Goal: Task Accomplishment & Management: Manage account settings

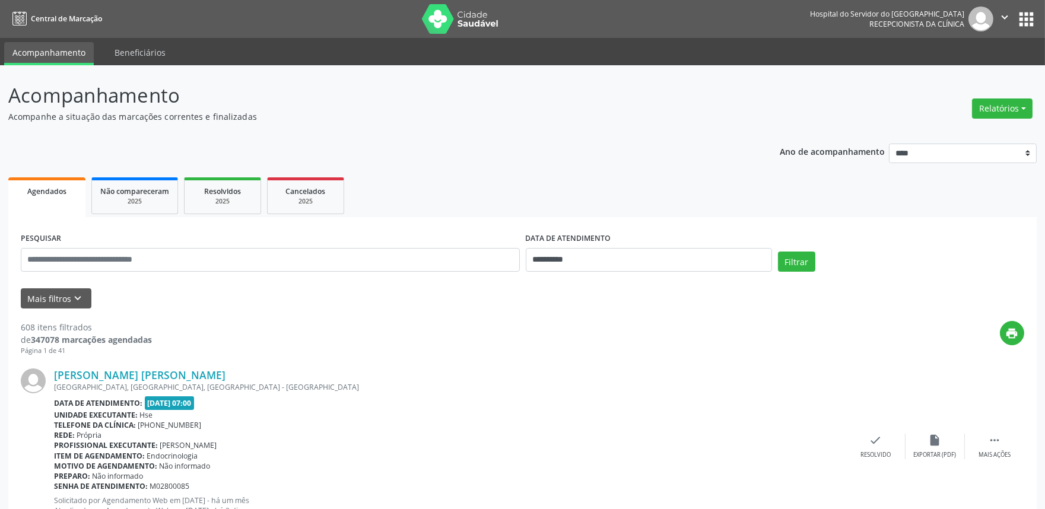
click at [1004, 120] on div "Relatórios Agendamentos Procedimentos realizados" at bounding box center [1001, 108] width 69 height 28
click at [1002, 110] on button "Relatórios" at bounding box center [1002, 108] width 61 height 20
click at [986, 139] on link "Agendamentos" at bounding box center [969, 133] width 128 height 17
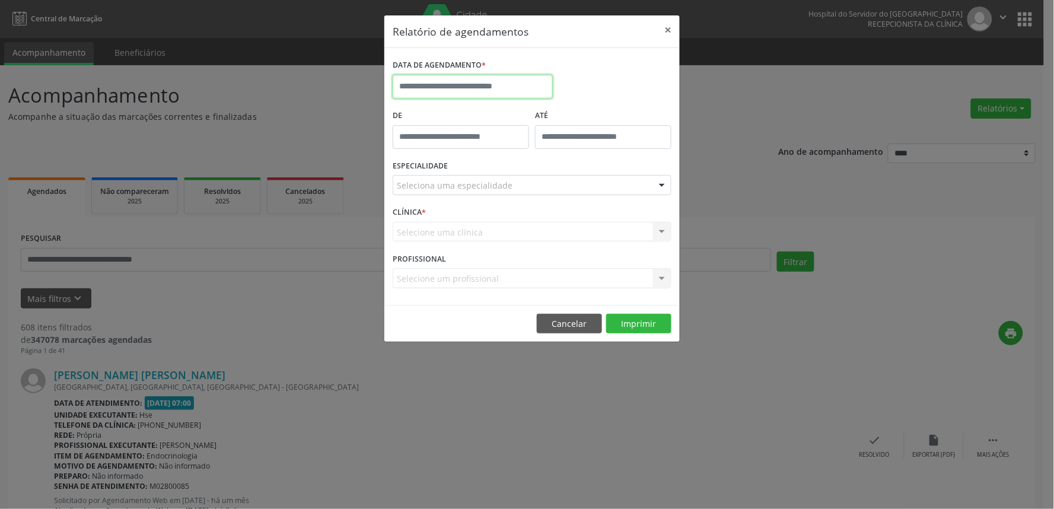
click at [457, 95] on body "**********" at bounding box center [527, 254] width 1054 height 509
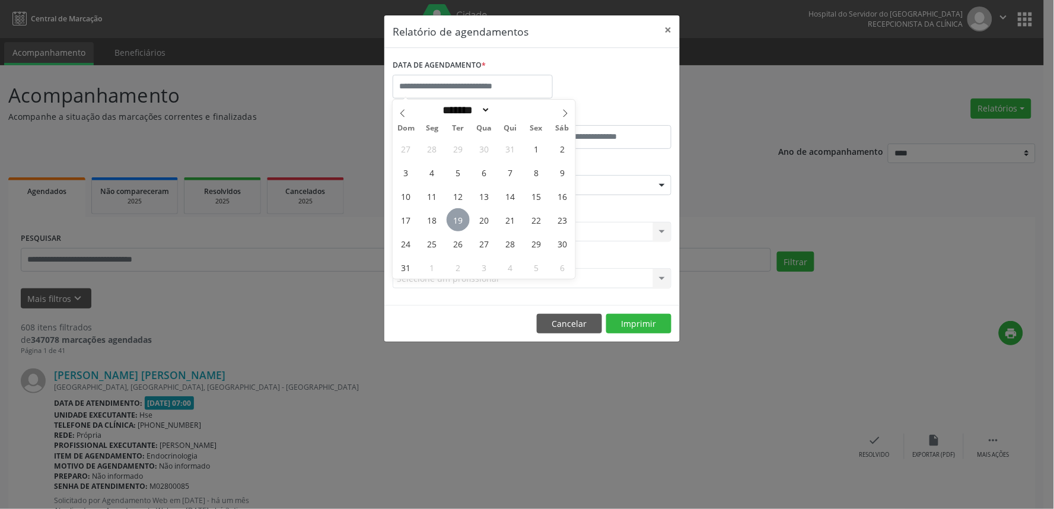
click at [460, 224] on span "19" at bounding box center [458, 219] width 23 height 23
type input "**********"
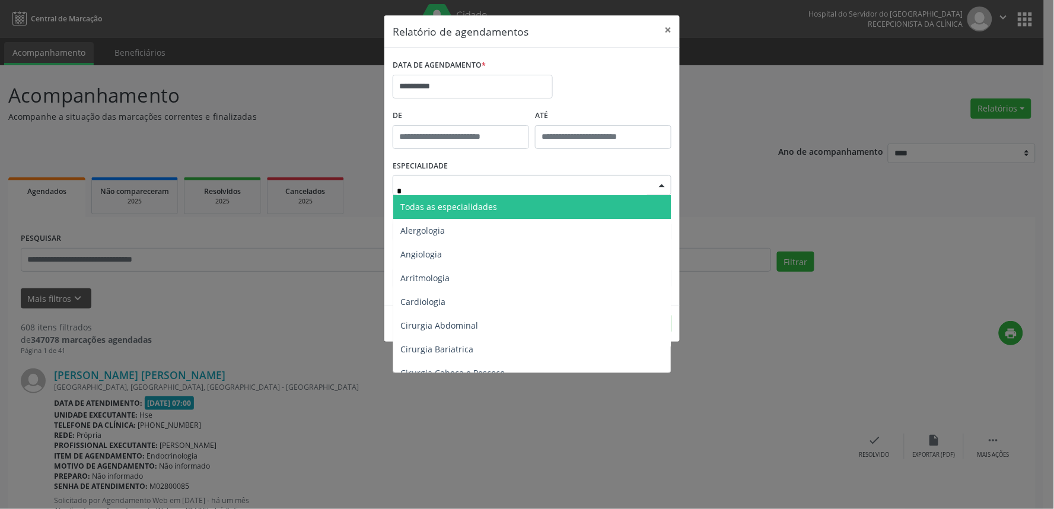
type input "**"
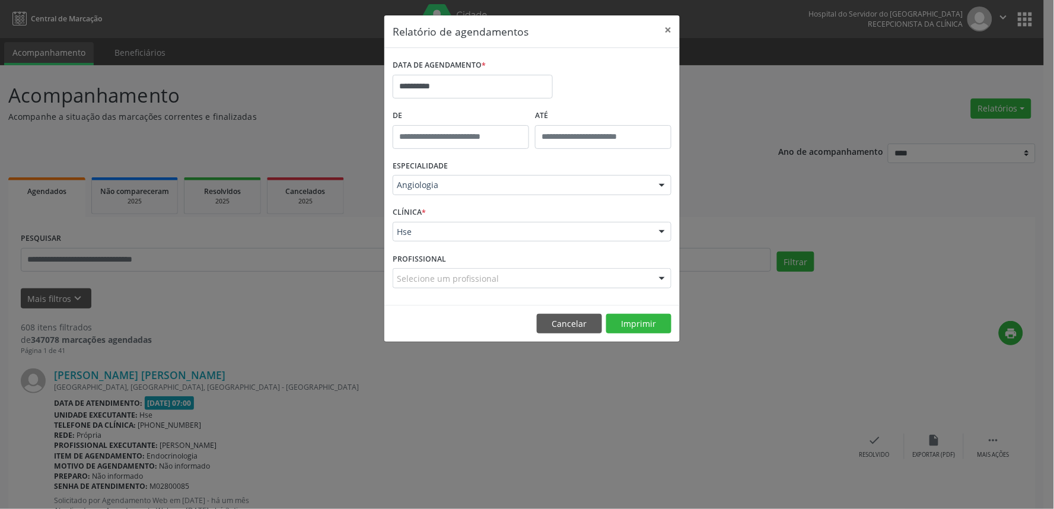
click at [467, 243] on div "CLÍNICA * Hse Hse Nenhum resultado encontrado para: " " Não há nenhuma opção pa…" at bounding box center [532, 226] width 285 height 46
drag, startPoint x: 466, startPoint y: 237, endPoint x: 446, endPoint y: 251, distance: 23.9
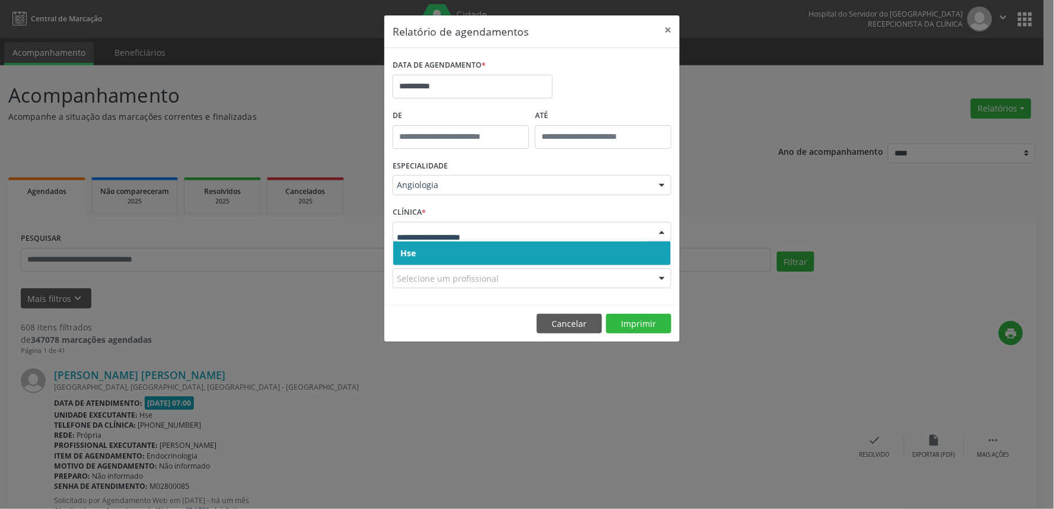
click at [442, 257] on span "Hse" at bounding box center [532, 253] width 278 height 24
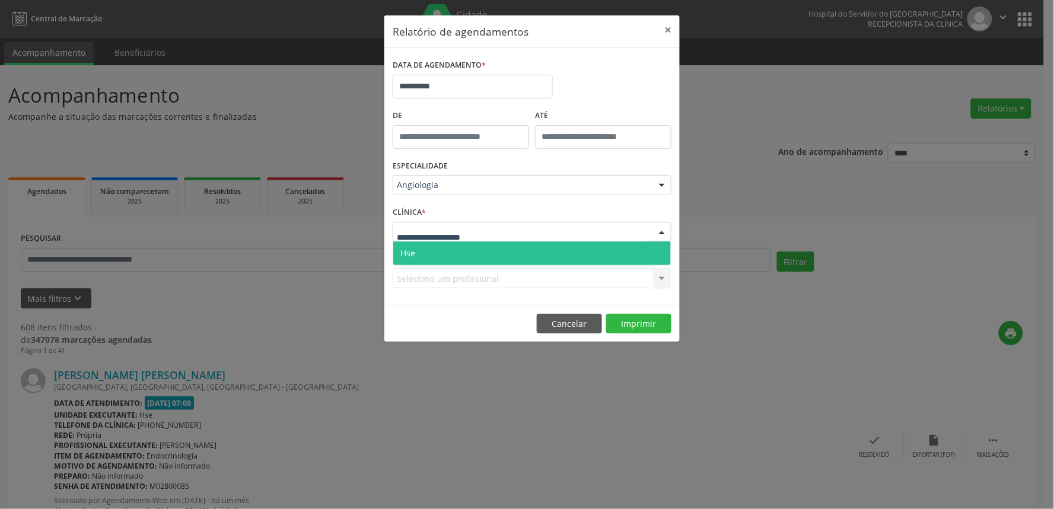
click at [424, 252] on span "Hse" at bounding box center [532, 253] width 278 height 24
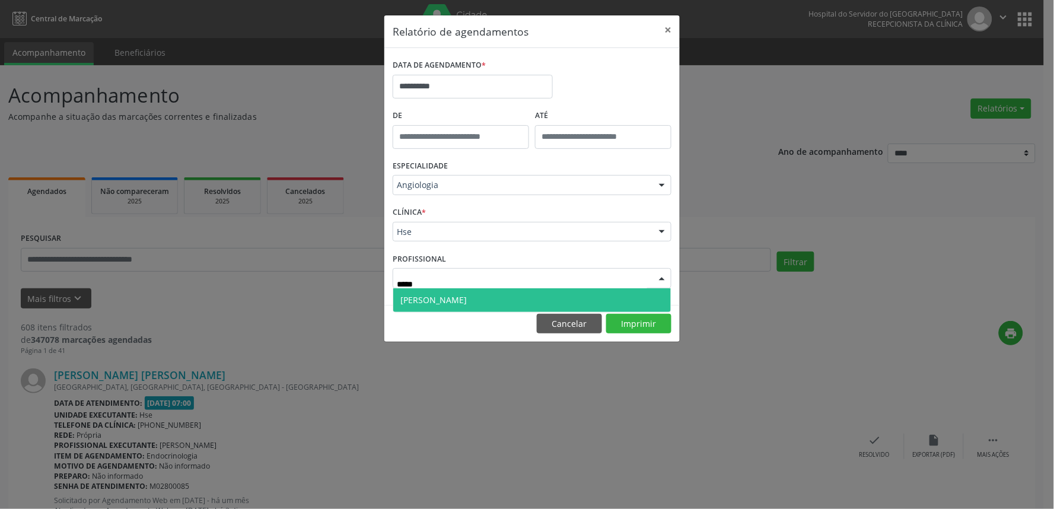
type input "******"
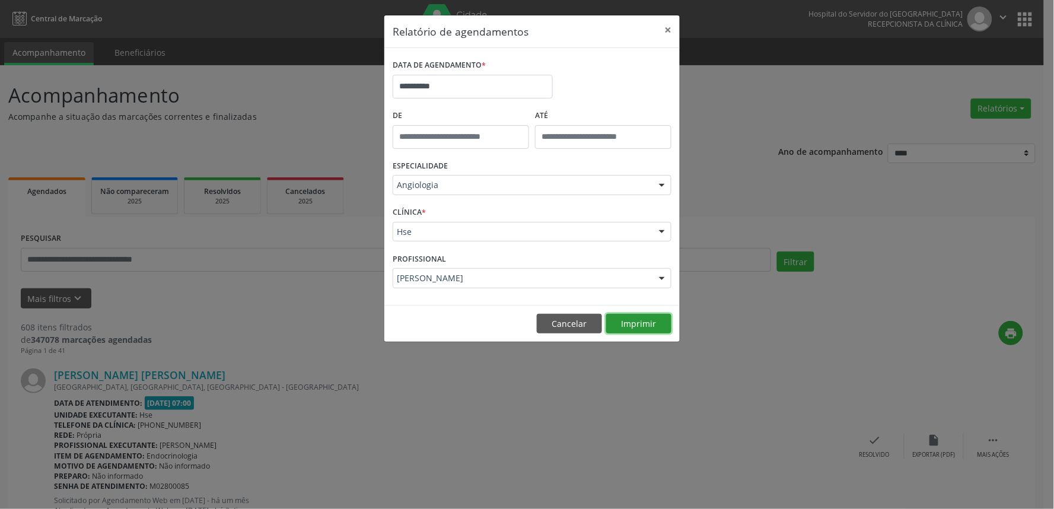
click at [618, 316] on button "Imprimir" at bounding box center [638, 324] width 65 height 20
click at [674, 30] on button "×" at bounding box center [668, 29] width 24 height 29
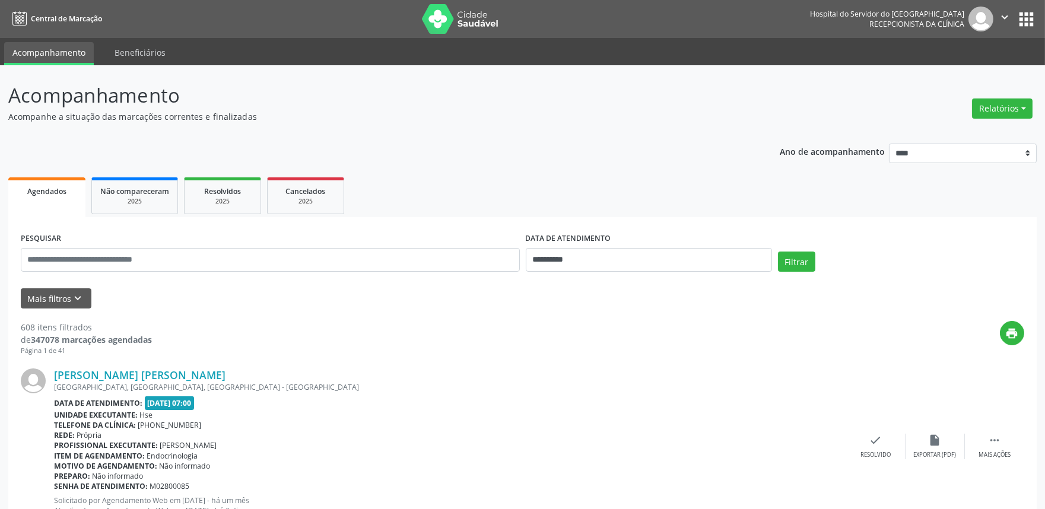
drag, startPoint x: 131, startPoint y: 272, endPoint x: 329, endPoint y: 66, distance: 284.8
click at [132, 272] on div "PESQUISAR" at bounding box center [270, 255] width 505 height 50
click at [58, 298] on button "Mais filtros keyboard_arrow_down" at bounding box center [56, 298] width 71 height 21
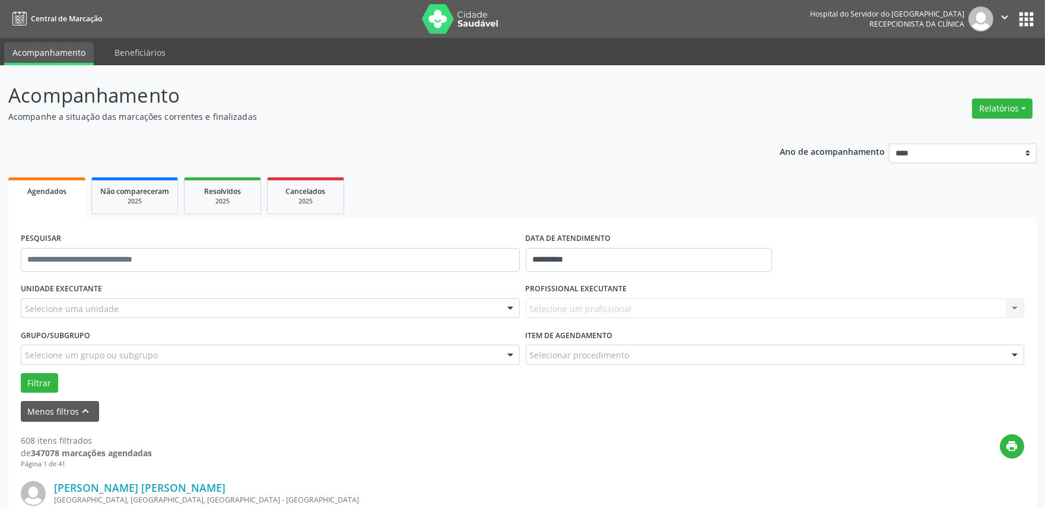
click at [241, 310] on div "Selecione uma unidade" at bounding box center [270, 308] width 499 height 20
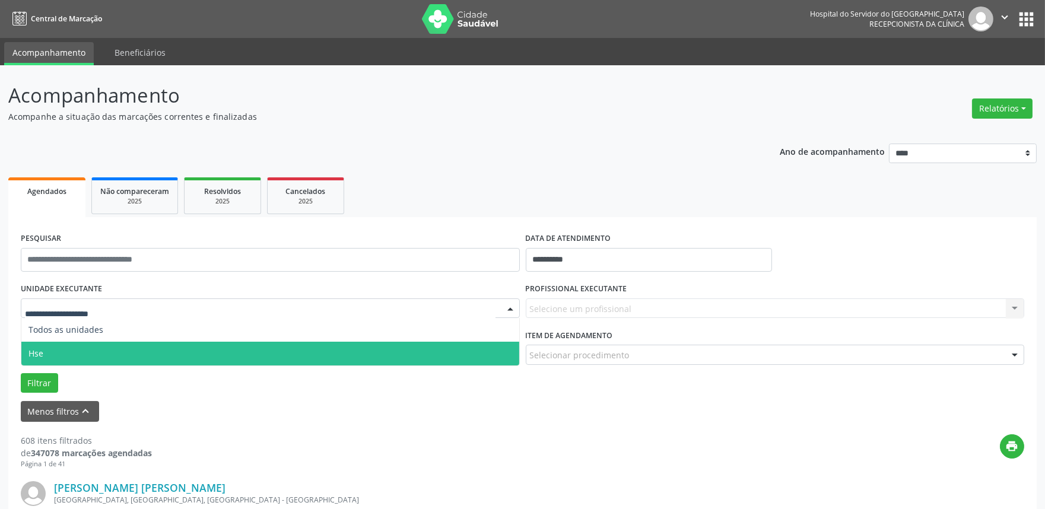
click at [218, 348] on span "Hse" at bounding box center [270, 354] width 498 height 24
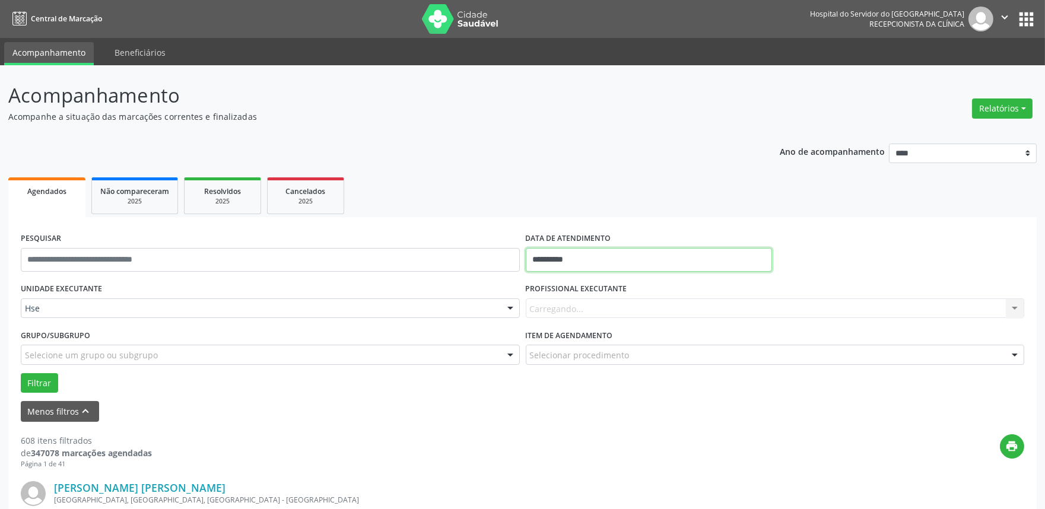
click at [585, 257] on input "**********" at bounding box center [649, 260] width 246 height 24
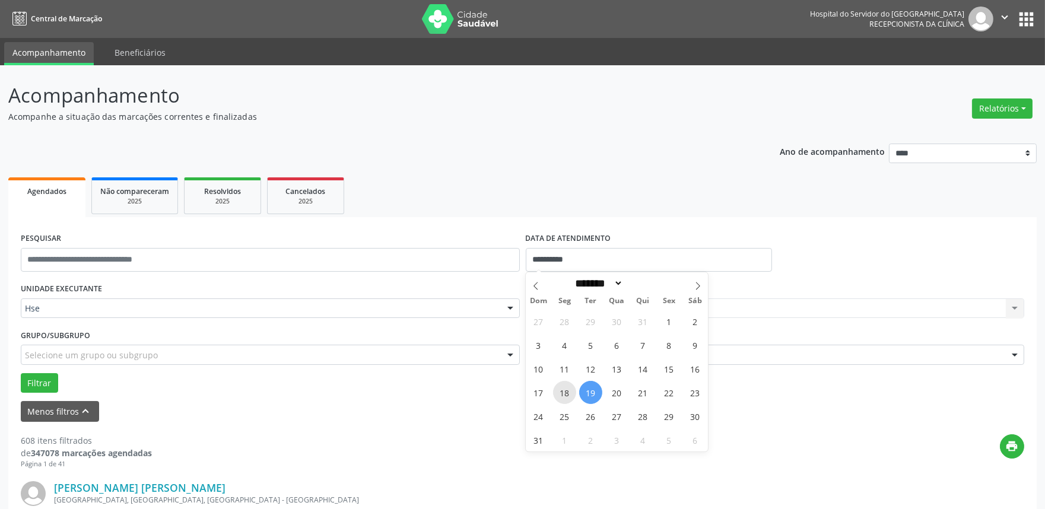
click at [564, 402] on span "18" at bounding box center [564, 392] width 23 height 23
type input "**********"
click at [564, 402] on span "18" at bounding box center [564, 392] width 23 height 23
click at [579, 304] on div "Carregando... Nenhum resultado encontrado para: " " Não há nenhuma opção para s…" at bounding box center [775, 308] width 499 height 20
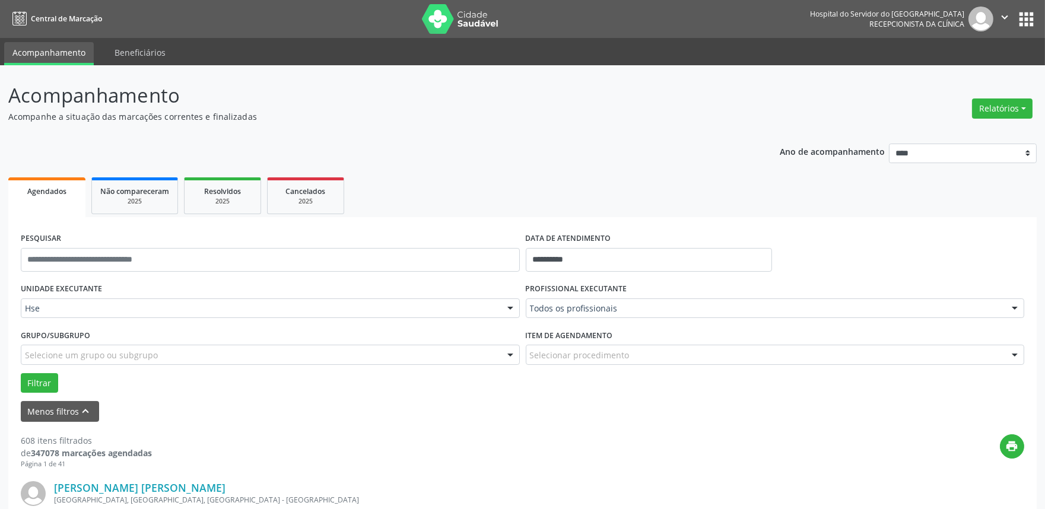
click at [582, 294] on label "PROFISSIONAL EXECUTANTE" at bounding box center [576, 289] width 101 height 18
click at [639, 333] on div "Item de agendamento Selecionar procedimento #0000 - Alergologia #0001 - Angiolo…" at bounding box center [775, 345] width 499 height 38
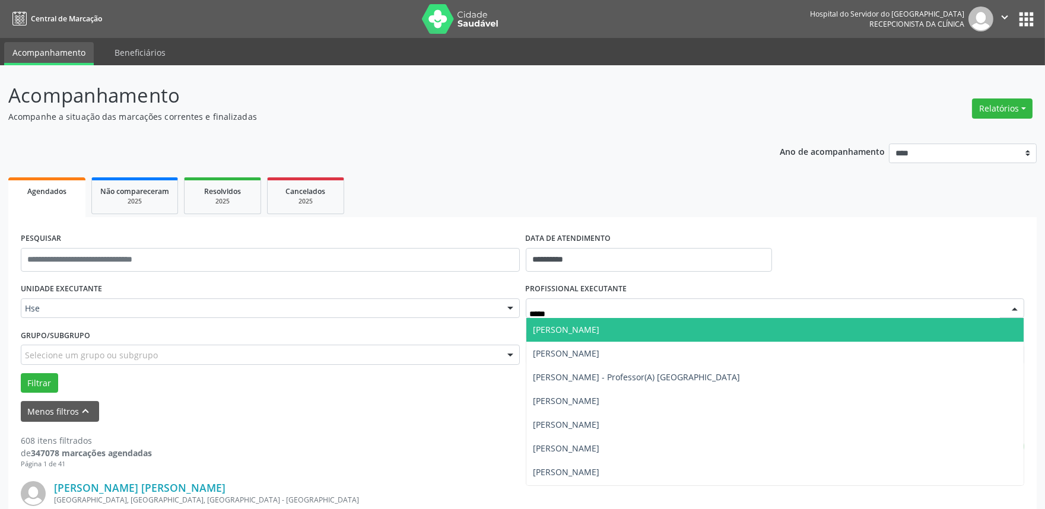
type input "******"
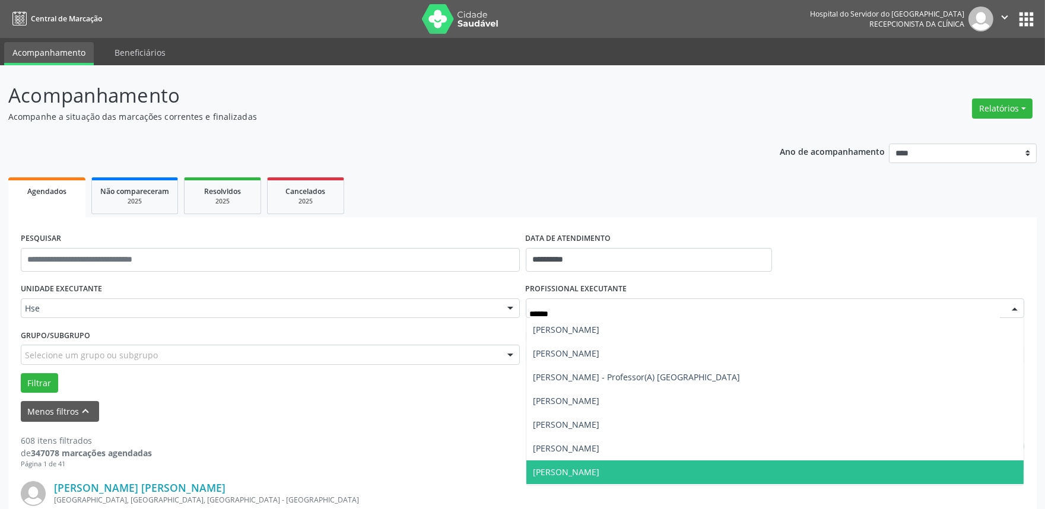
click at [659, 475] on span "[PERSON_NAME]" at bounding box center [775, 472] width 498 height 24
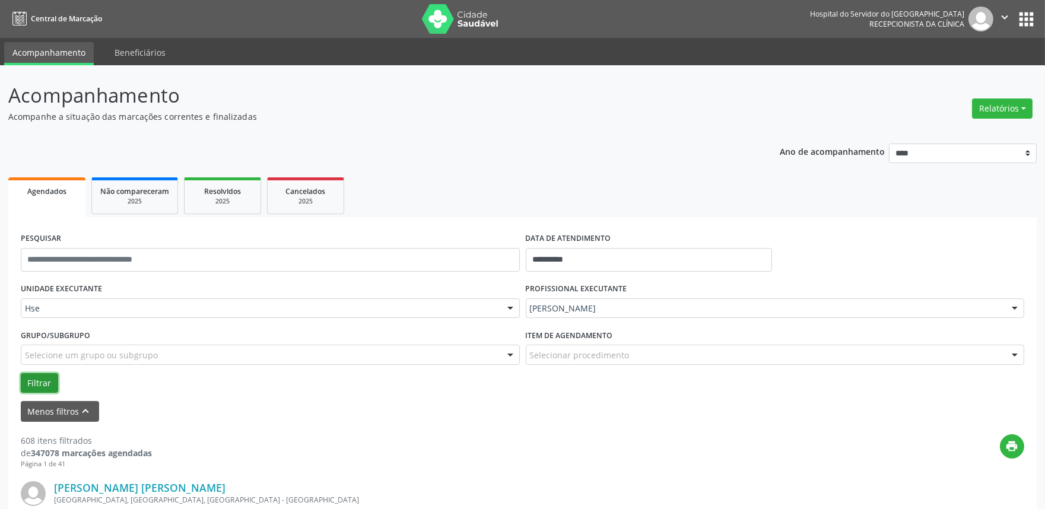
click at [27, 381] on button "Filtrar" at bounding box center [39, 383] width 37 height 20
click at [53, 387] on button "Filtrar" at bounding box center [39, 383] width 37 height 20
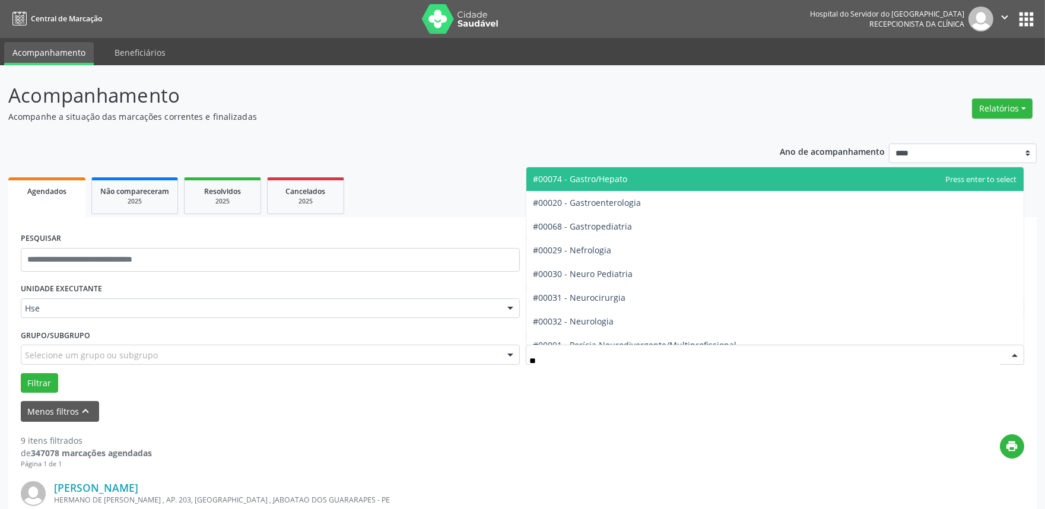
type input "*"
type input "***"
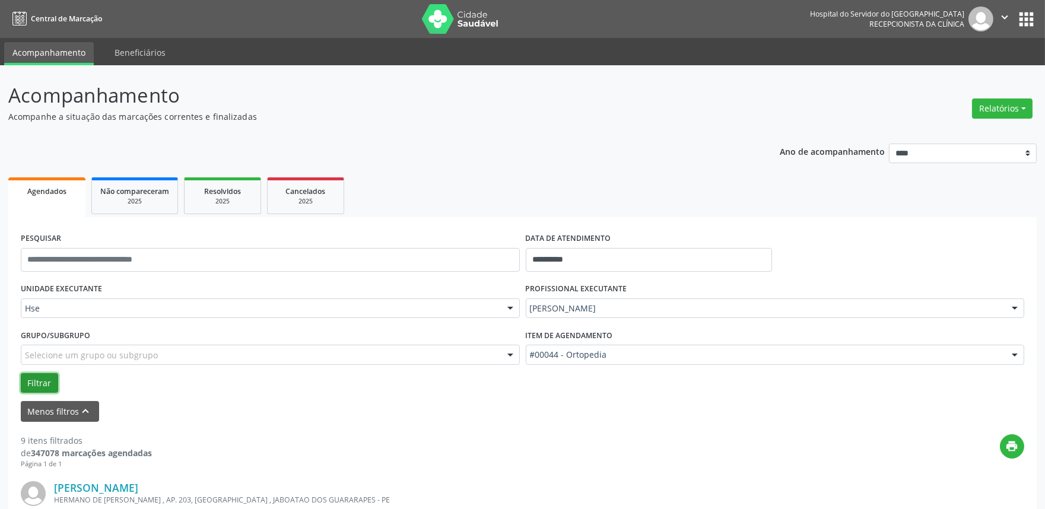
click at [31, 378] on button "Filtrar" at bounding box center [39, 383] width 37 height 20
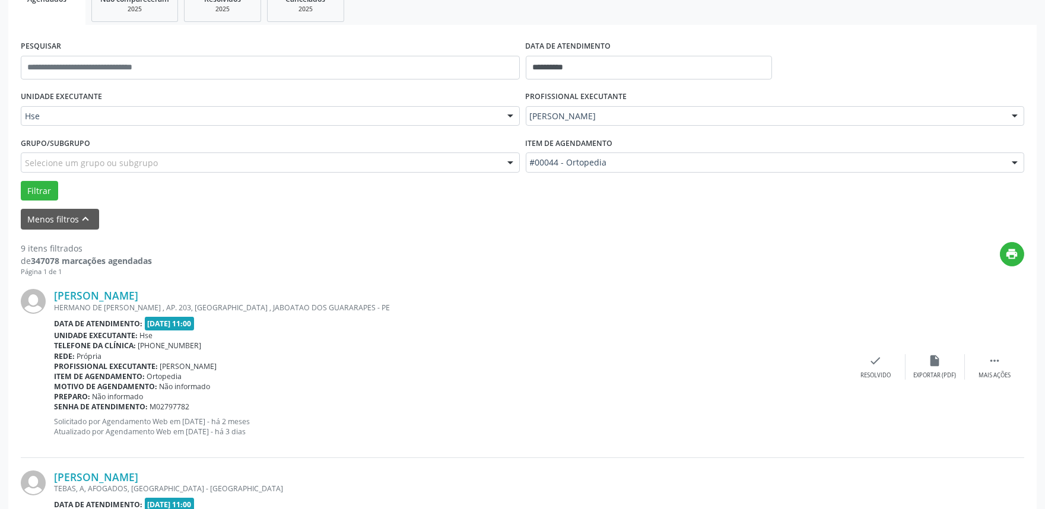
scroll to position [395, 0]
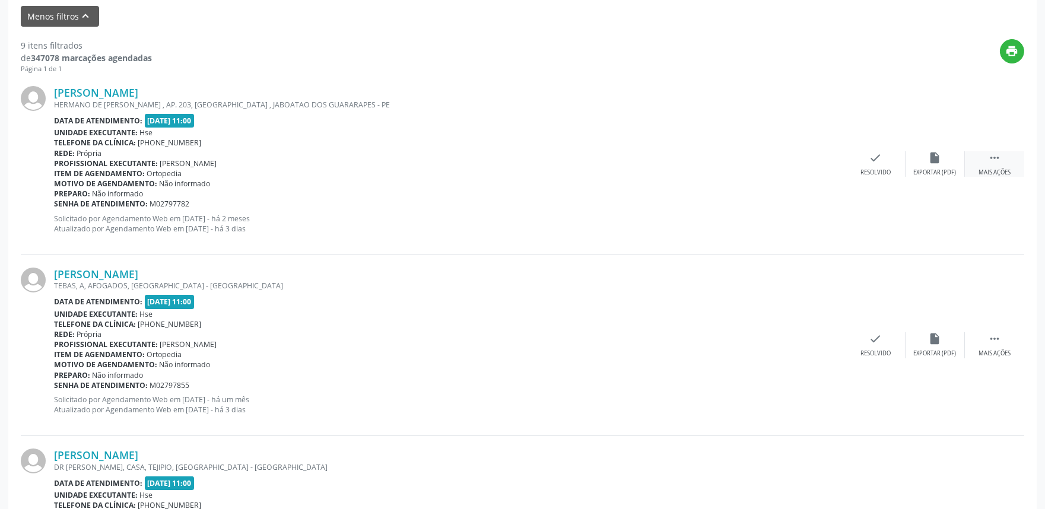
click at [998, 155] on icon "" at bounding box center [994, 157] width 13 height 13
click at [950, 168] on div "alarm_off Não compareceu" at bounding box center [934, 164] width 59 height 26
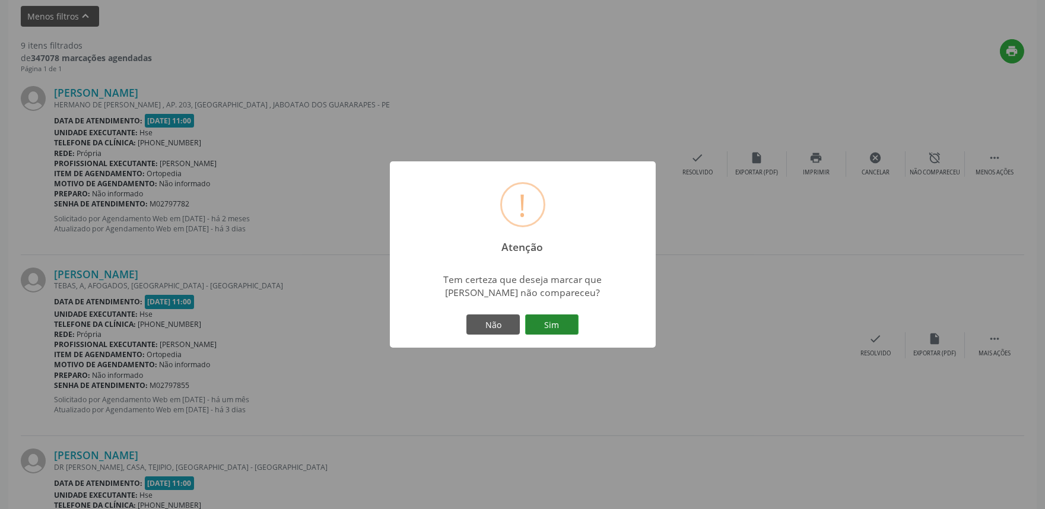
click at [546, 319] on button "Sim" at bounding box center [551, 324] width 53 height 20
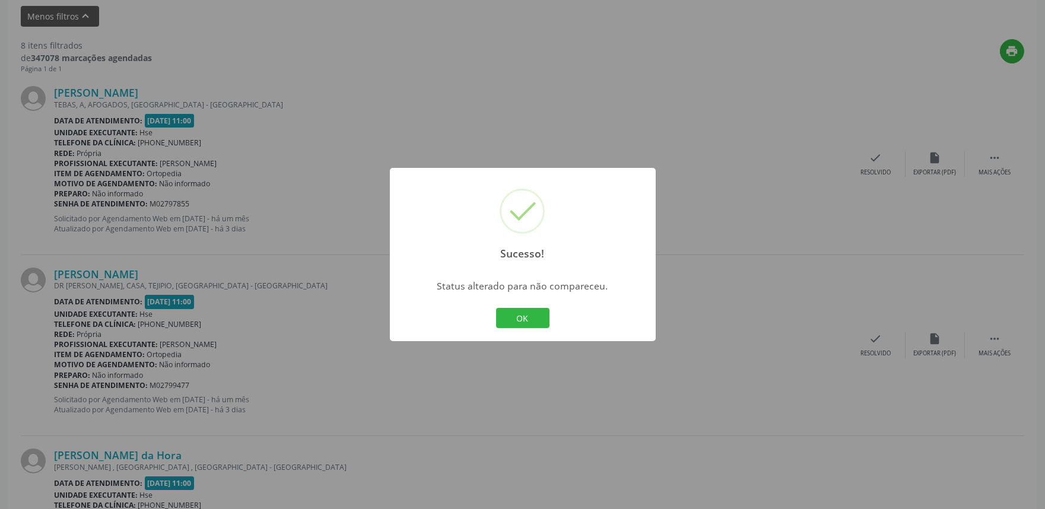
click at [530, 287] on div "Status alterado para não compareceu." at bounding box center [522, 285] width 209 height 13
click at [537, 316] on button "OK" at bounding box center [522, 318] width 53 height 20
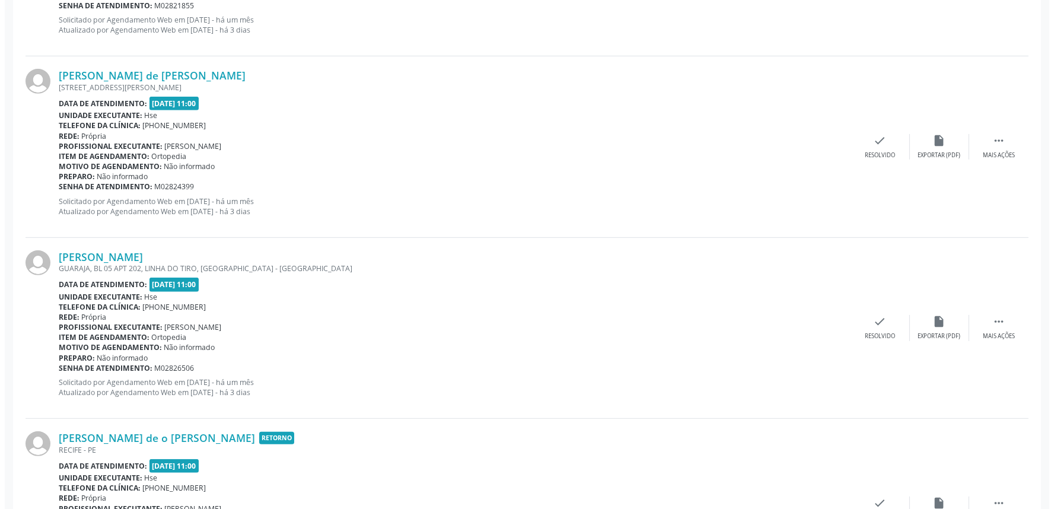
scroll to position [1428, 0]
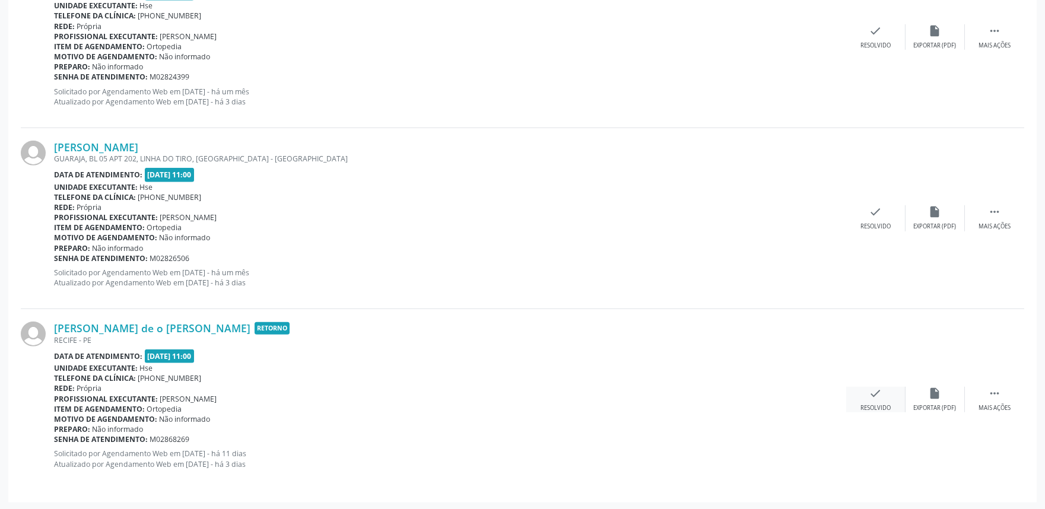
click at [886, 394] on div "check Resolvido" at bounding box center [875, 400] width 59 height 26
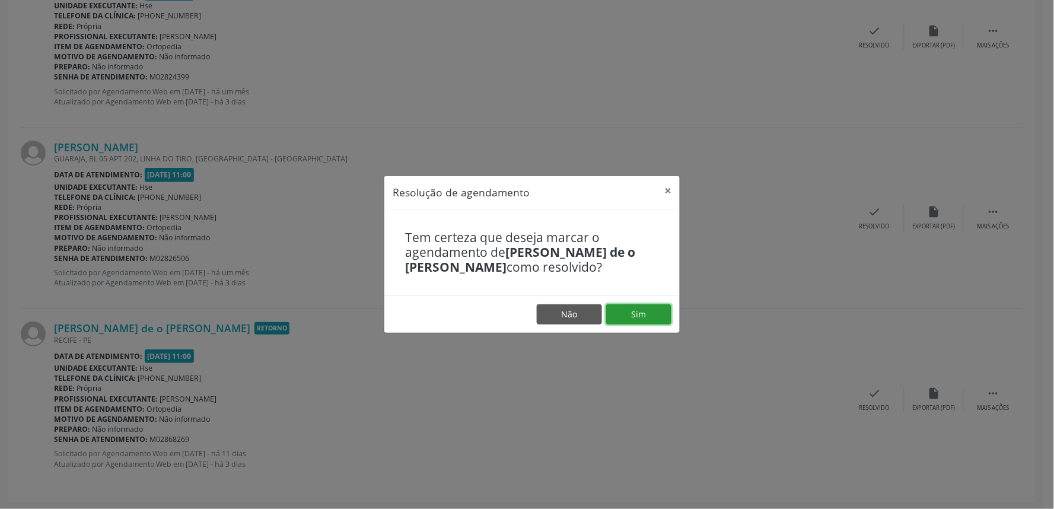
click at [633, 319] on button "Sim" at bounding box center [638, 314] width 65 height 20
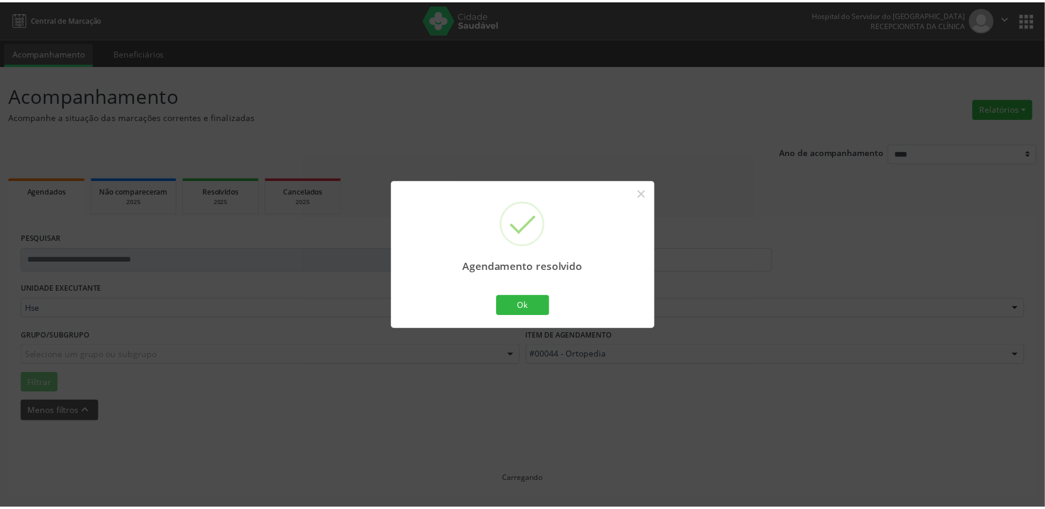
scroll to position [0, 0]
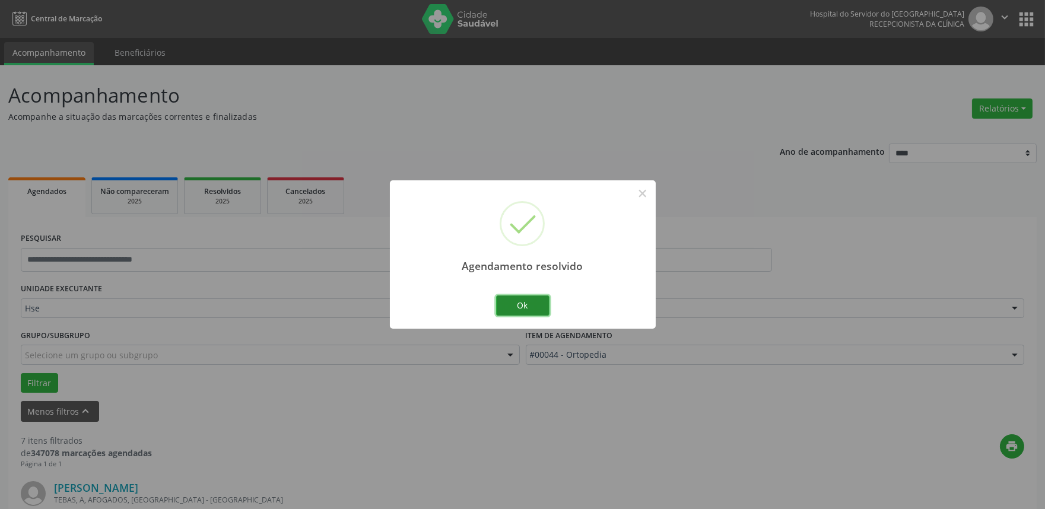
click at [532, 305] on button "Ok" at bounding box center [522, 305] width 53 height 20
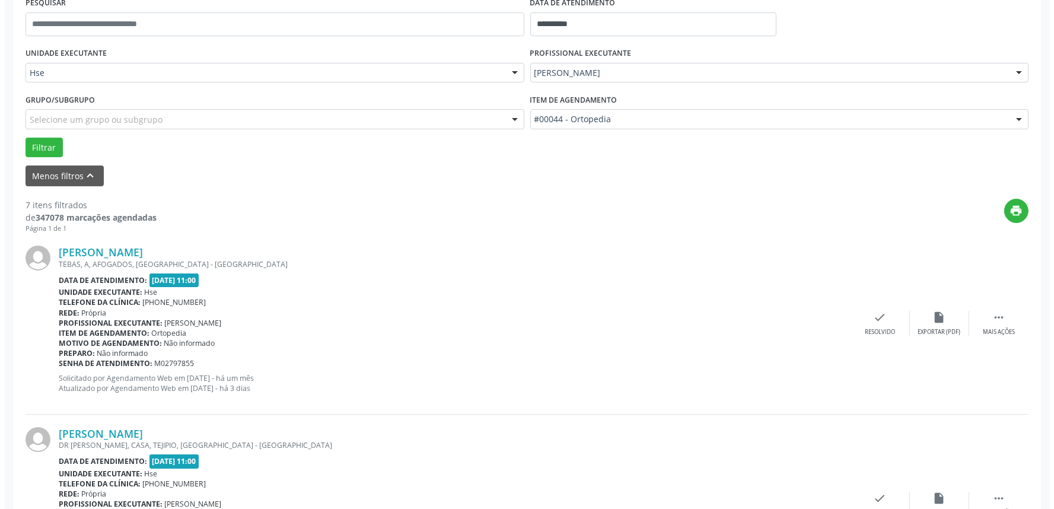
scroll to position [329, 0]
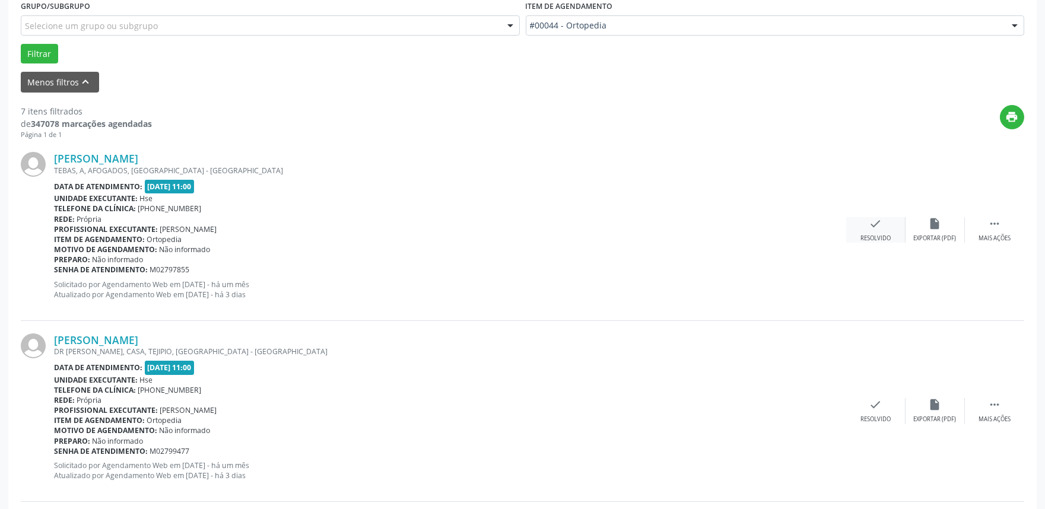
click at [878, 228] on icon "check" at bounding box center [875, 223] width 13 height 13
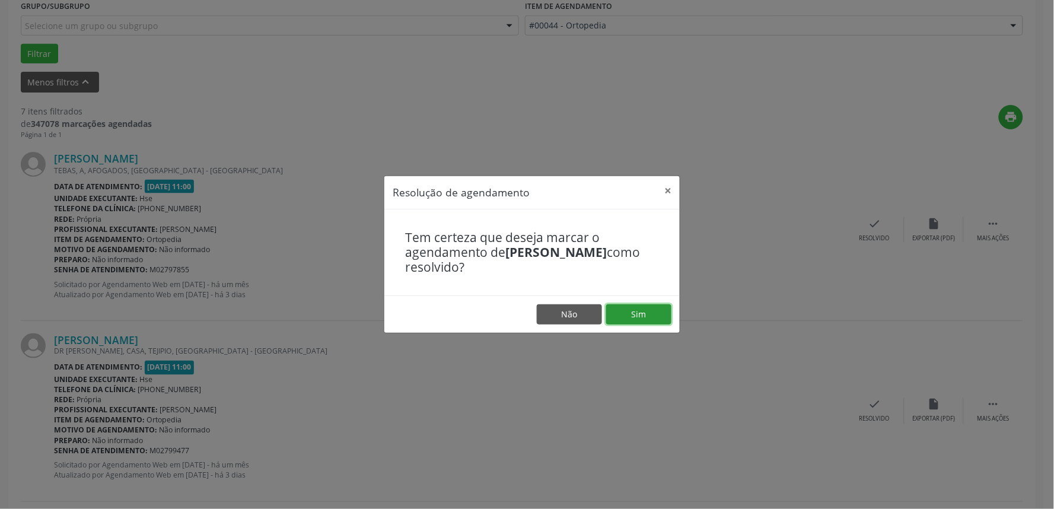
click at [637, 313] on button "Sim" at bounding box center [638, 314] width 65 height 20
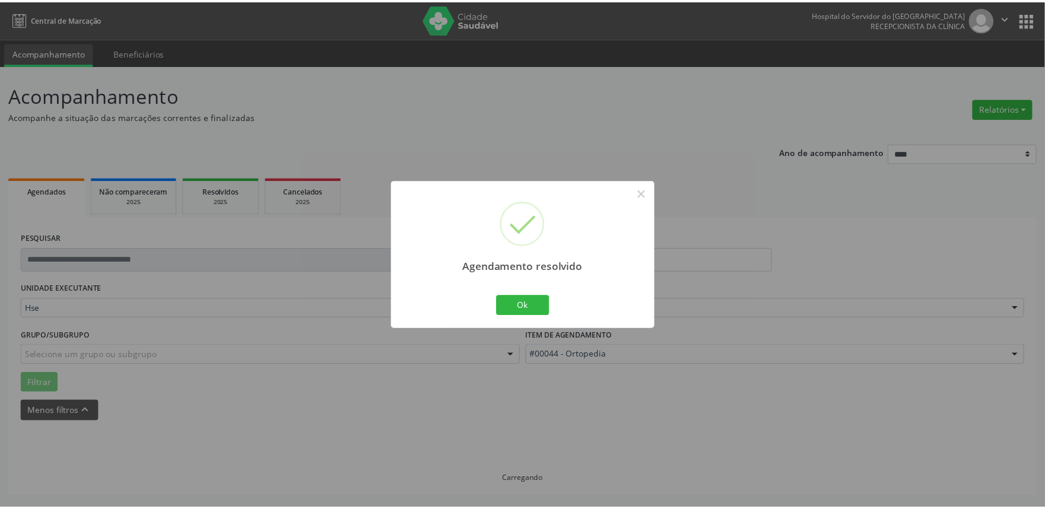
scroll to position [0, 0]
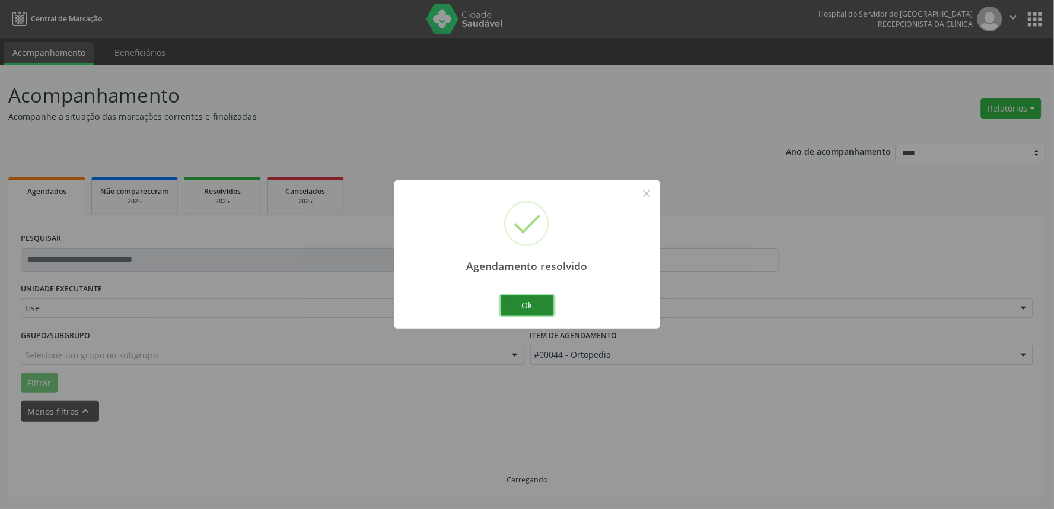
click at [536, 307] on button "Ok" at bounding box center [527, 305] width 53 height 20
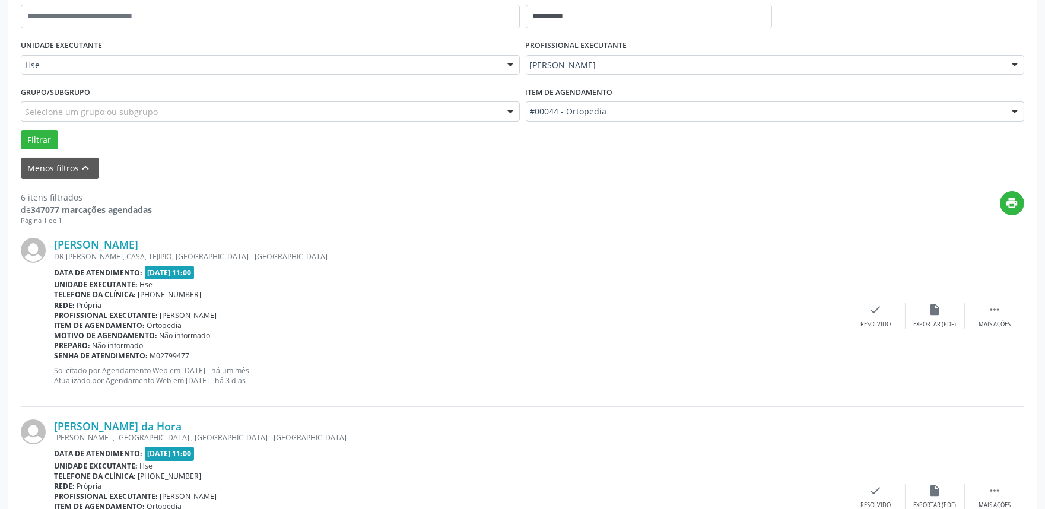
scroll to position [263, 0]
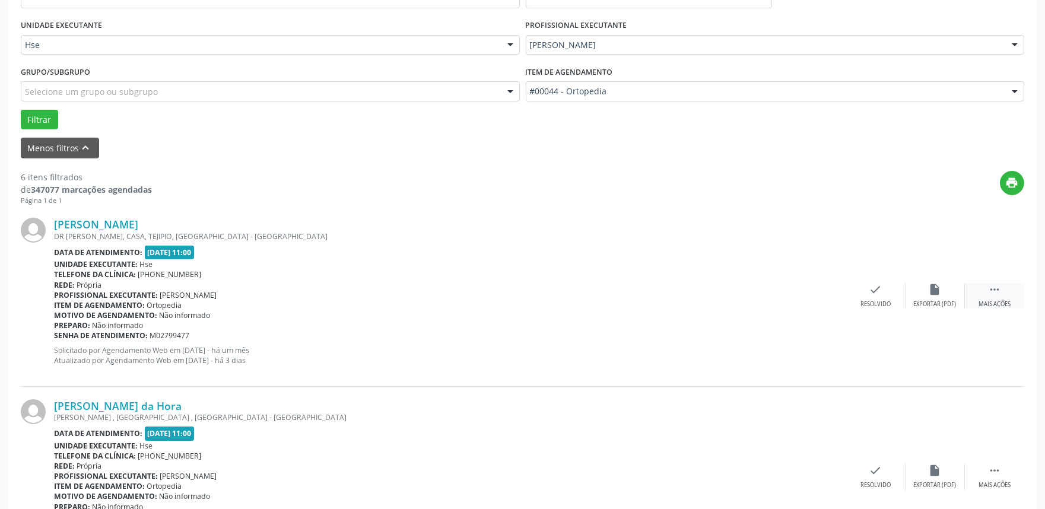
click at [1004, 300] on div "Mais ações" at bounding box center [994, 304] width 32 height 8
click at [934, 298] on div "alarm_off Não compareceu" at bounding box center [934, 296] width 59 height 26
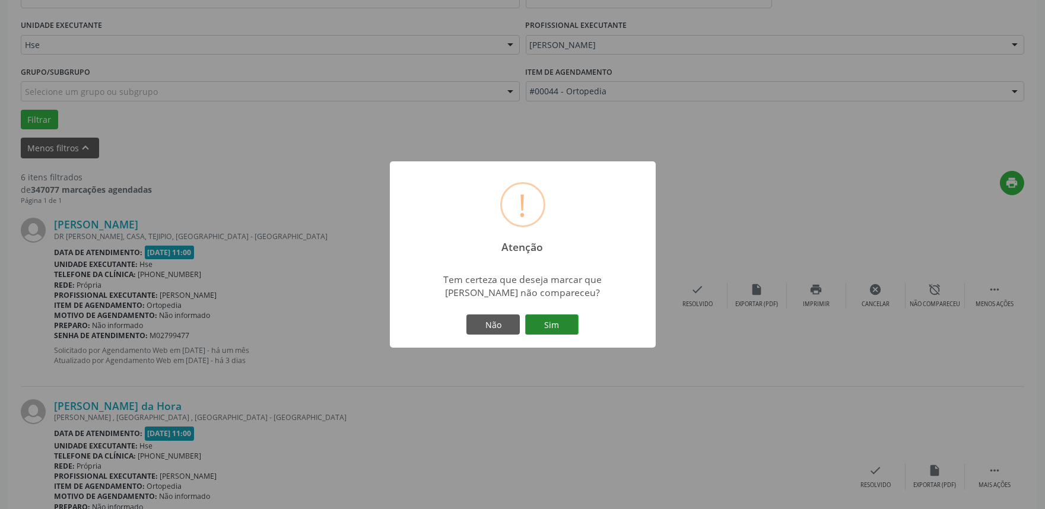
click at [565, 322] on button "Sim" at bounding box center [551, 324] width 53 height 20
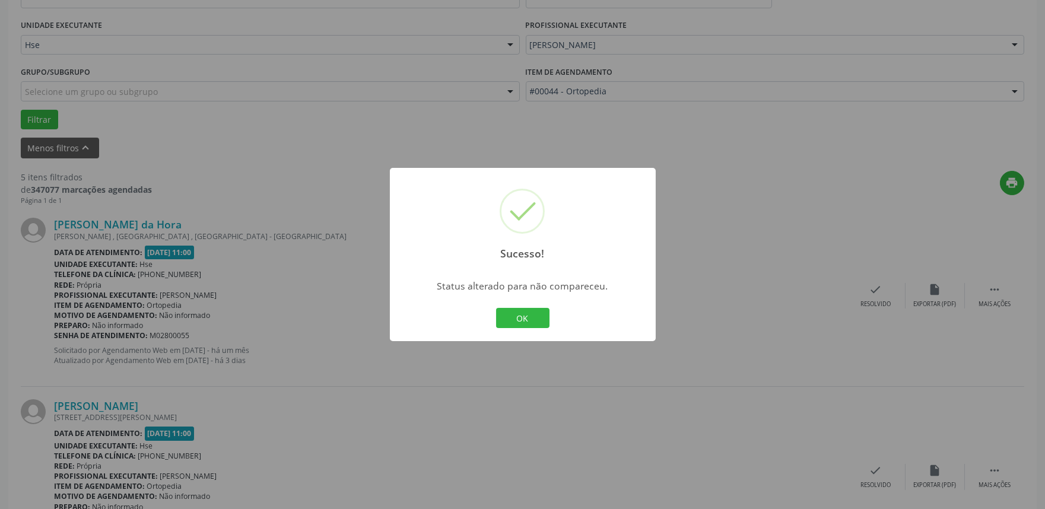
click at [522, 329] on div "OK Cancel" at bounding box center [522, 317] width 59 height 25
click at [531, 321] on button "OK" at bounding box center [522, 318] width 53 height 20
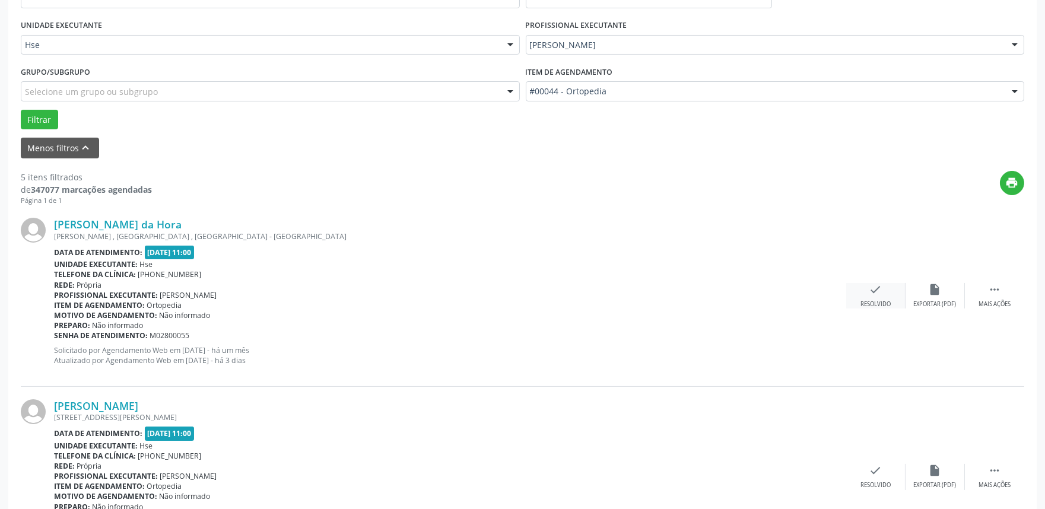
click at [870, 298] on div "check Resolvido" at bounding box center [875, 296] width 59 height 26
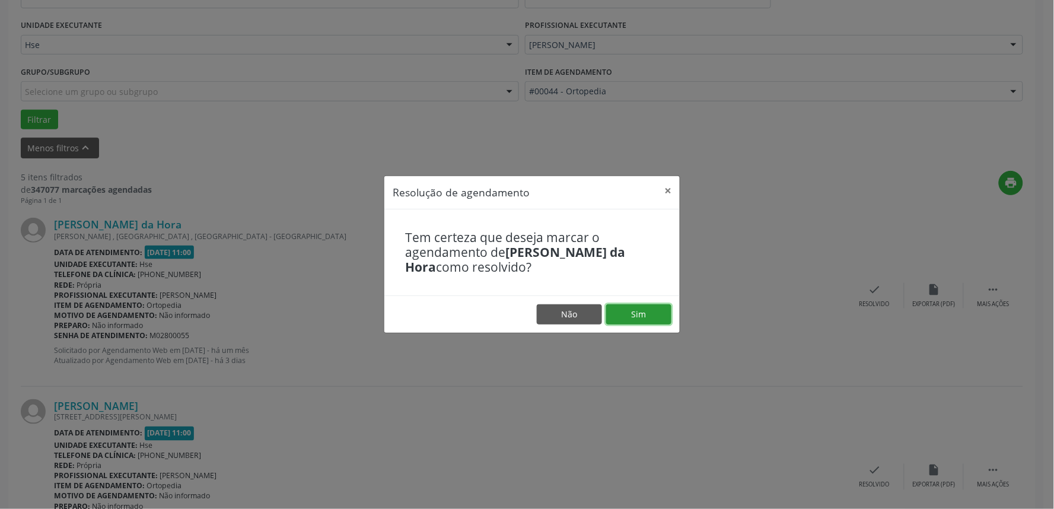
click at [633, 317] on button "Sim" at bounding box center [638, 314] width 65 height 20
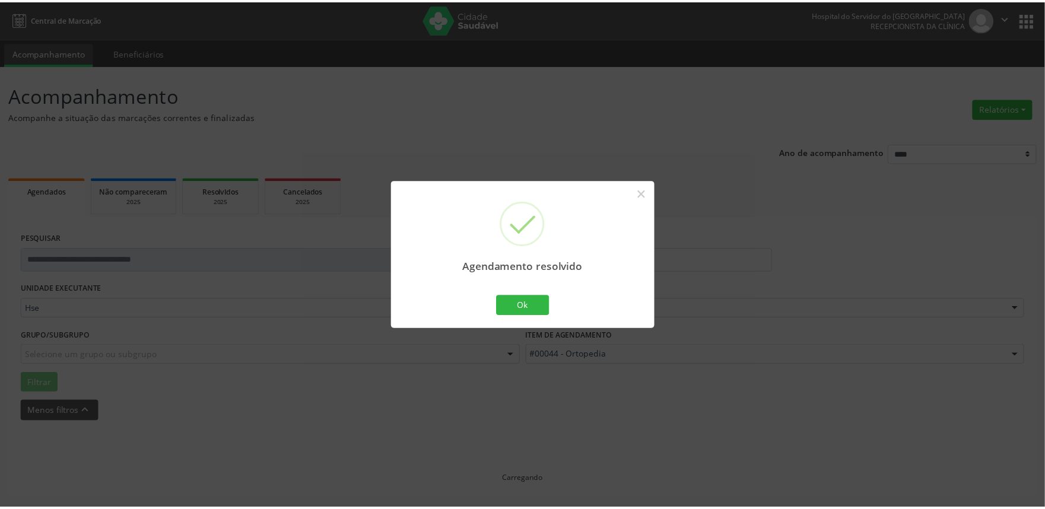
scroll to position [0, 0]
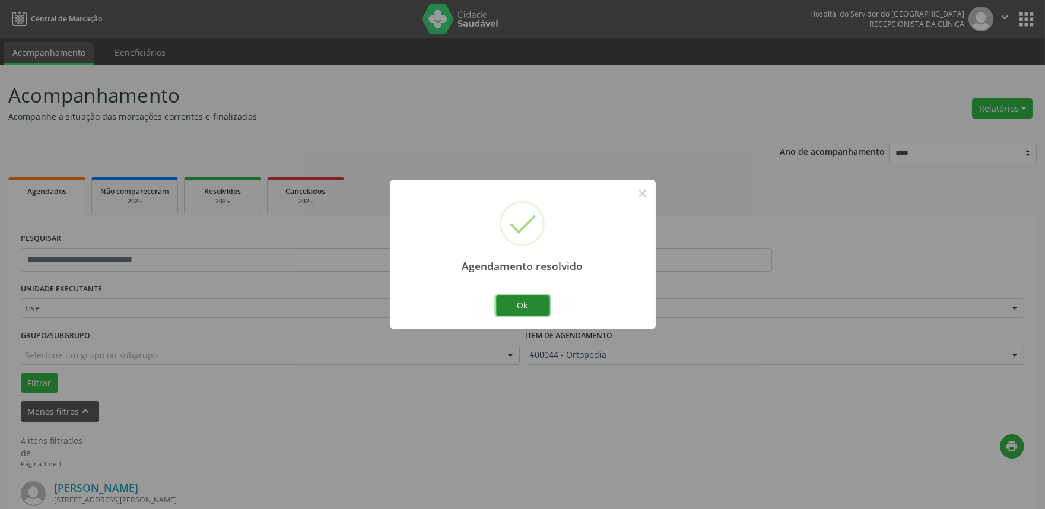
click at [545, 300] on button "Ok" at bounding box center [522, 305] width 53 height 20
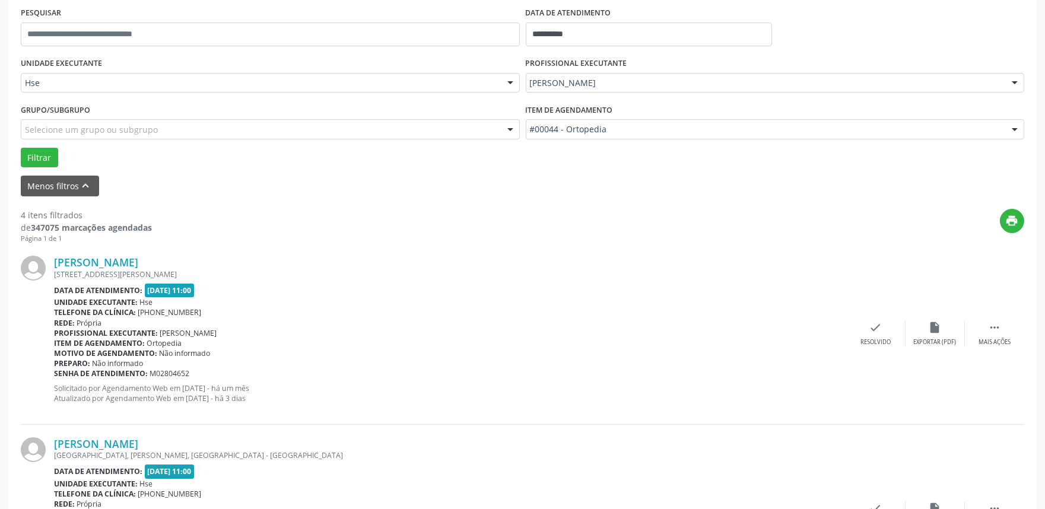
scroll to position [263, 0]
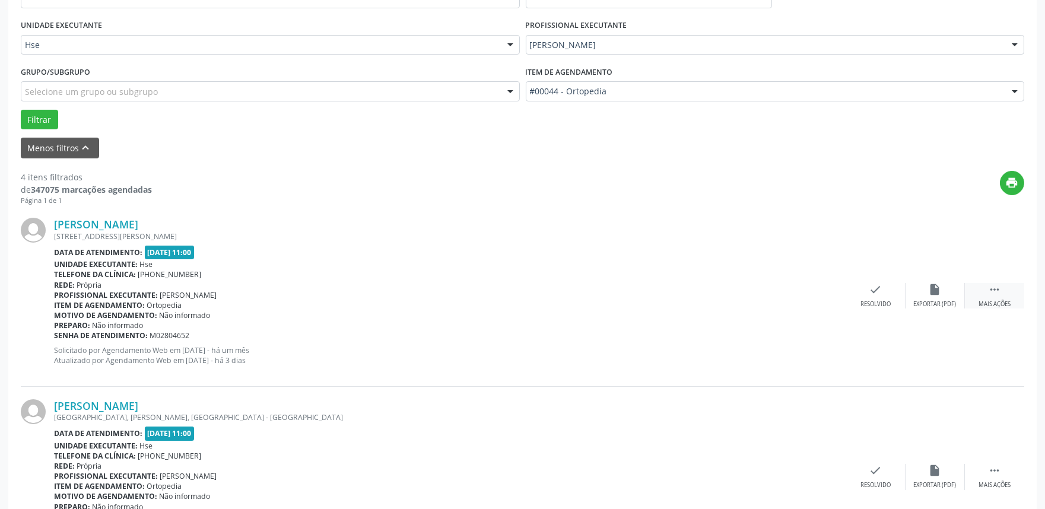
click at [1008, 299] on div " Mais ações" at bounding box center [993, 296] width 59 height 26
click at [944, 289] on div "alarm_off Não compareceu" at bounding box center [934, 296] width 59 height 26
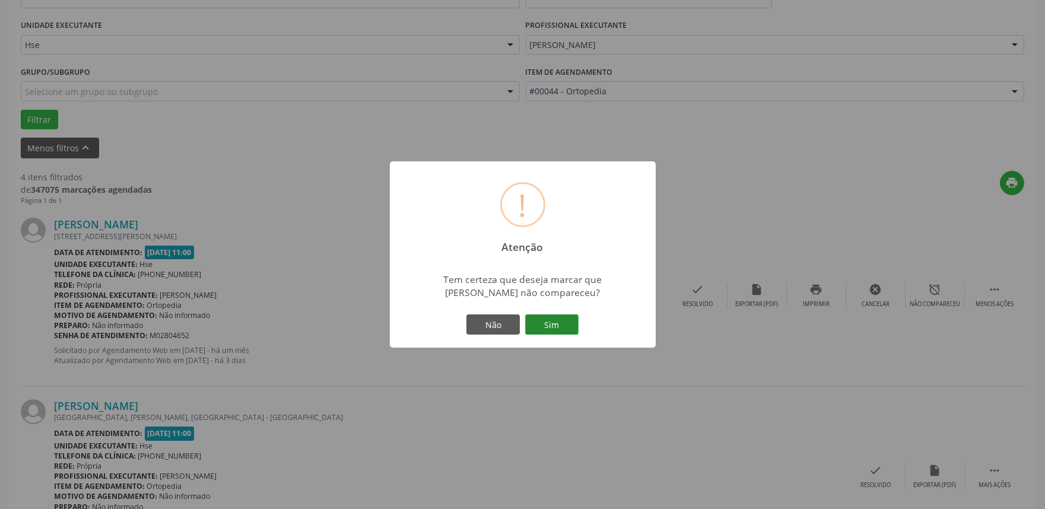
click at [543, 333] on button "Sim" at bounding box center [551, 324] width 53 height 20
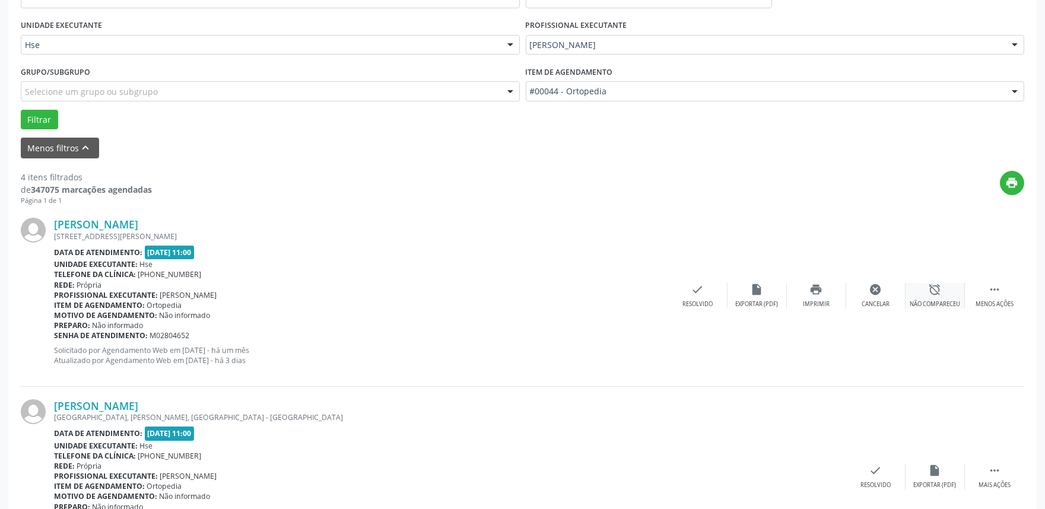
click at [935, 298] on div "alarm_off Não compareceu" at bounding box center [934, 296] width 59 height 26
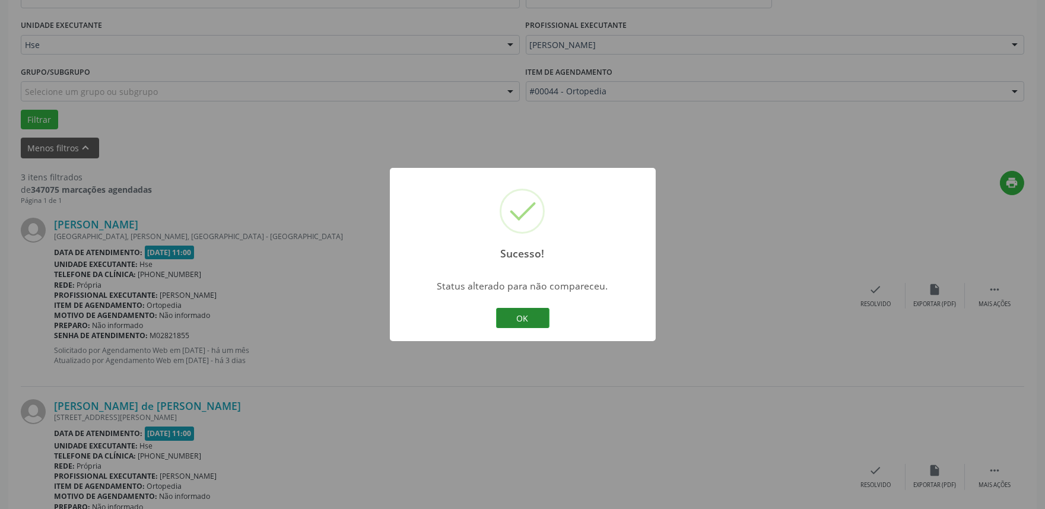
click at [525, 316] on button "OK" at bounding box center [522, 318] width 53 height 20
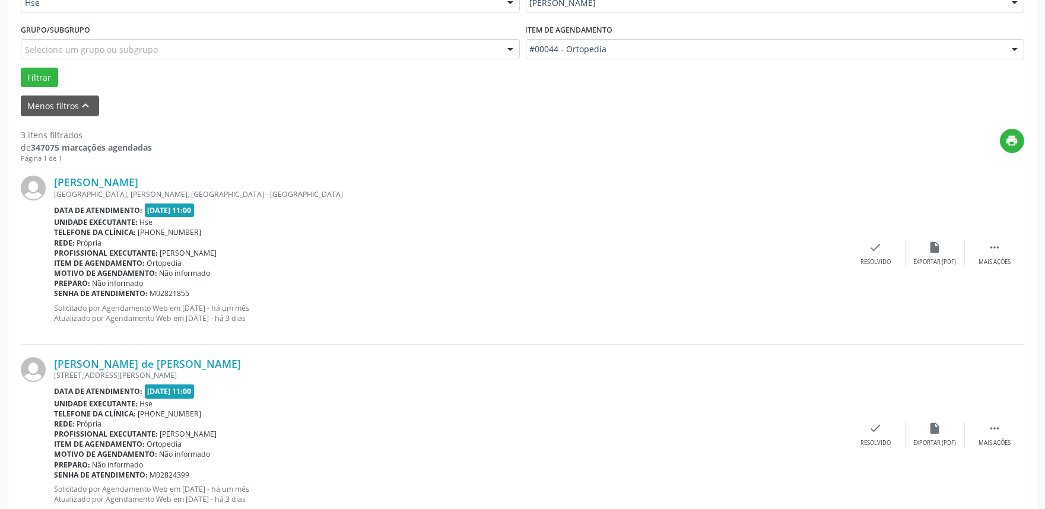
scroll to position [329, 0]
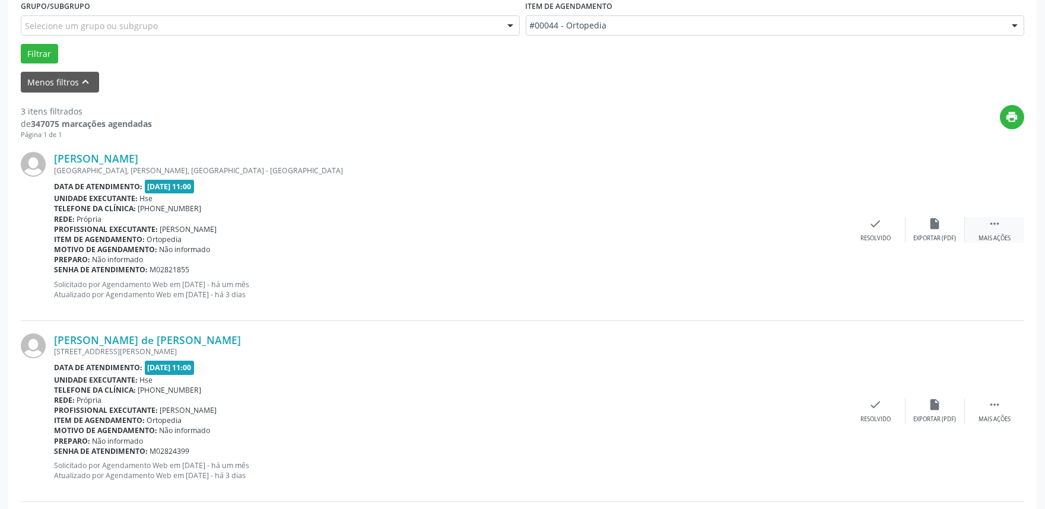
click at [993, 235] on div "Mais ações" at bounding box center [994, 238] width 32 height 8
click at [931, 235] on div "Não compareceu" at bounding box center [934, 238] width 50 height 8
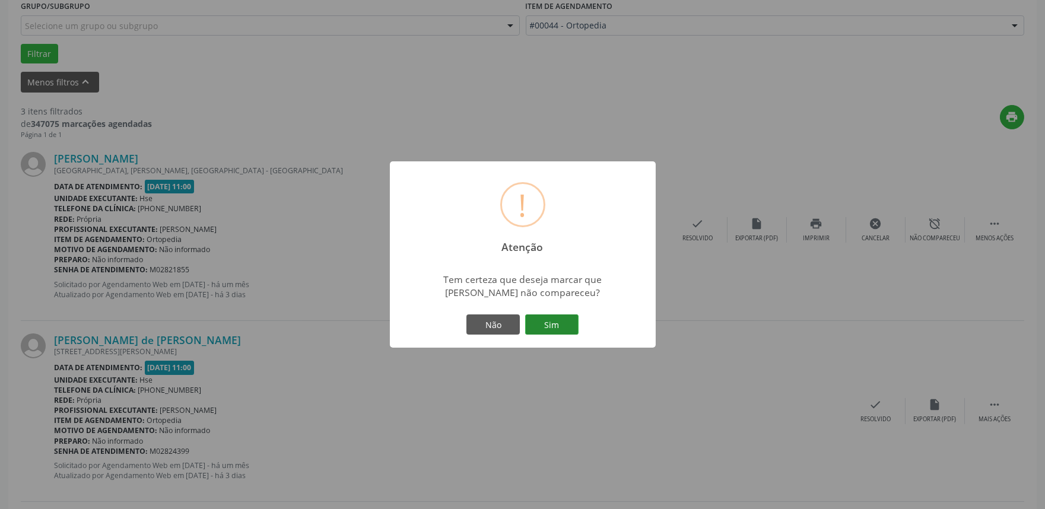
click at [547, 329] on button "Sim" at bounding box center [551, 324] width 53 height 20
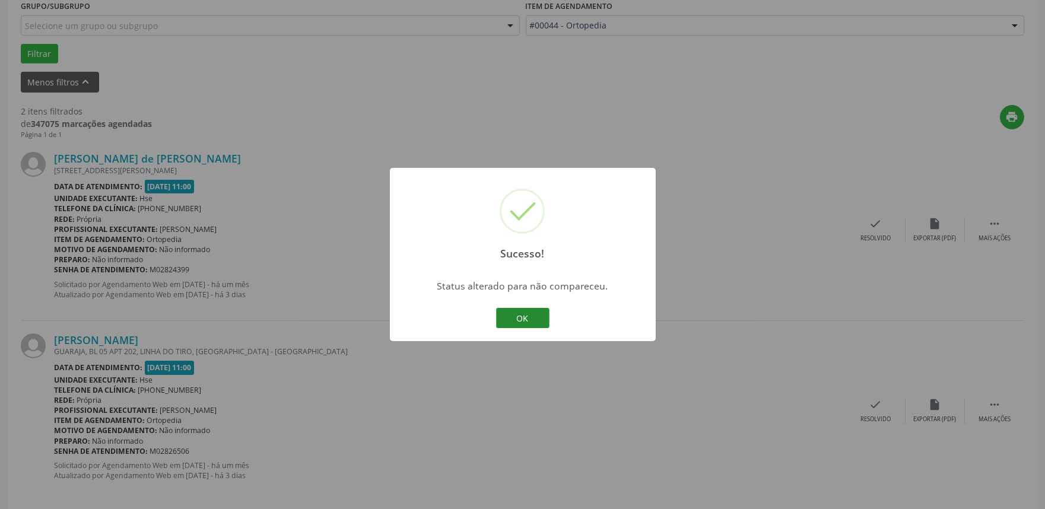
click at [518, 326] on button "OK" at bounding box center [522, 318] width 53 height 20
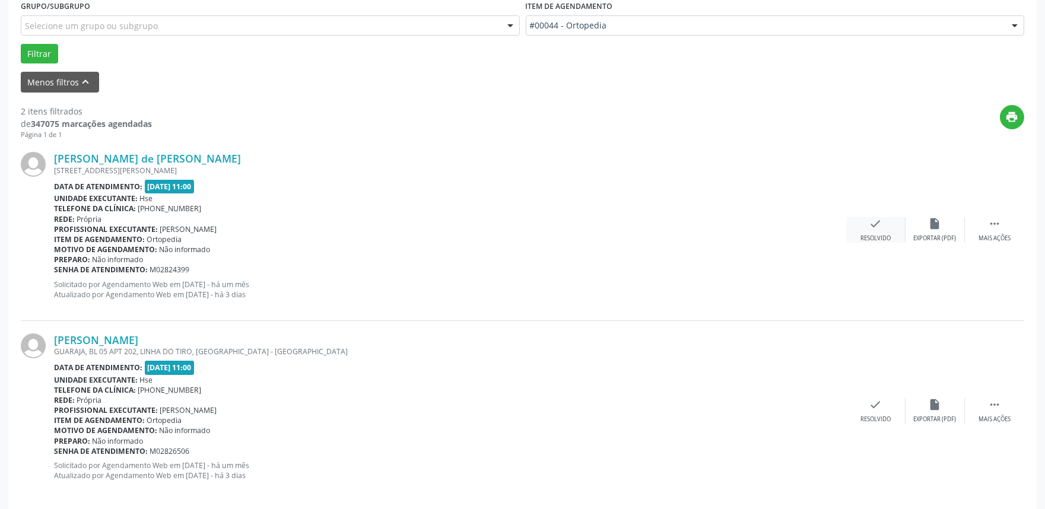
click at [853, 235] on div "check Resolvido" at bounding box center [875, 230] width 59 height 26
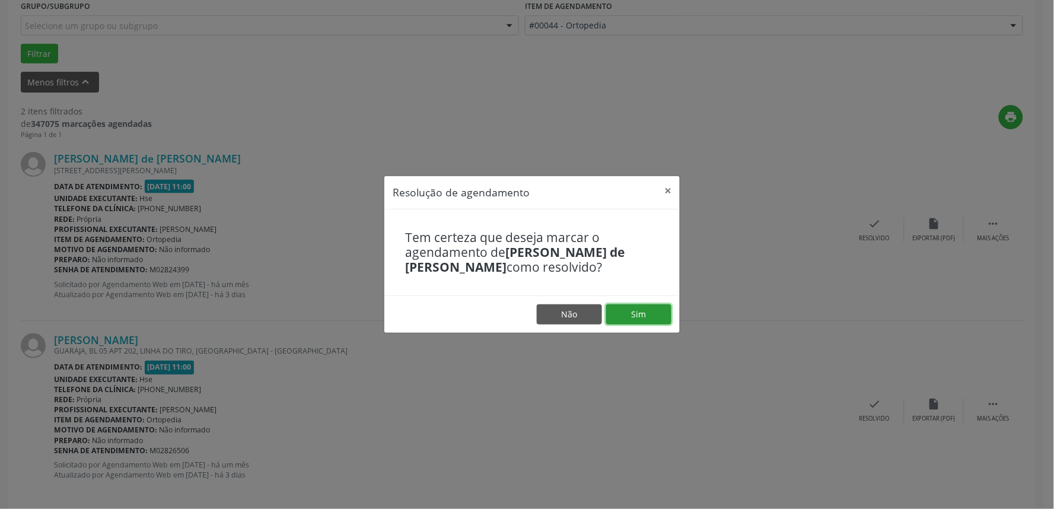
click at [655, 317] on button "Sim" at bounding box center [638, 314] width 65 height 20
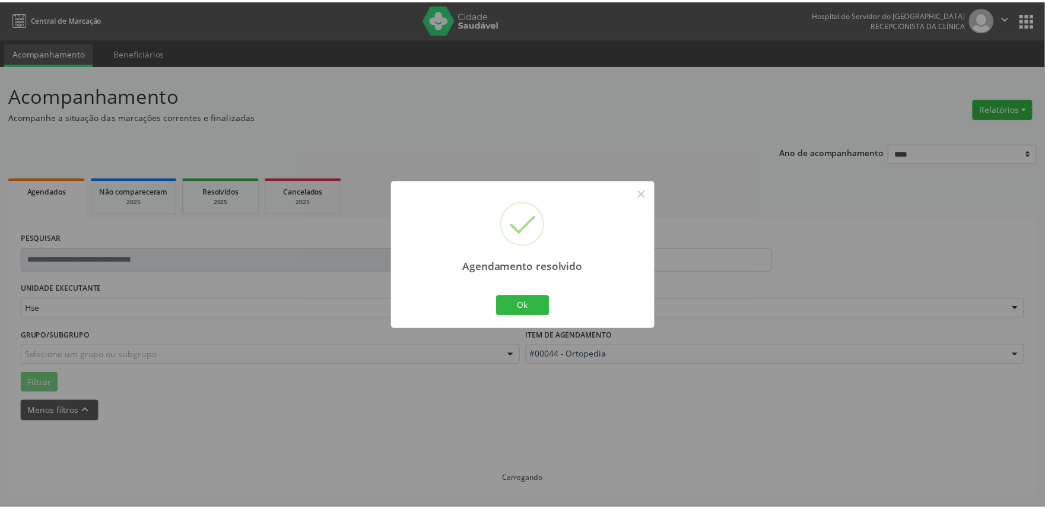
scroll to position [0, 0]
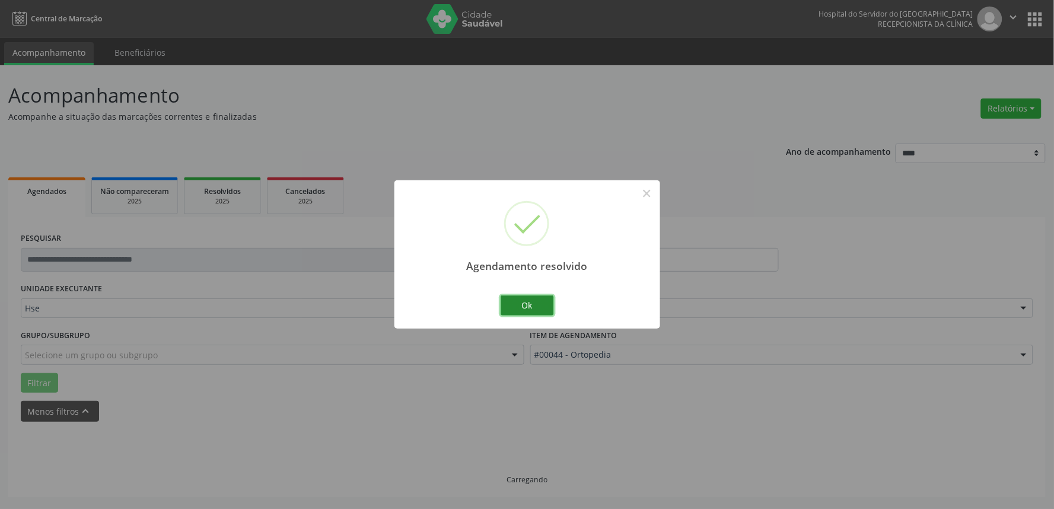
click at [518, 300] on button "Ok" at bounding box center [527, 305] width 53 height 20
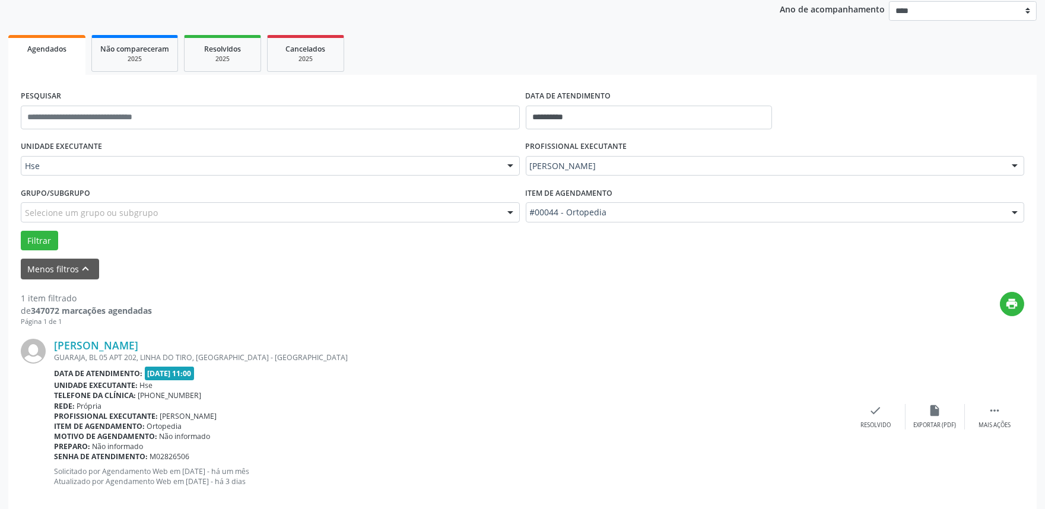
scroll to position [160, 0]
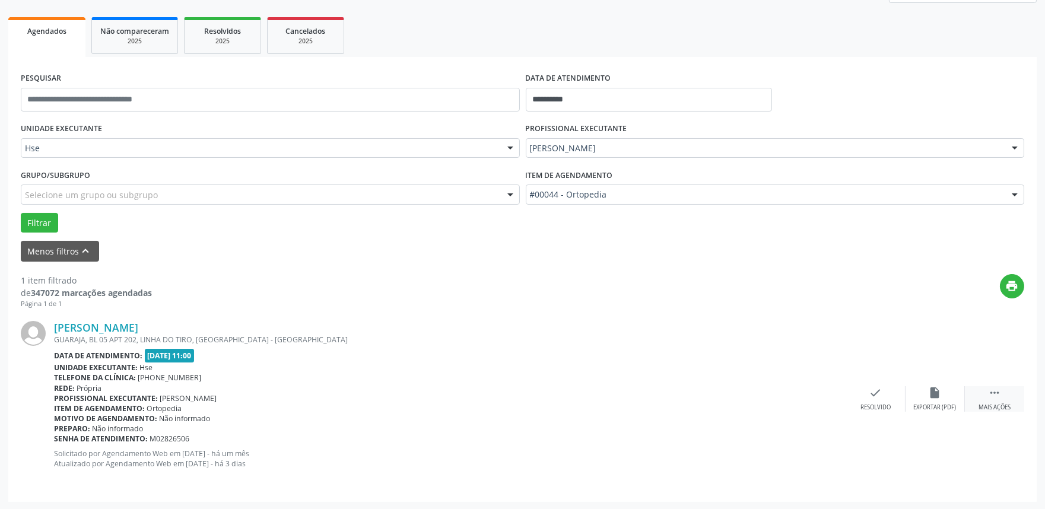
click at [985, 401] on div " Mais ações" at bounding box center [993, 399] width 59 height 26
click at [916, 405] on div "Não compareceu" at bounding box center [934, 407] width 50 height 8
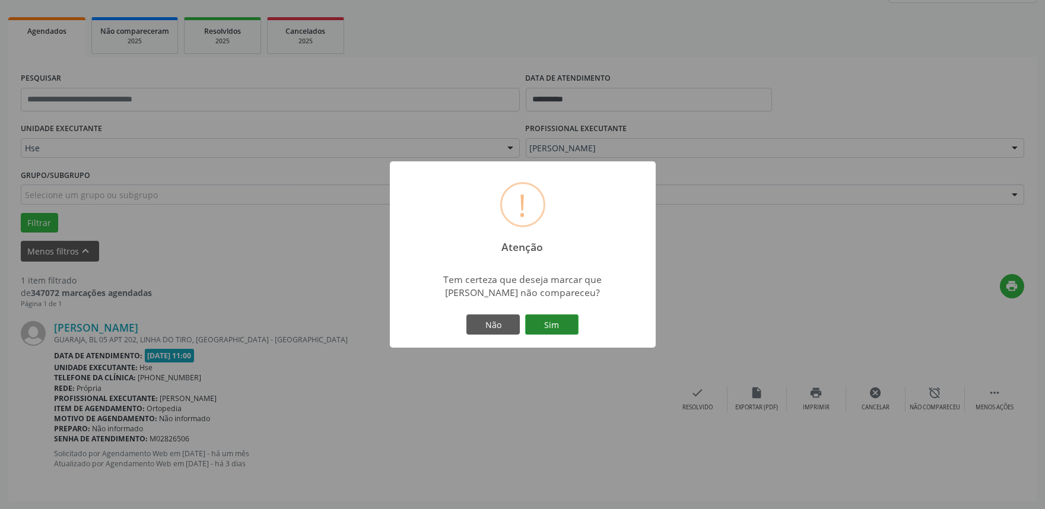
click at [556, 332] on button "Sim" at bounding box center [551, 324] width 53 height 20
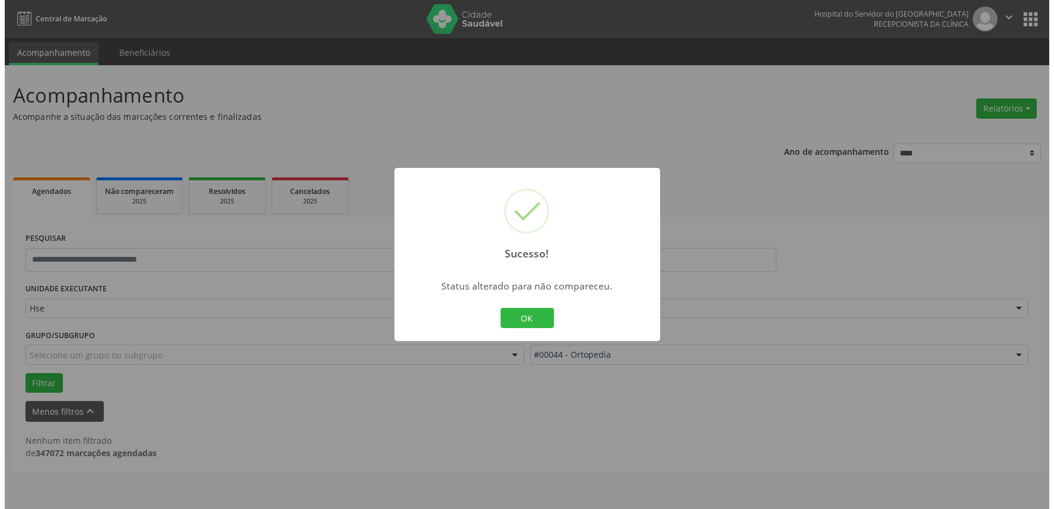
scroll to position [0, 0]
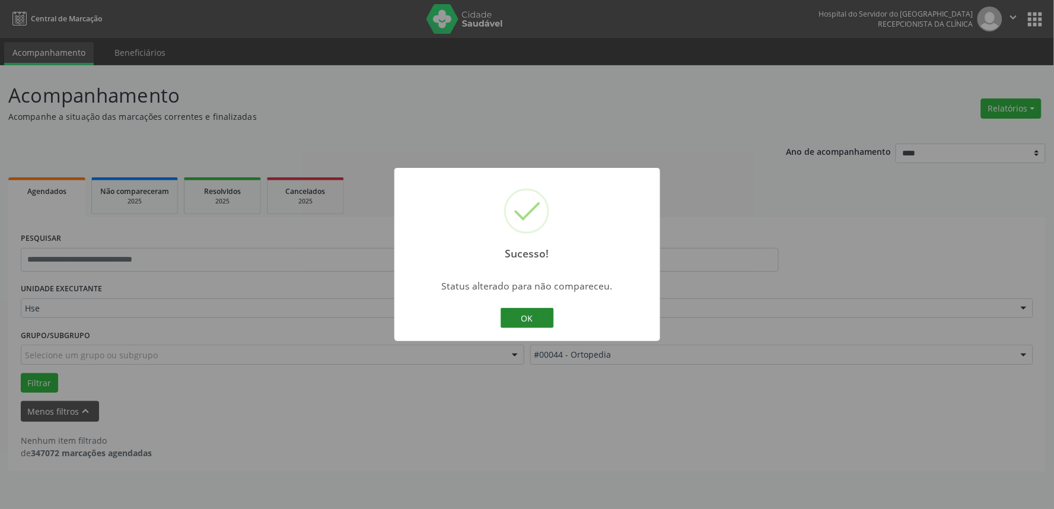
click at [524, 324] on button "OK" at bounding box center [527, 318] width 53 height 20
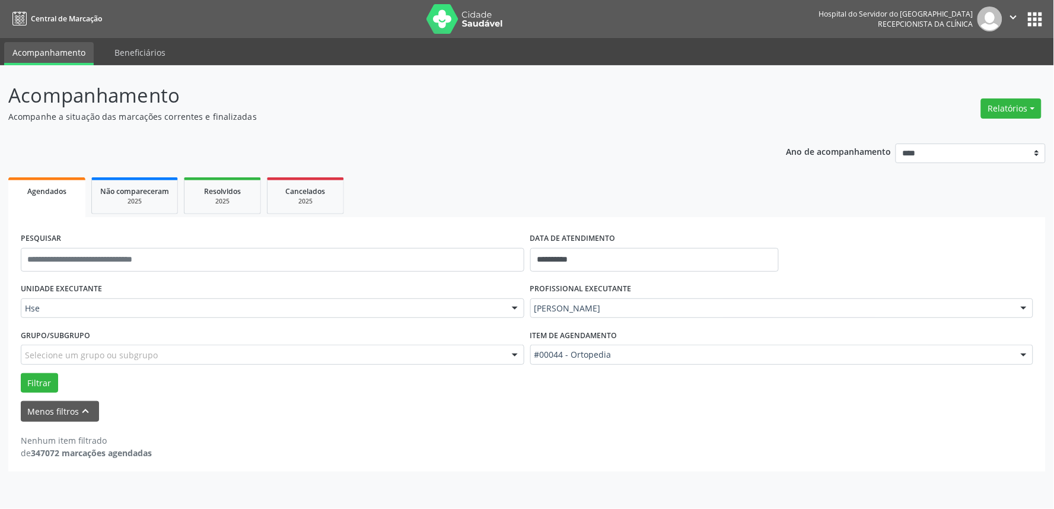
click at [596, 321] on div "PROFISSIONAL EXECUTANTE [PERSON_NAME] Todos os profissionais [PERSON_NAME] Inte…" at bounding box center [782, 303] width 510 height 46
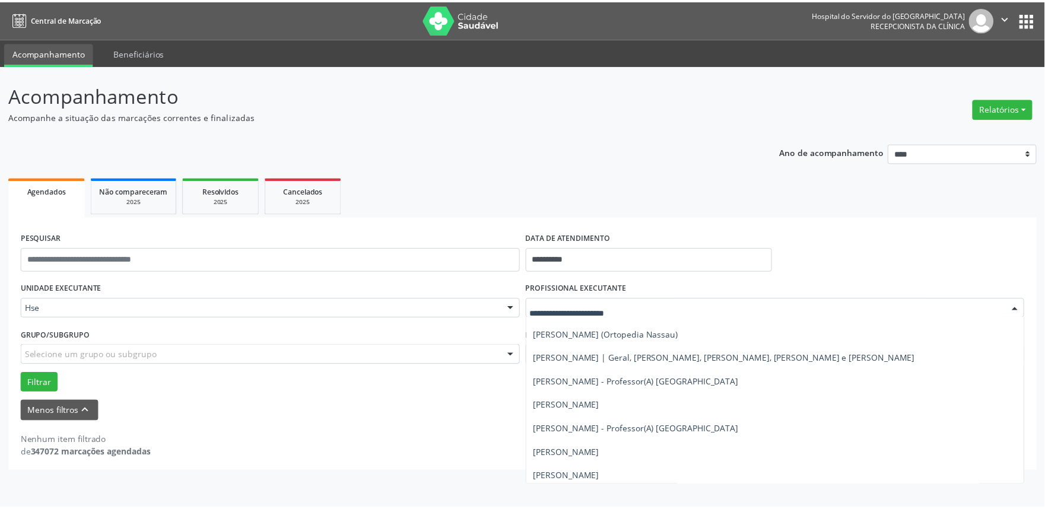
scroll to position [263, 0]
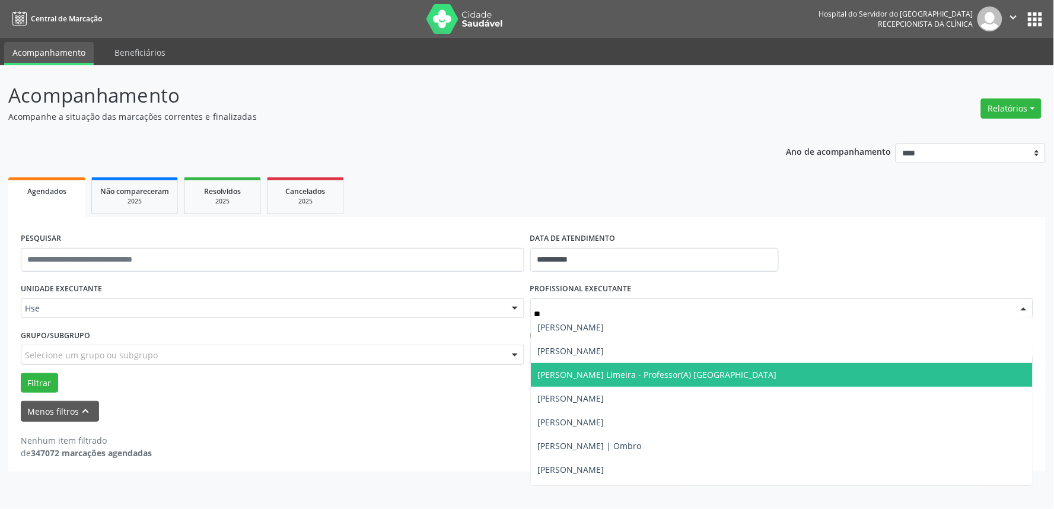
type input "***"
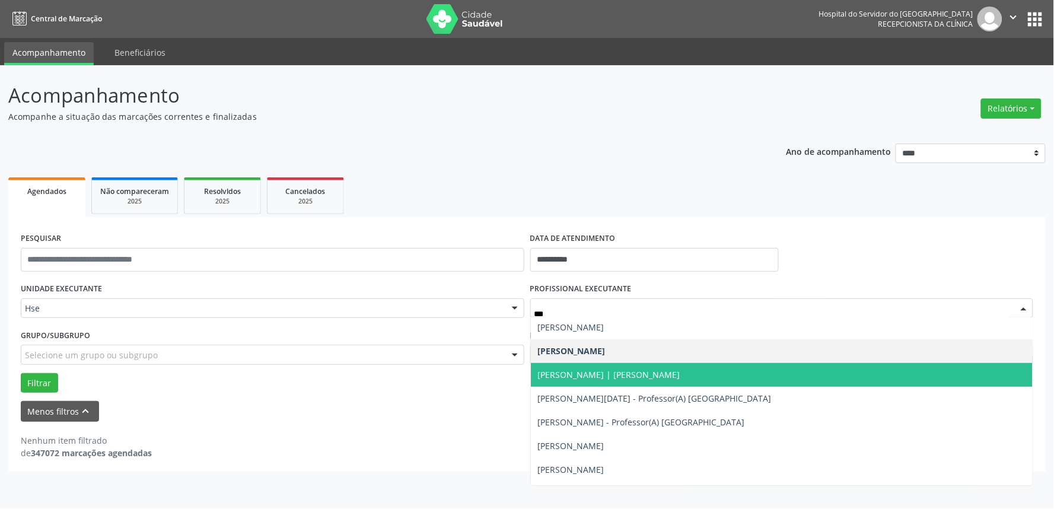
click at [666, 365] on span "[PERSON_NAME] | [PERSON_NAME]" at bounding box center [782, 375] width 502 height 24
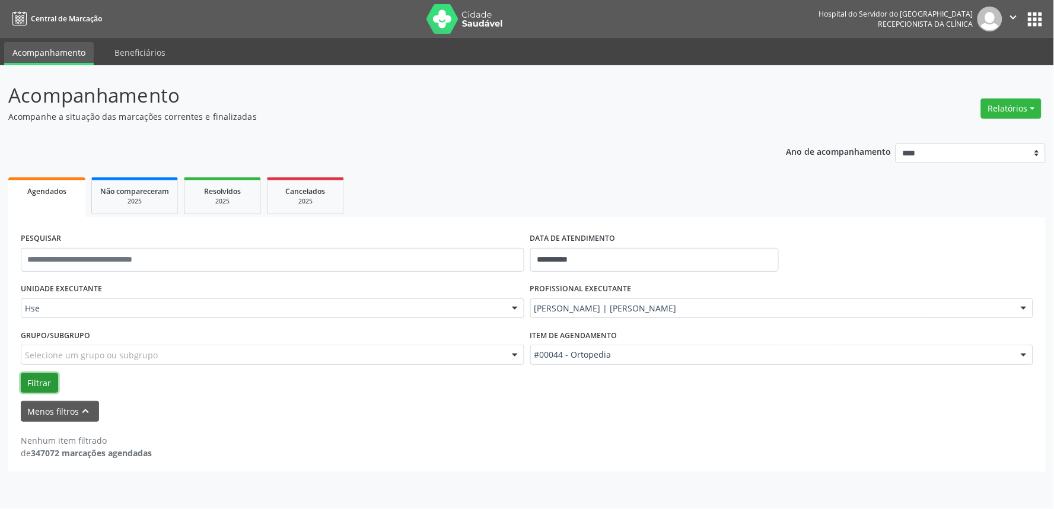
click at [33, 378] on button "Filtrar" at bounding box center [39, 383] width 37 height 20
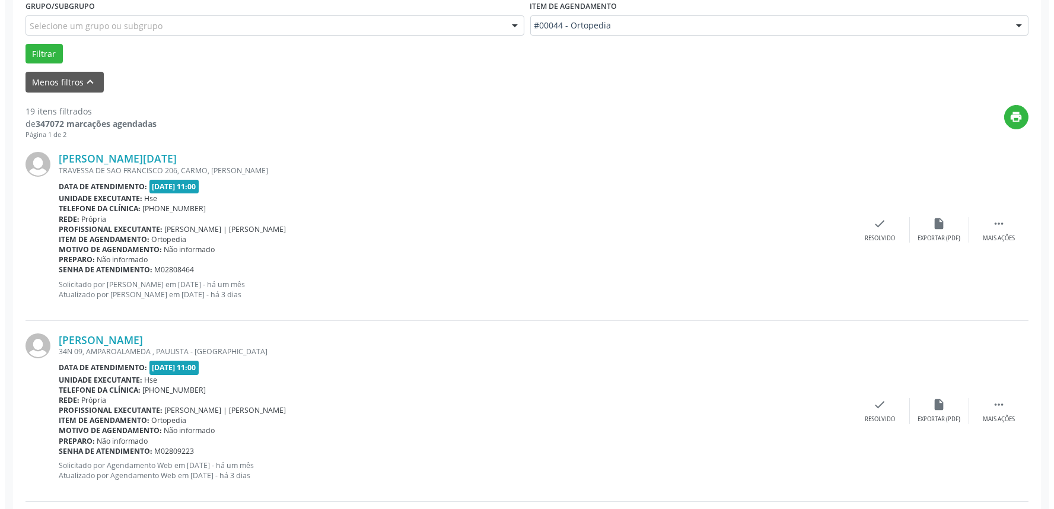
scroll to position [2226, 0]
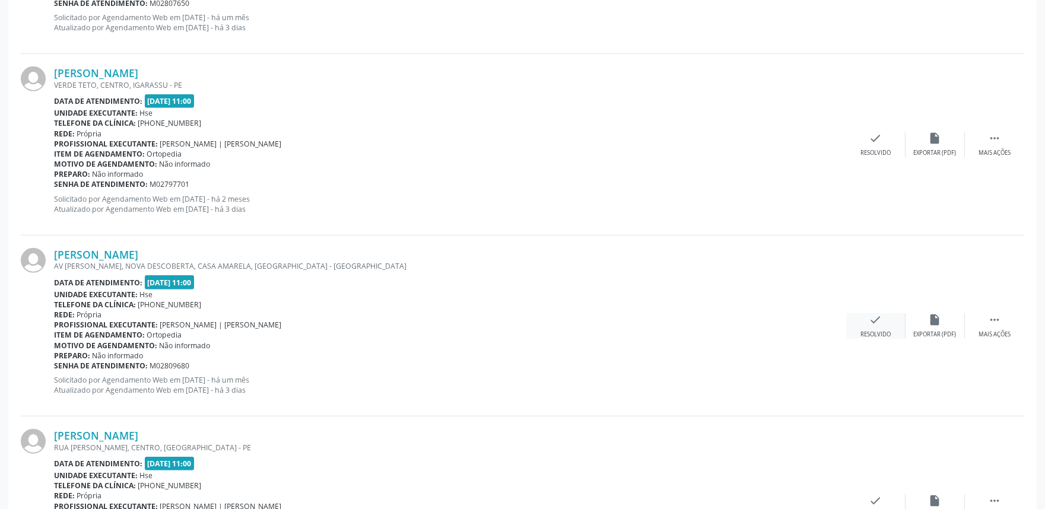
click at [886, 325] on div "check Resolvido" at bounding box center [875, 326] width 59 height 26
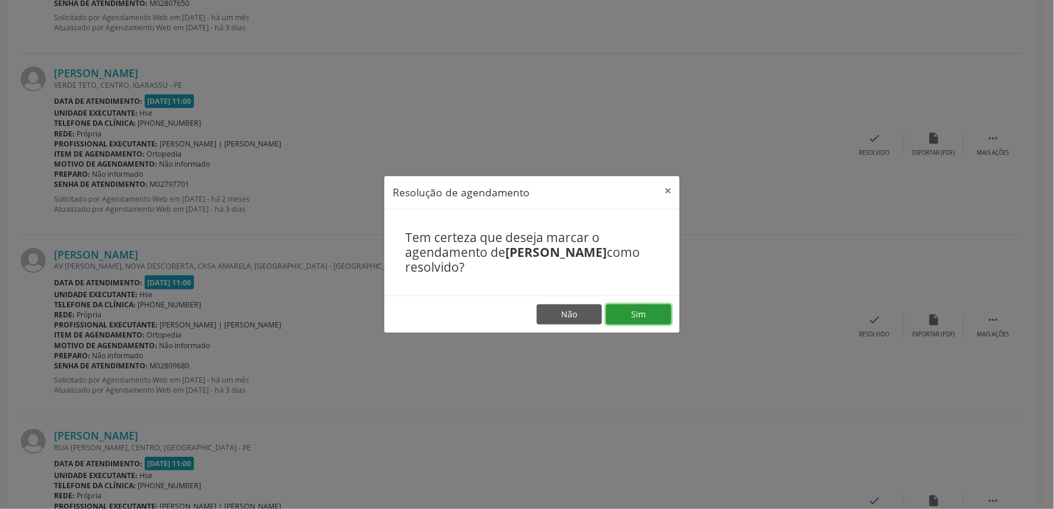
click at [623, 319] on button "Sim" at bounding box center [638, 314] width 65 height 20
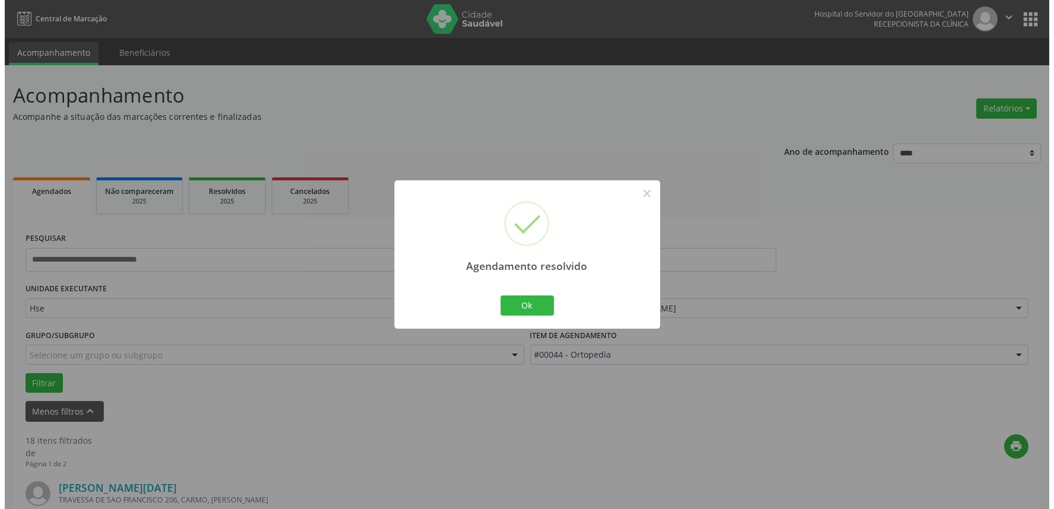
scroll to position [414, 0]
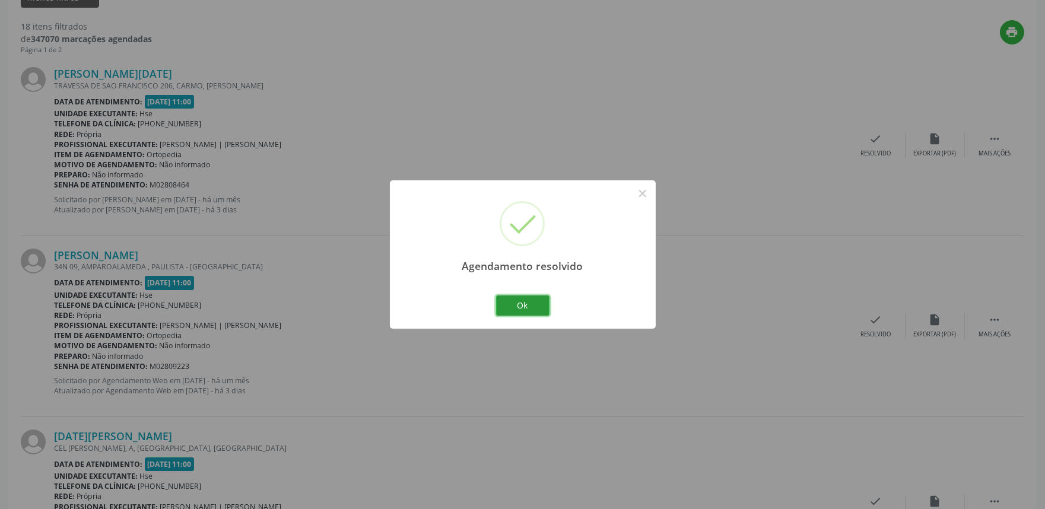
click at [501, 313] on button "Ok" at bounding box center [522, 305] width 53 height 20
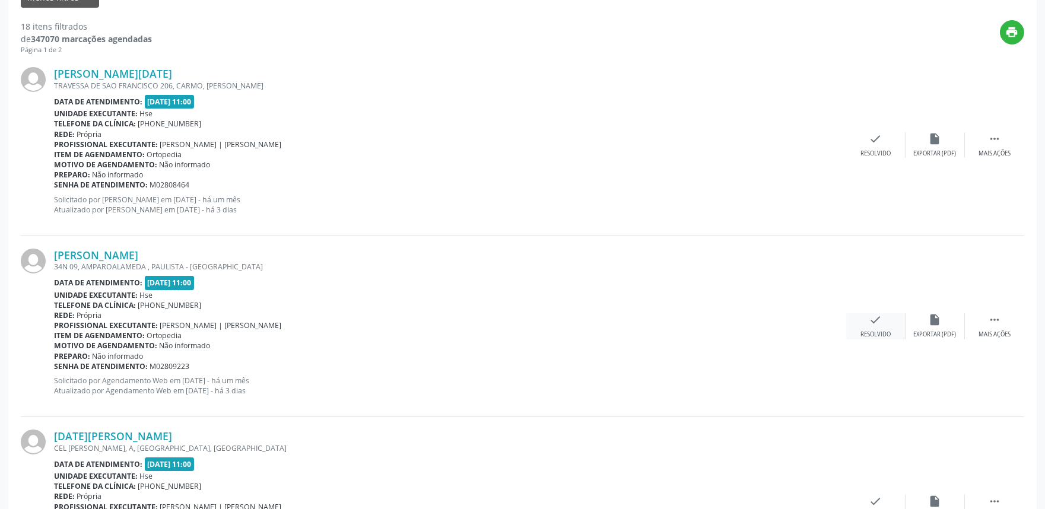
click at [873, 328] on div "check Resolvido" at bounding box center [875, 326] width 59 height 26
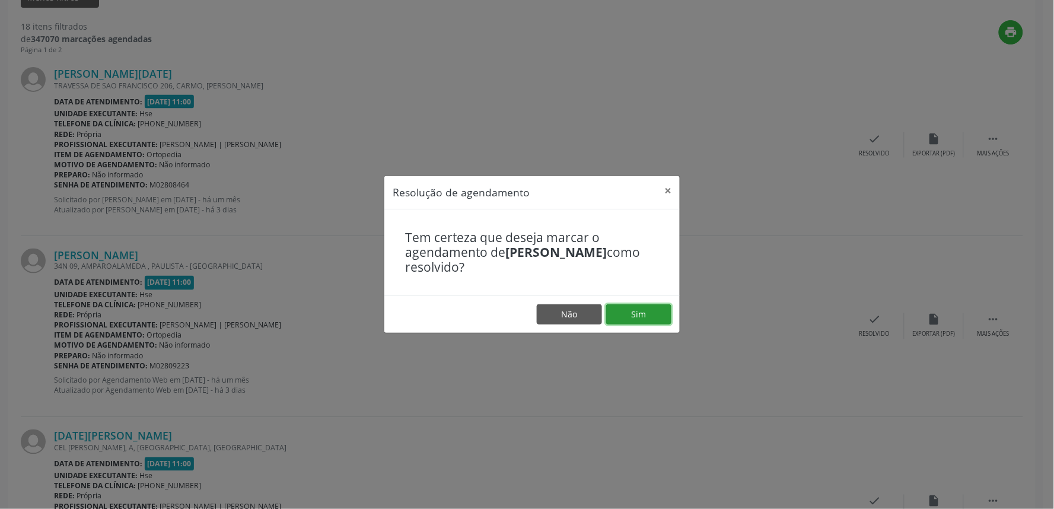
click at [638, 317] on button "Sim" at bounding box center [638, 314] width 65 height 20
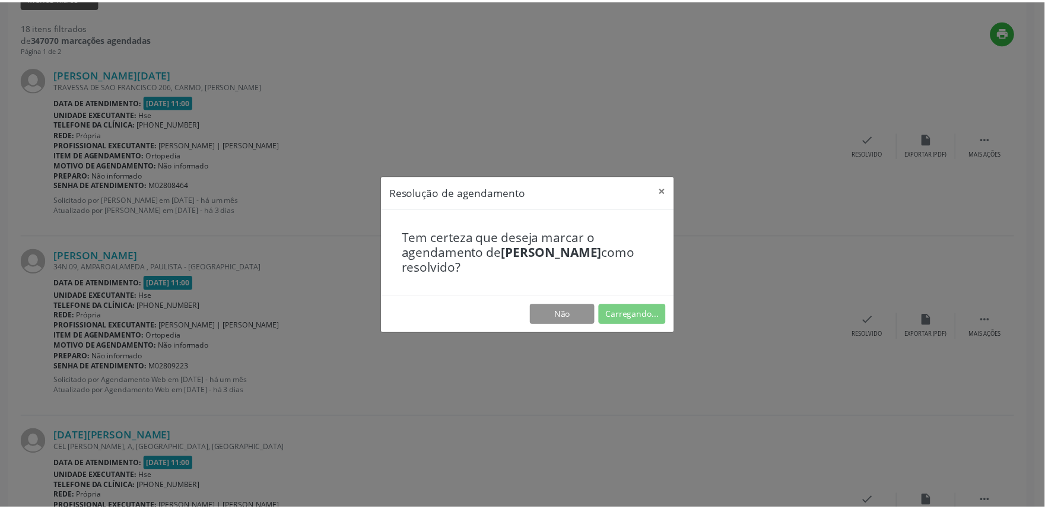
scroll to position [0, 0]
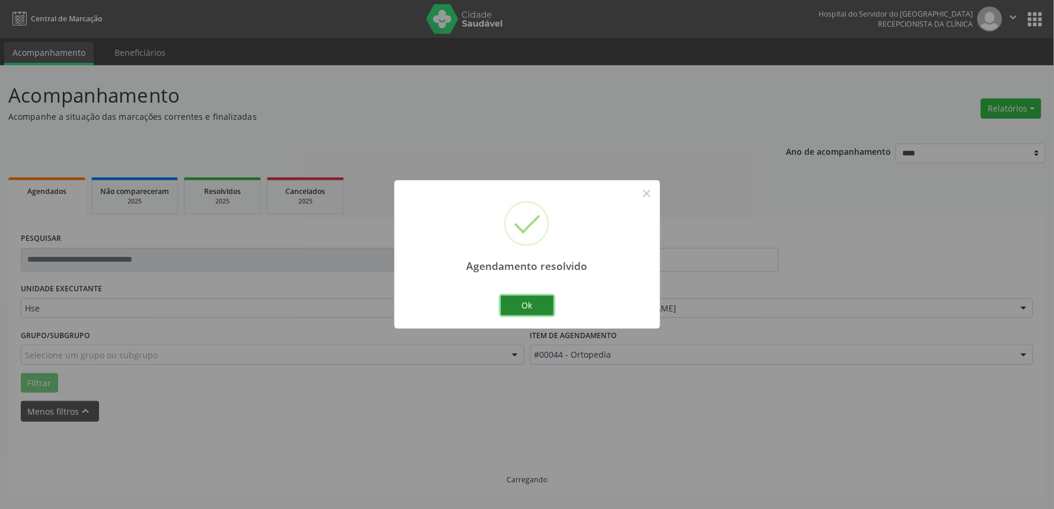
click at [546, 304] on button "Ok" at bounding box center [527, 305] width 53 height 20
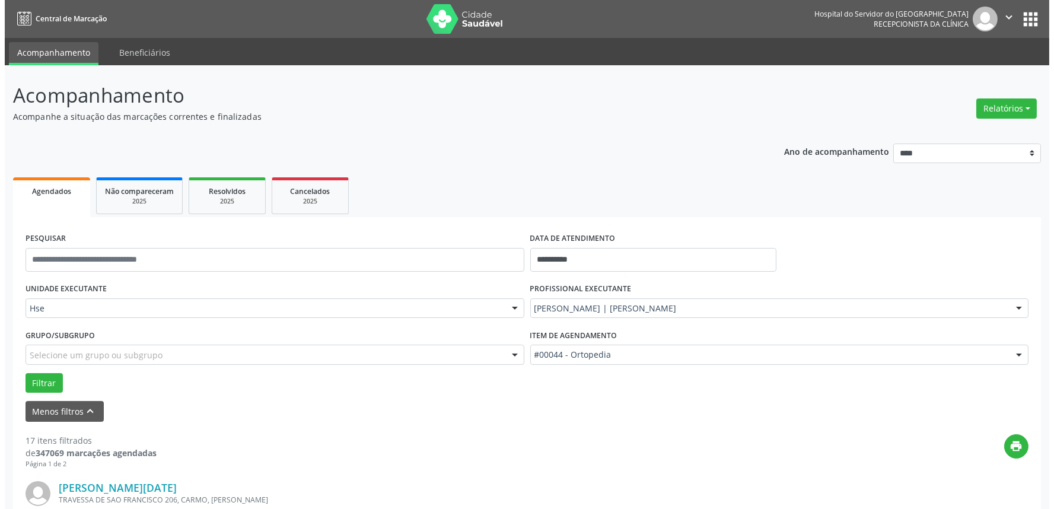
scroll to position [1320, 0]
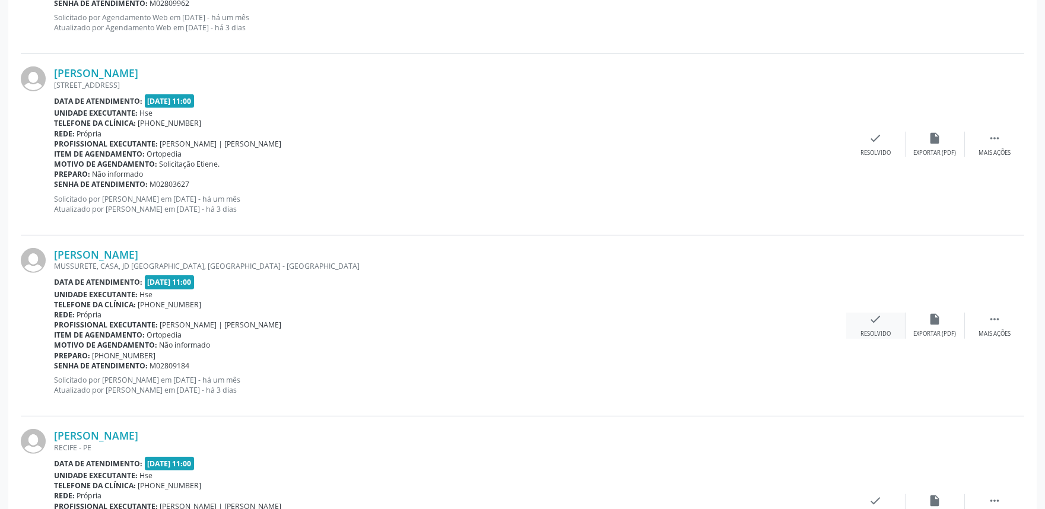
click at [869, 337] on div "Resolvido" at bounding box center [875, 334] width 30 height 8
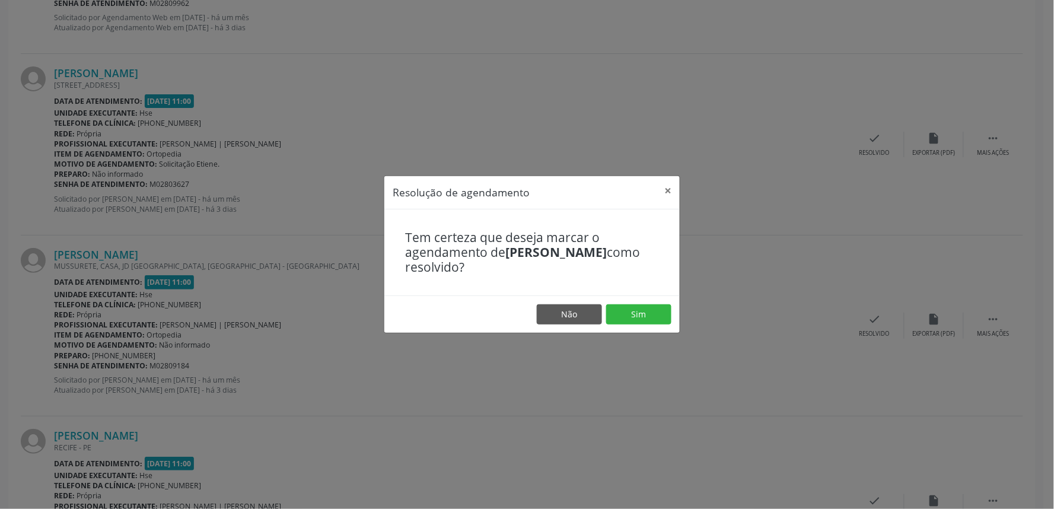
click at [647, 324] on footer "Não Sim" at bounding box center [531, 313] width 295 height 37
click at [644, 318] on button "Sim" at bounding box center [638, 314] width 65 height 20
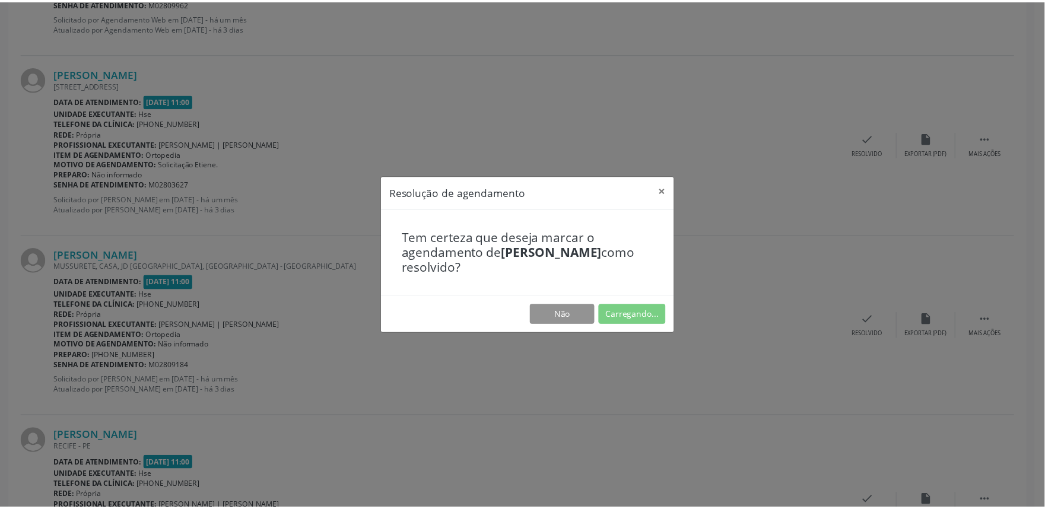
scroll to position [0, 0]
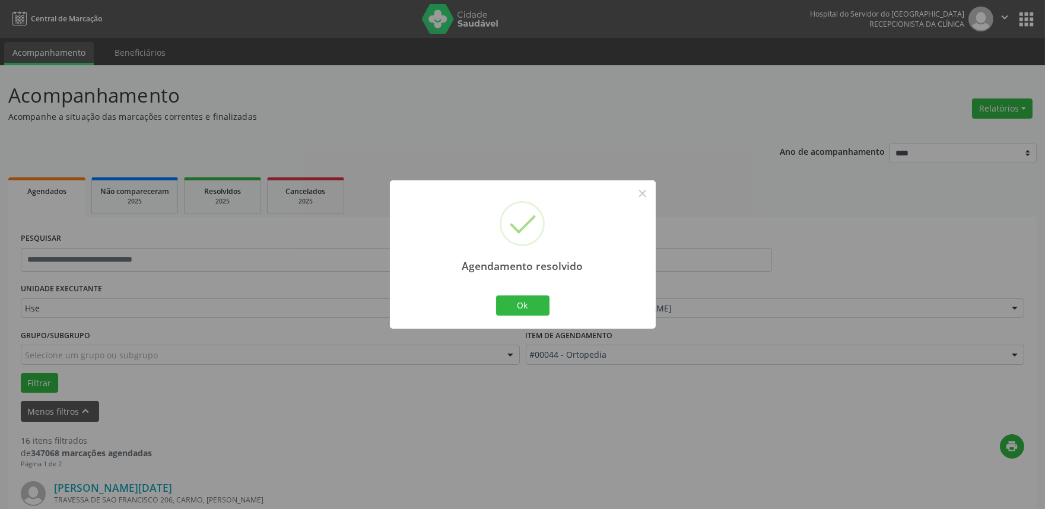
click at [555, 283] on div "Agendamento resolvido × Ok Cancel" at bounding box center [523, 254] width 266 height 148
click at [545, 297] on button "Ok" at bounding box center [522, 305] width 53 height 20
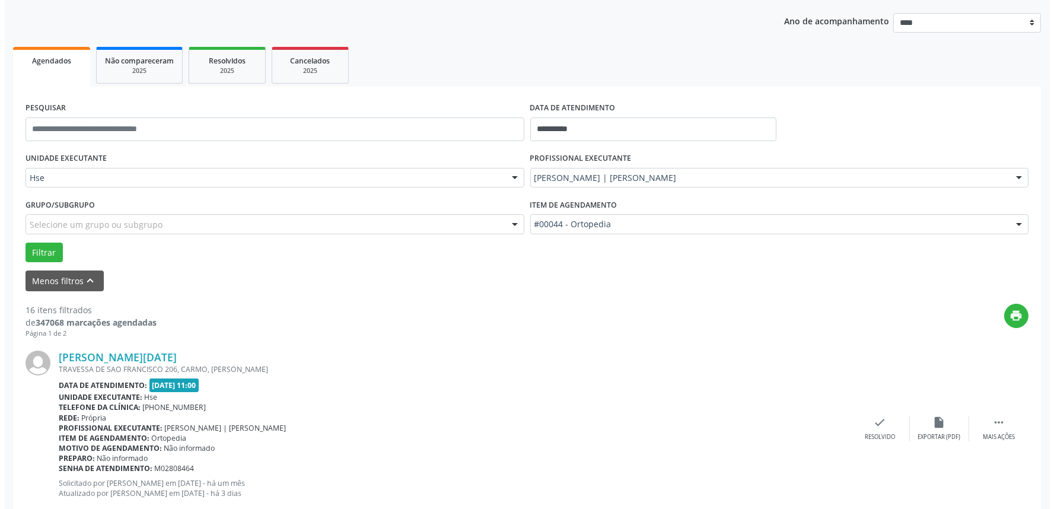
scroll to position [132, 0]
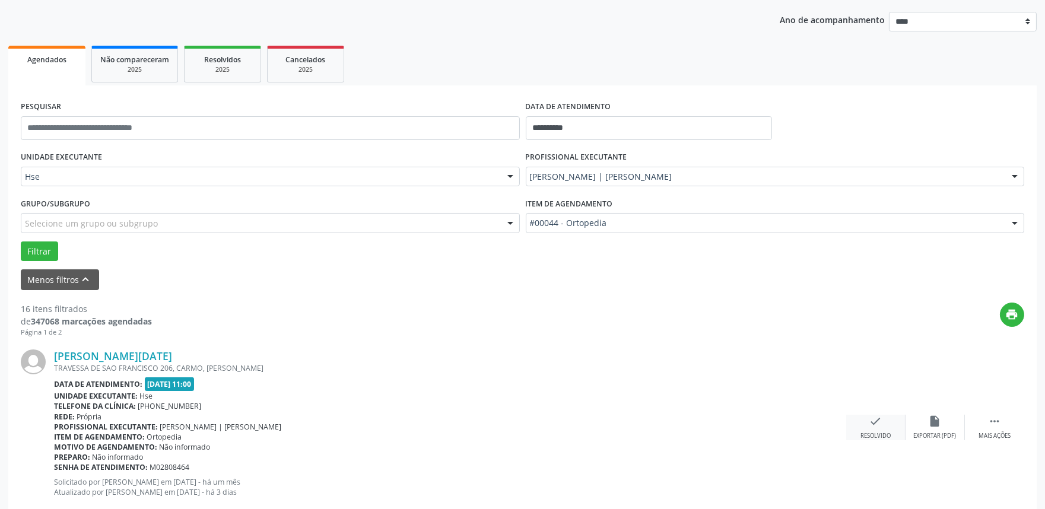
click at [871, 438] on div "Resolvido" at bounding box center [875, 436] width 30 height 8
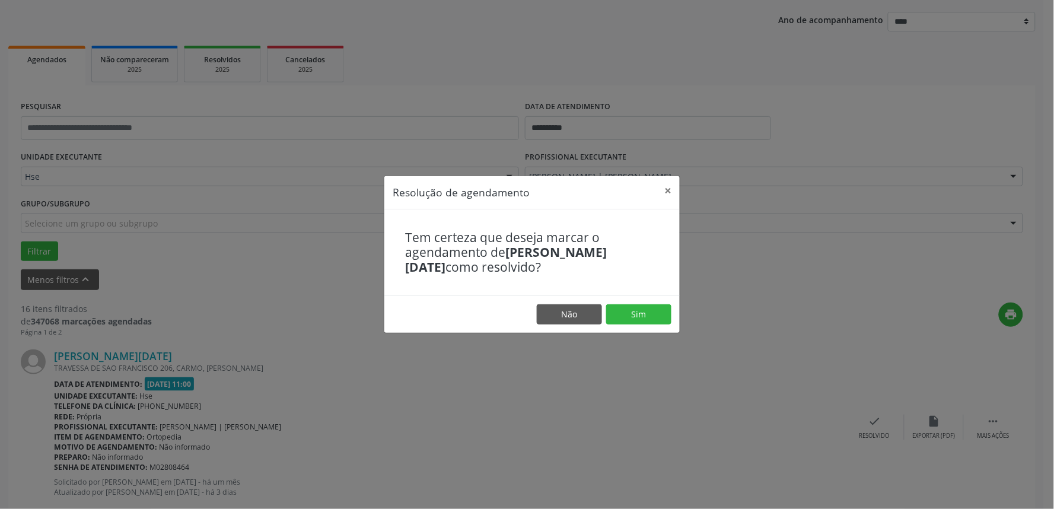
click at [647, 325] on footer "Não Sim" at bounding box center [531, 313] width 295 height 37
click at [647, 314] on button "Sim" at bounding box center [638, 314] width 65 height 20
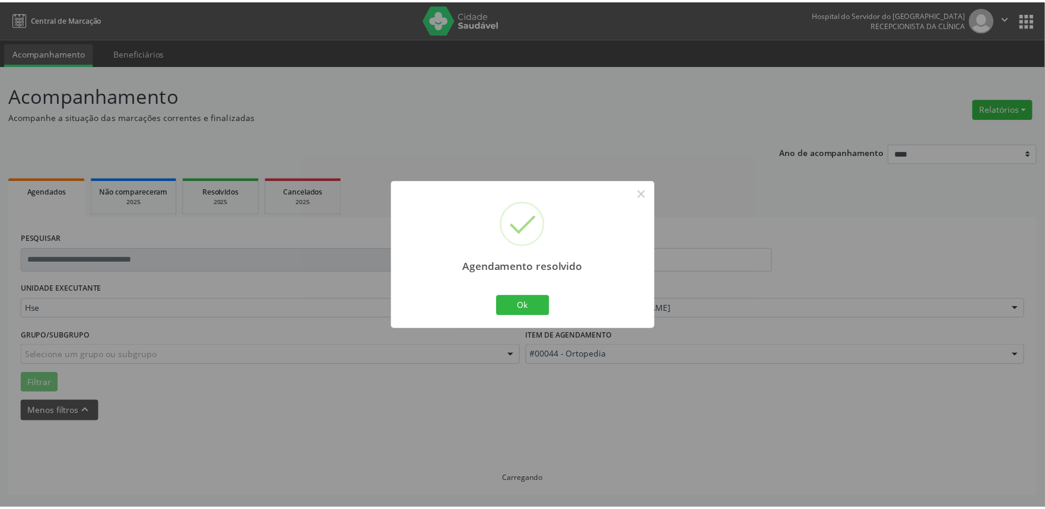
scroll to position [0, 0]
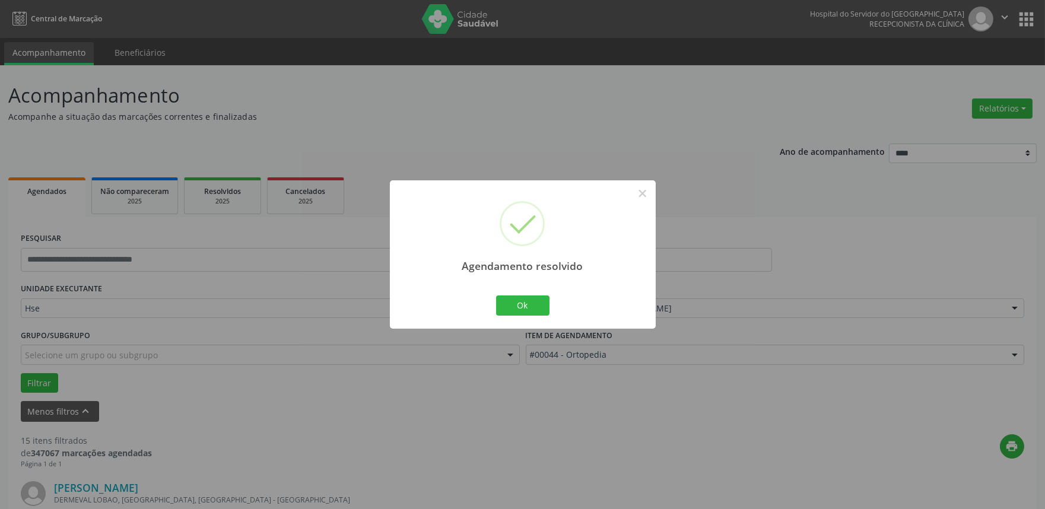
click at [530, 292] on div "Agendamento resolvido × Ok Cancel" at bounding box center [523, 254] width 266 height 148
click at [523, 308] on button "Ok" at bounding box center [522, 305] width 53 height 20
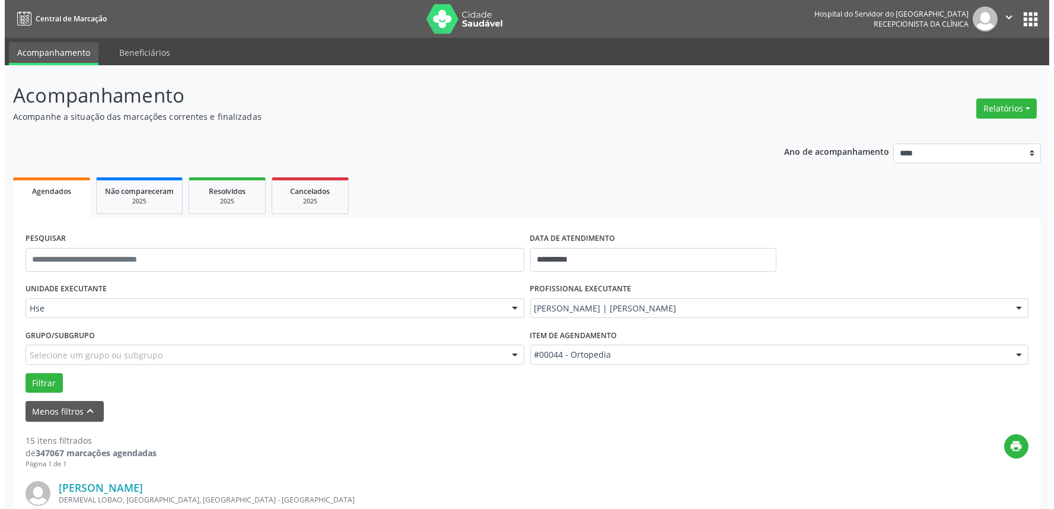
scroll to position [414, 0]
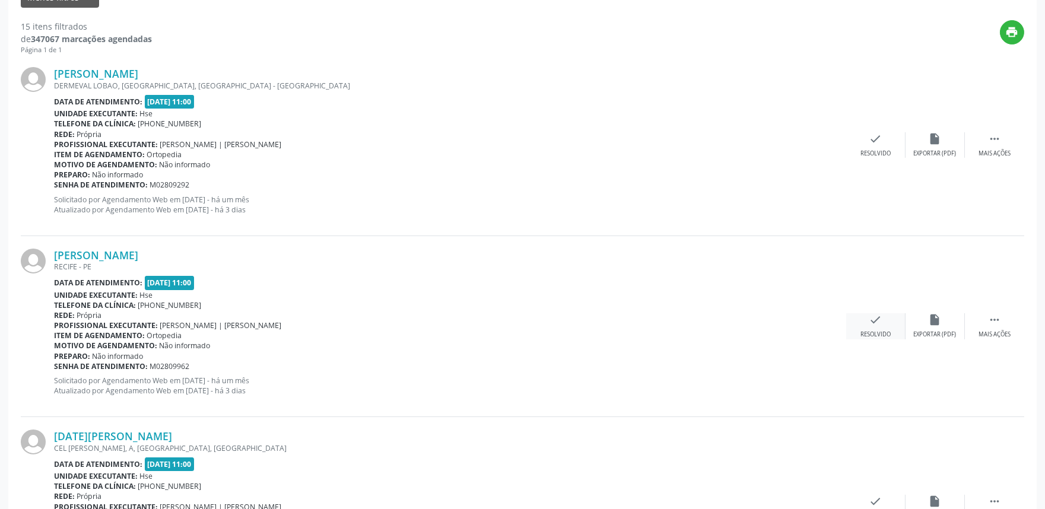
click at [869, 333] on div "Resolvido" at bounding box center [875, 334] width 30 height 8
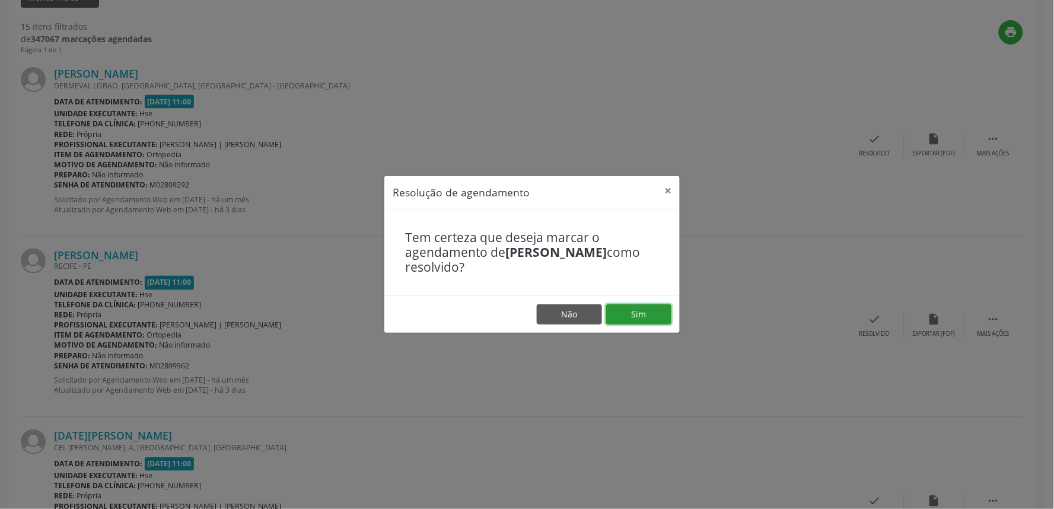
click at [636, 321] on button "Sim" at bounding box center [638, 314] width 65 height 20
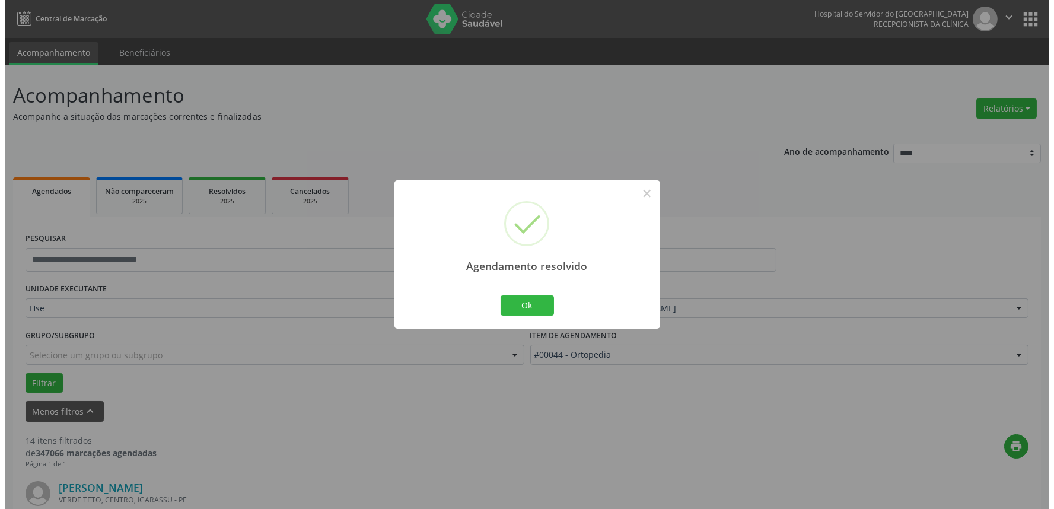
scroll to position [777, 0]
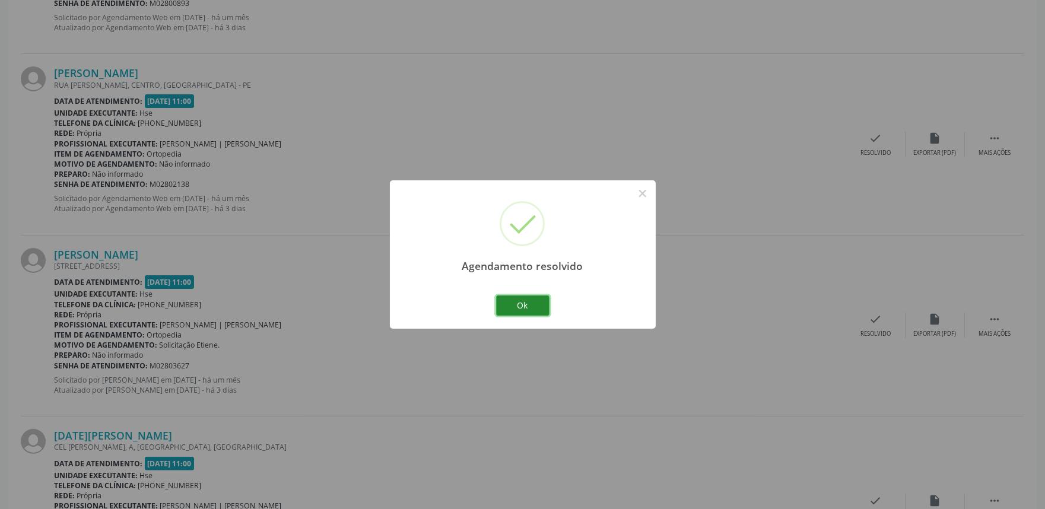
click at [542, 304] on button "Ok" at bounding box center [522, 305] width 53 height 20
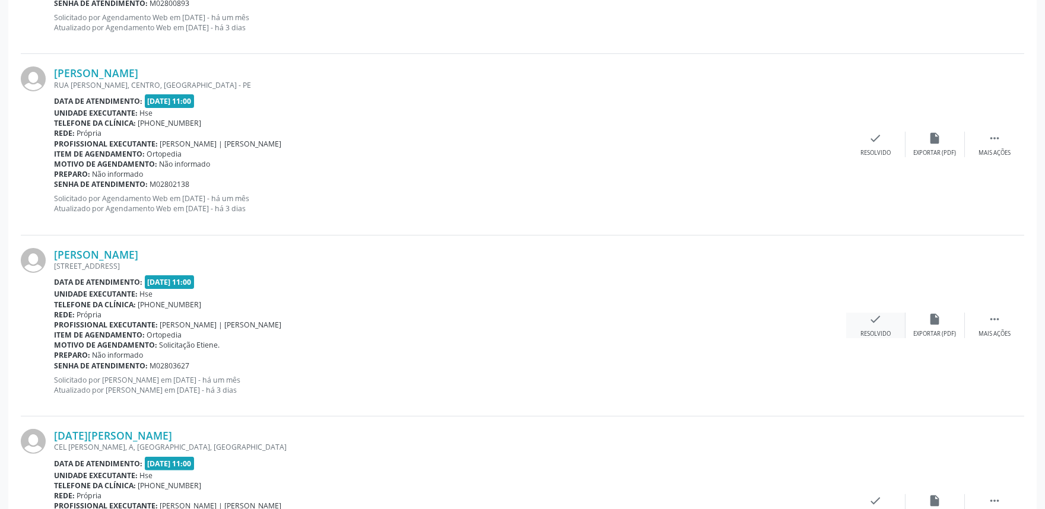
click at [883, 321] on div "check Resolvido" at bounding box center [875, 326] width 59 height 26
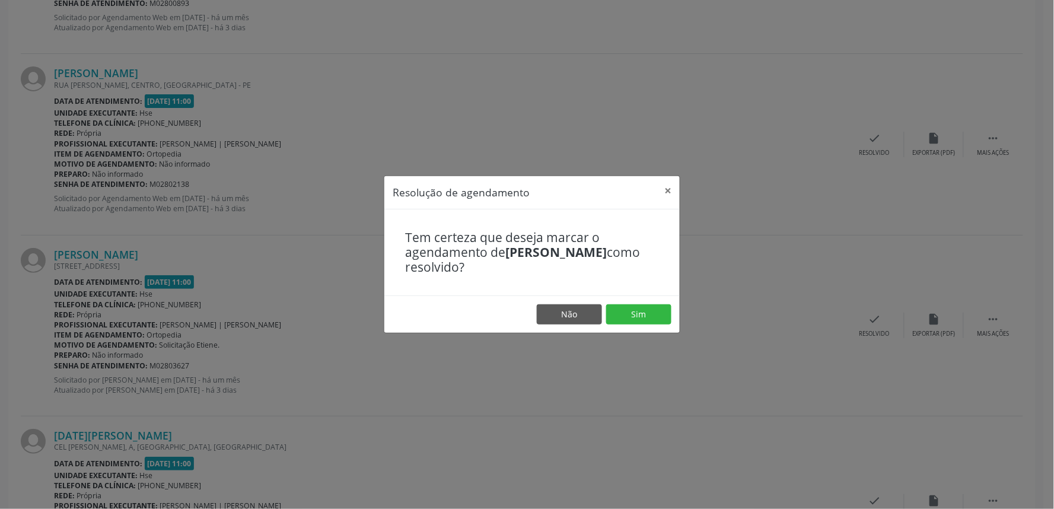
click at [625, 303] on footer "Não Sim" at bounding box center [531, 313] width 295 height 37
click at [636, 311] on button "Sim" at bounding box center [638, 314] width 65 height 20
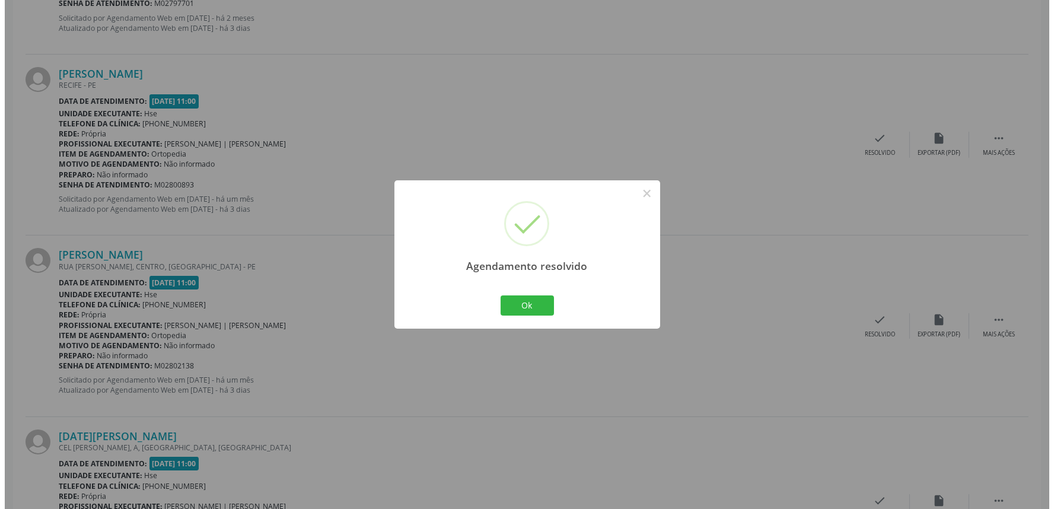
scroll to position [2045, 0]
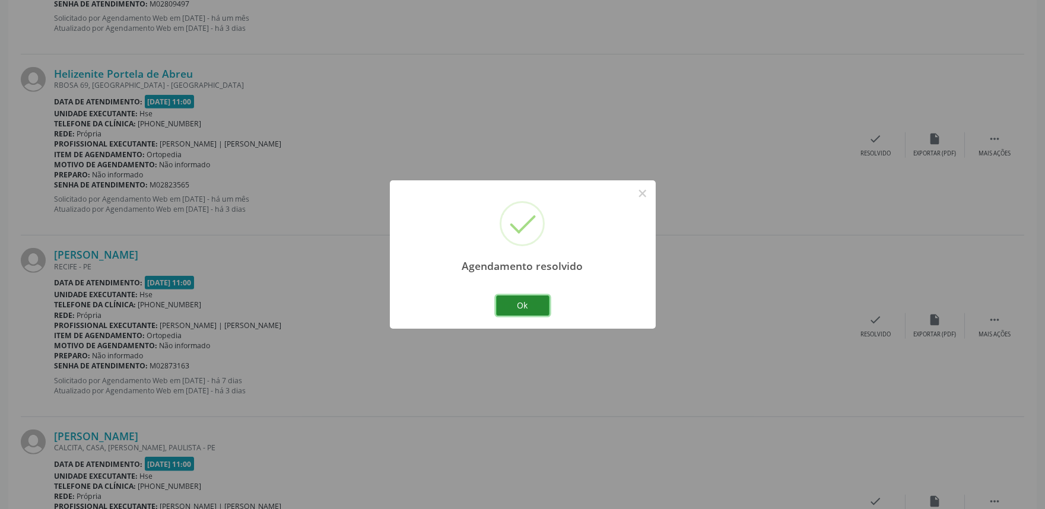
click at [502, 301] on button "Ok" at bounding box center [522, 305] width 53 height 20
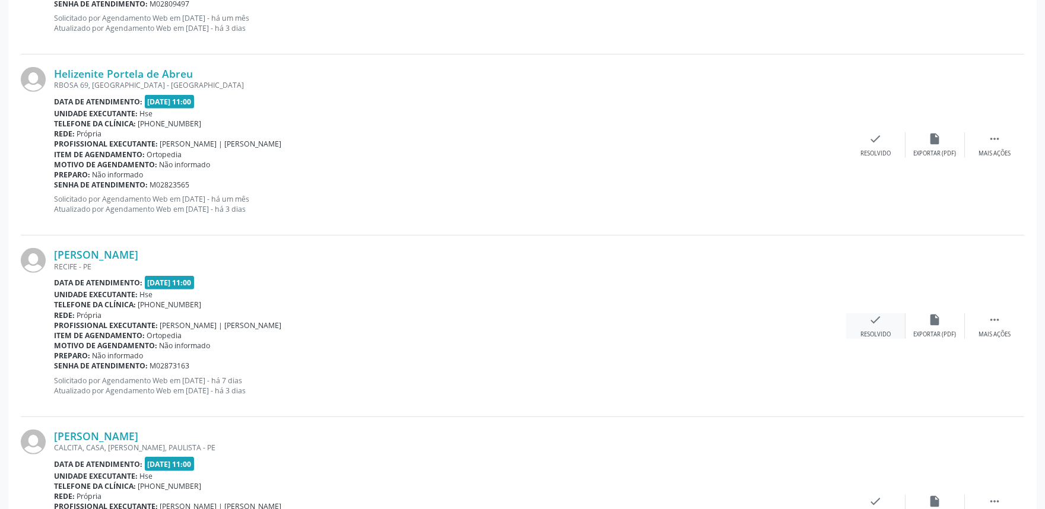
click at [886, 323] on div "check Resolvido" at bounding box center [875, 326] width 59 height 26
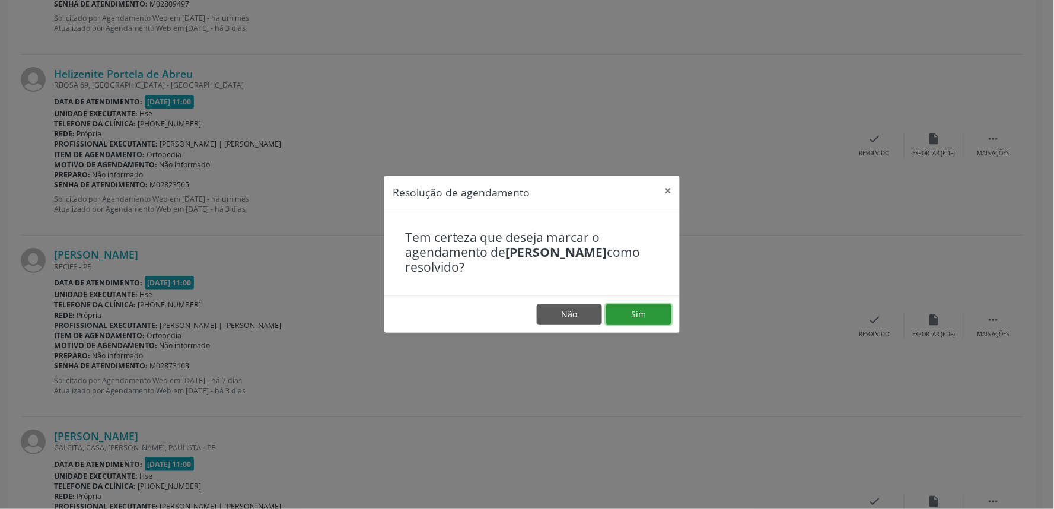
click at [652, 319] on button "Sim" at bounding box center [638, 314] width 65 height 20
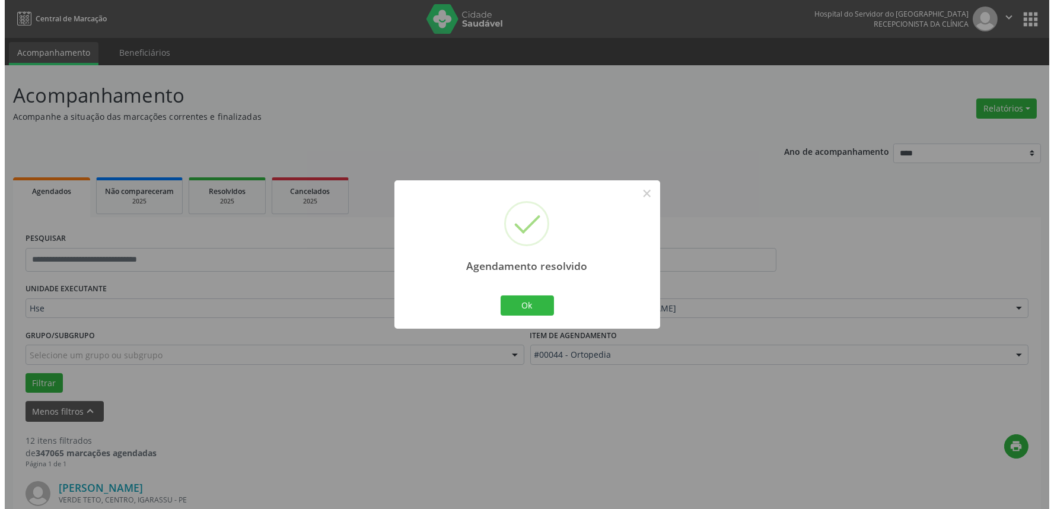
scroll to position [414, 0]
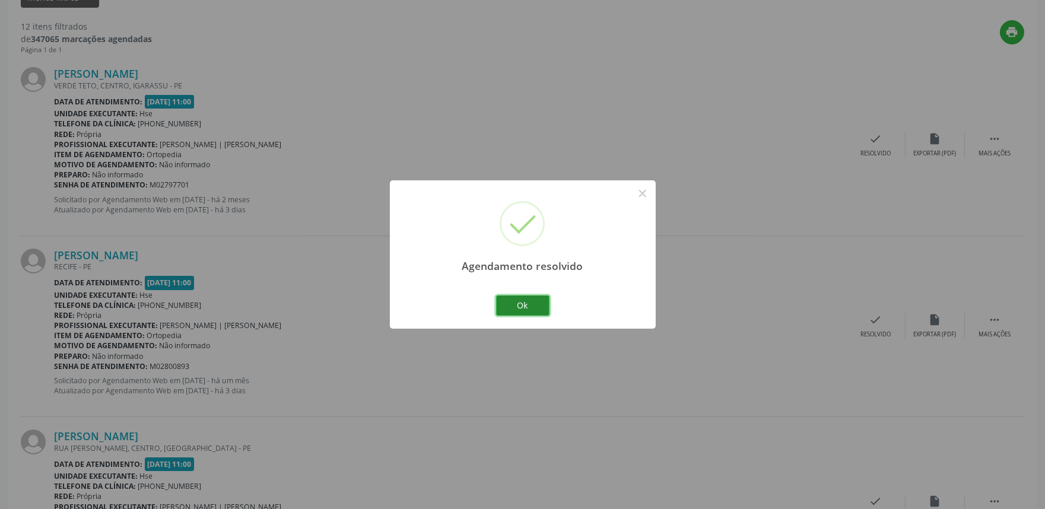
click at [534, 314] on button "Ok" at bounding box center [522, 305] width 53 height 20
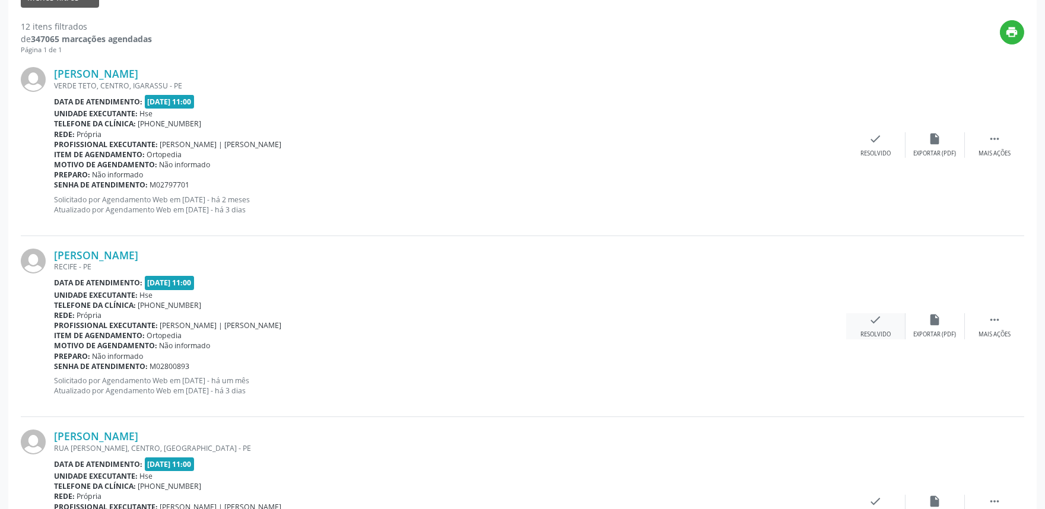
click at [863, 332] on div "Resolvido" at bounding box center [875, 334] width 30 height 8
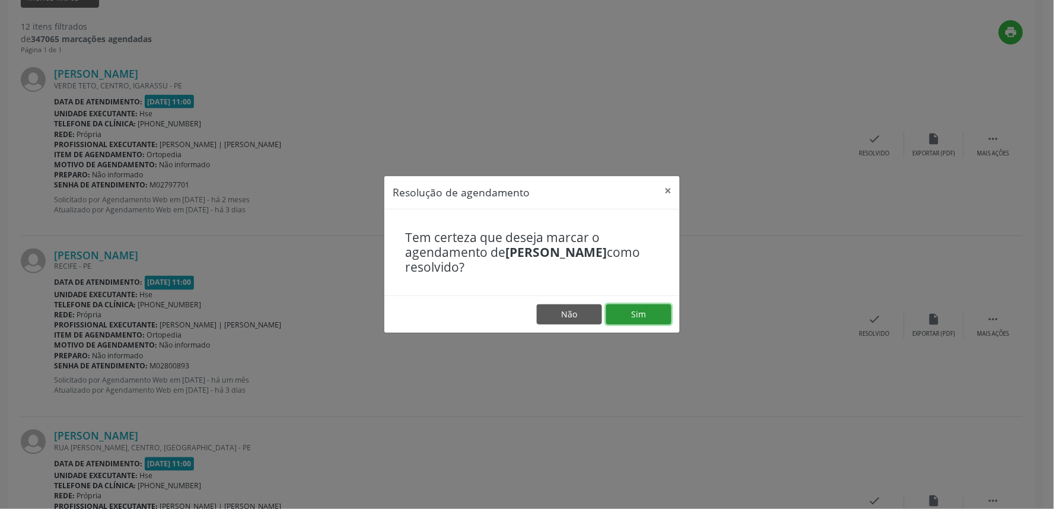
click at [645, 317] on button "Sim" at bounding box center [638, 314] width 65 height 20
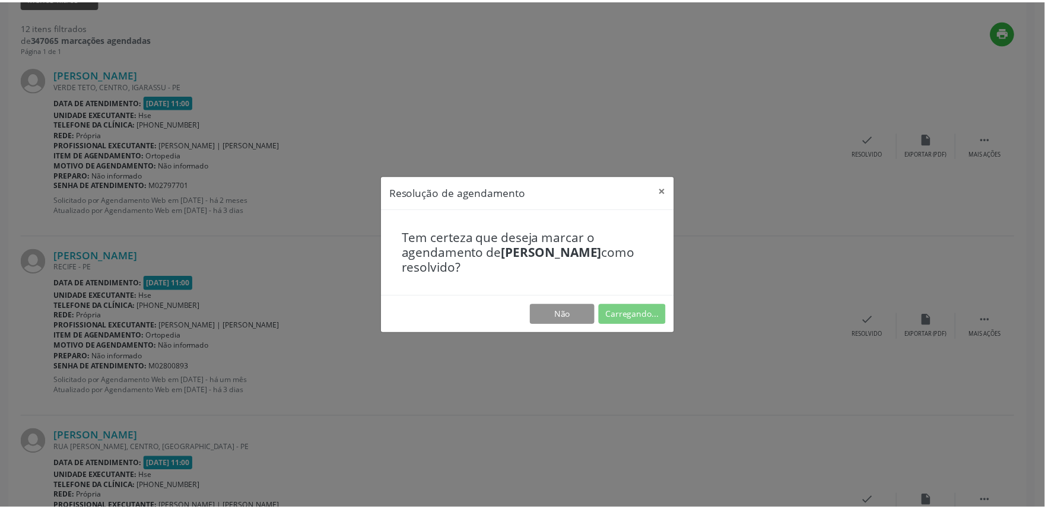
scroll to position [0, 0]
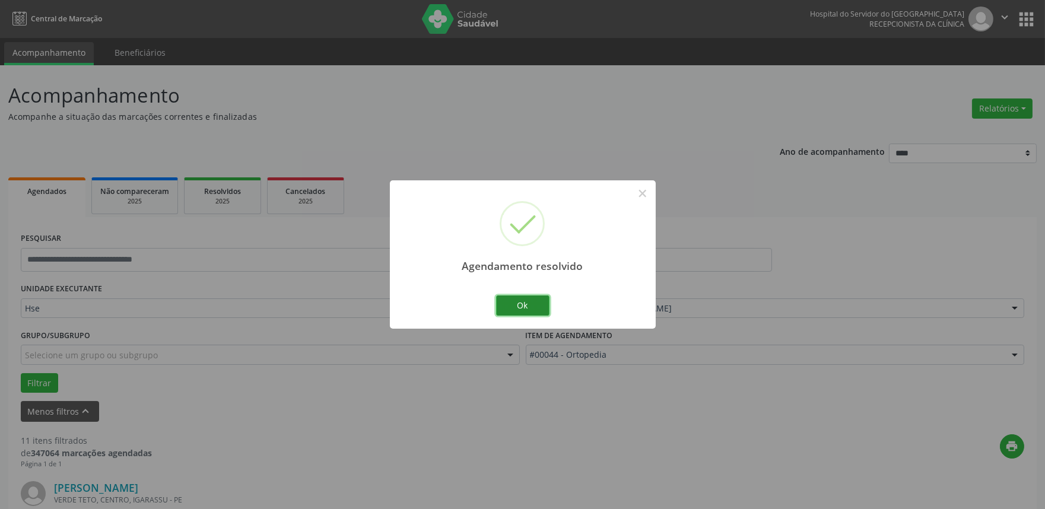
click at [527, 314] on button "Ok" at bounding box center [522, 305] width 53 height 20
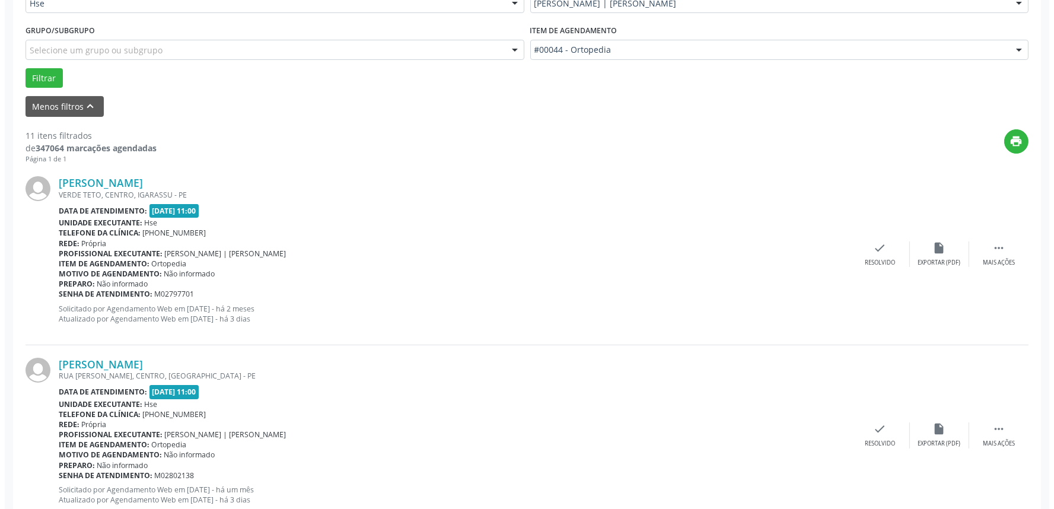
scroll to position [329, 0]
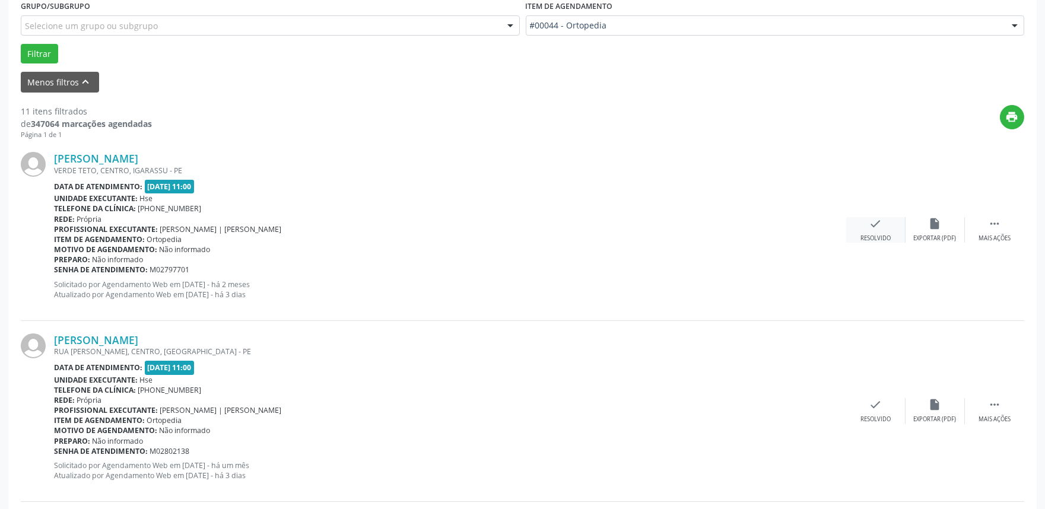
click at [880, 228] on icon "check" at bounding box center [875, 223] width 13 height 13
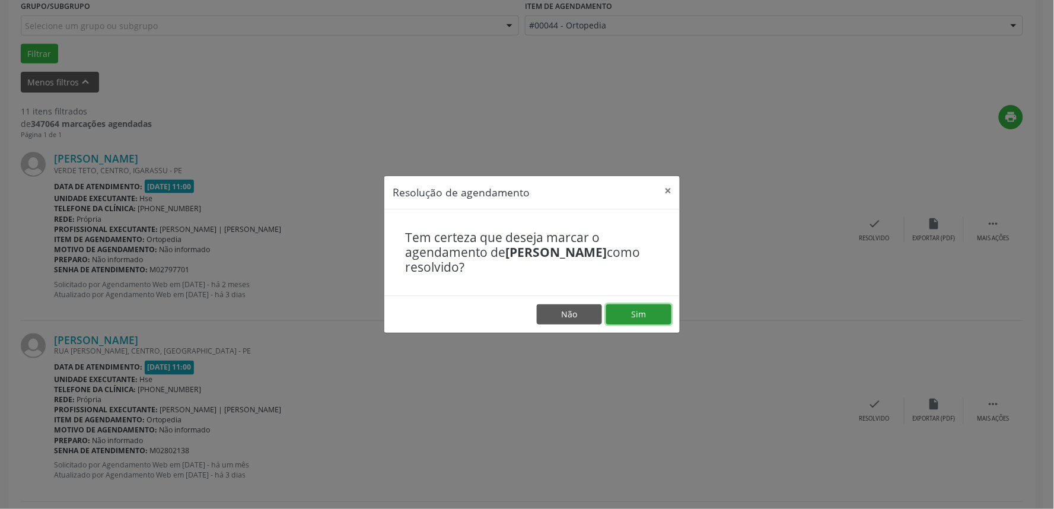
click at [647, 308] on button "Sim" at bounding box center [638, 314] width 65 height 20
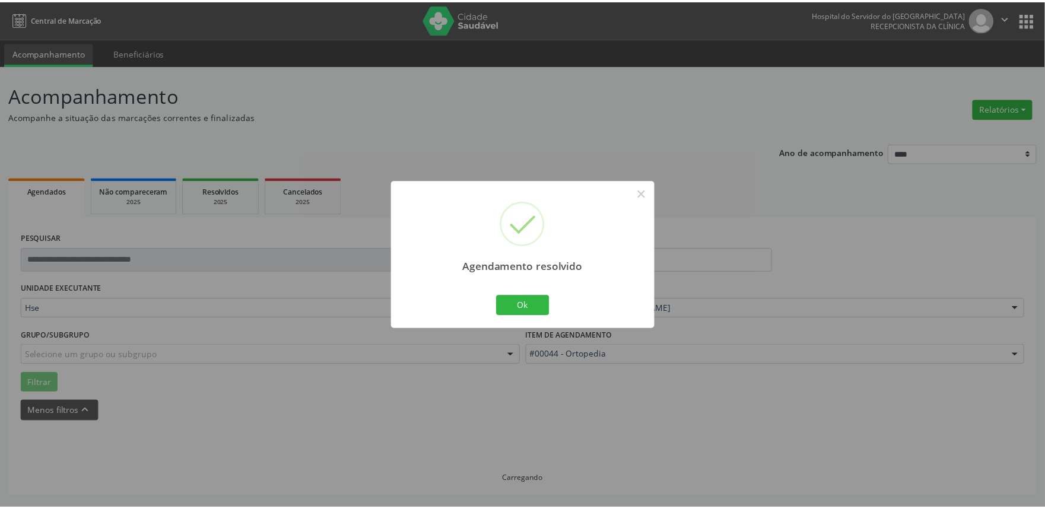
scroll to position [0, 0]
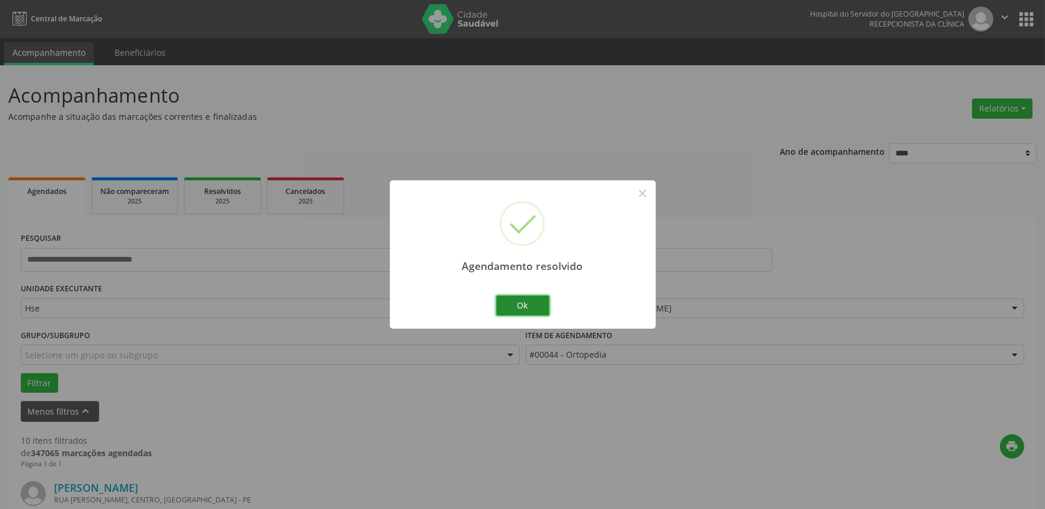
drag, startPoint x: 543, startPoint y: 305, endPoint x: 615, endPoint y: 282, distance: 76.2
click at [542, 305] on button "Ok" at bounding box center [522, 305] width 53 height 20
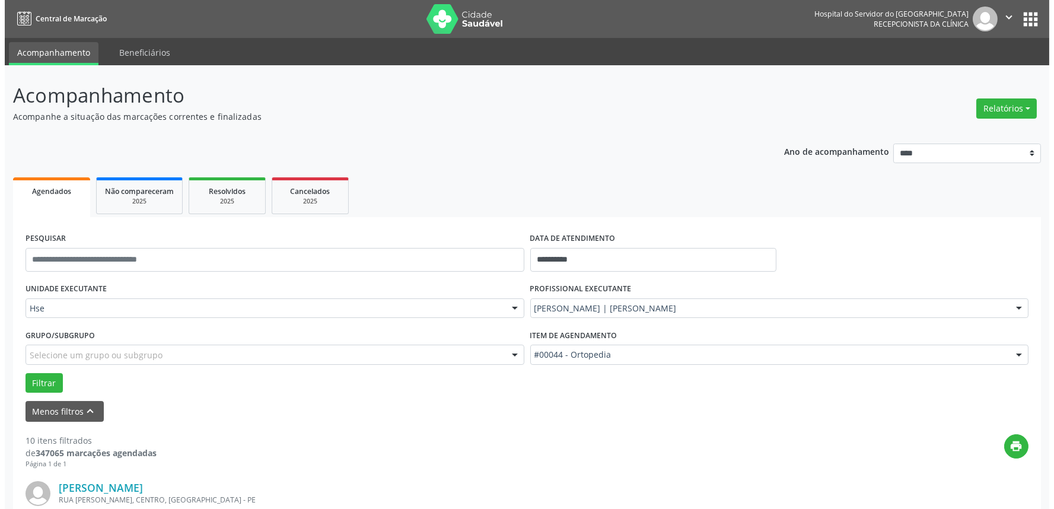
scroll to position [1790, 0]
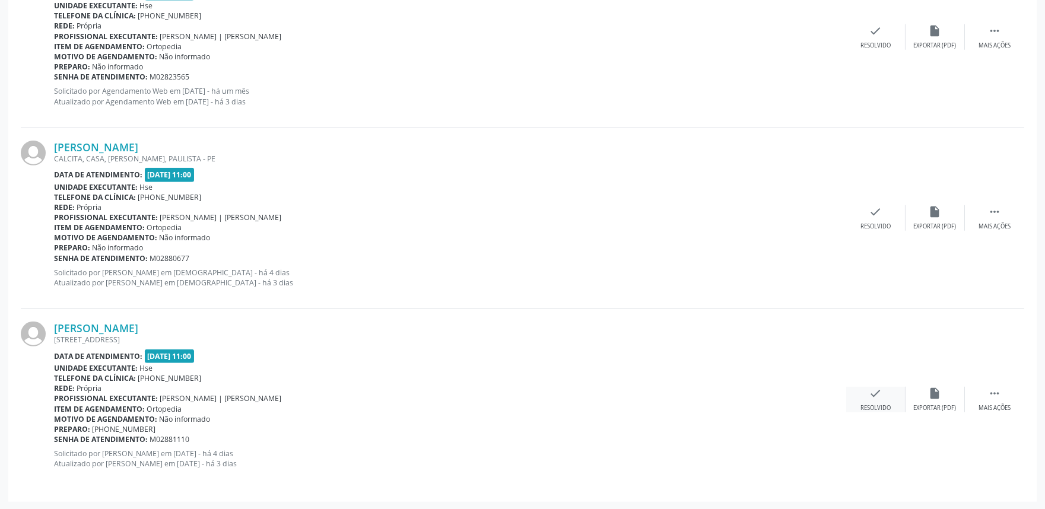
click at [878, 401] on div "check Resolvido" at bounding box center [875, 400] width 59 height 26
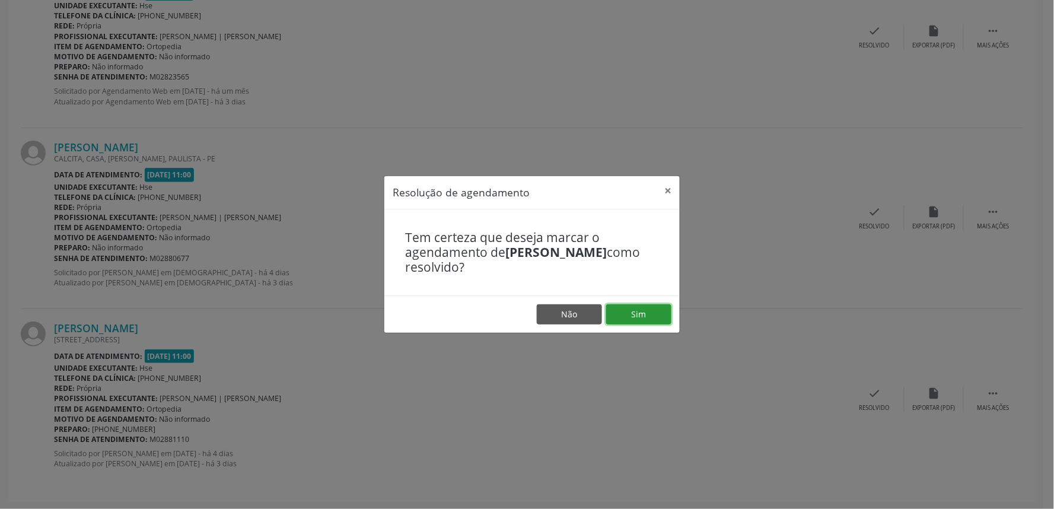
click at [654, 311] on button "Sim" at bounding box center [638, 314] width 65 height 20
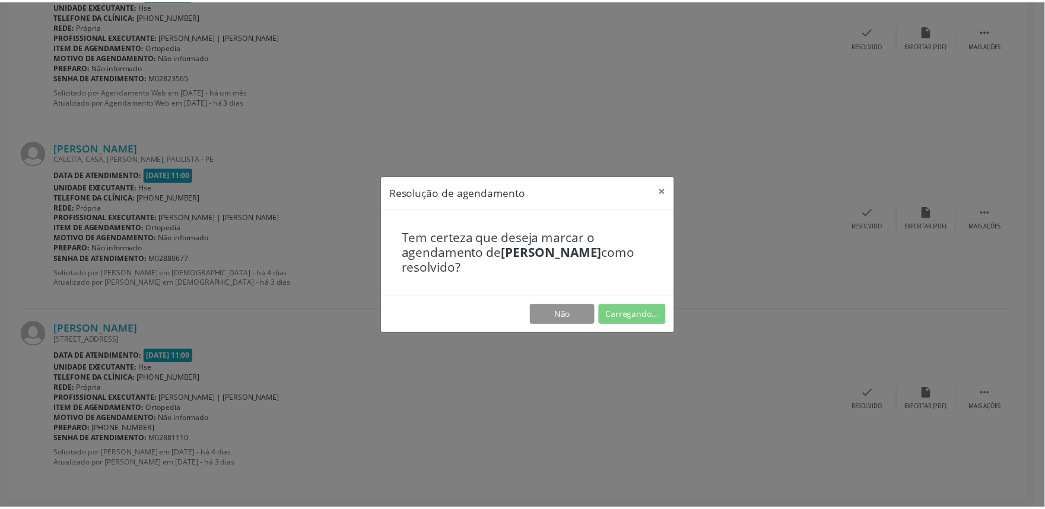
scroll to position [0, 0]
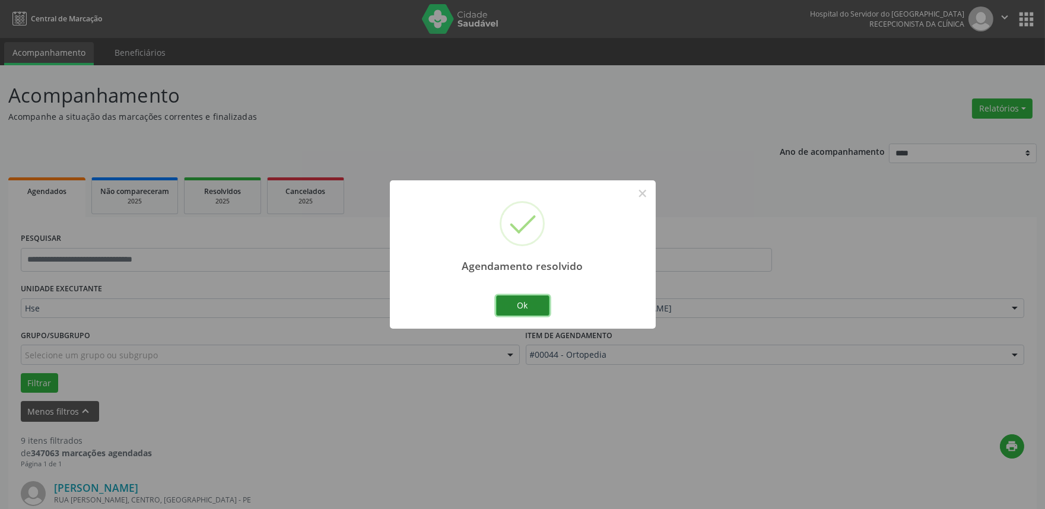
click at [501, 298] on button "Ok" at bounding box center [522, 305] width 53 height 20
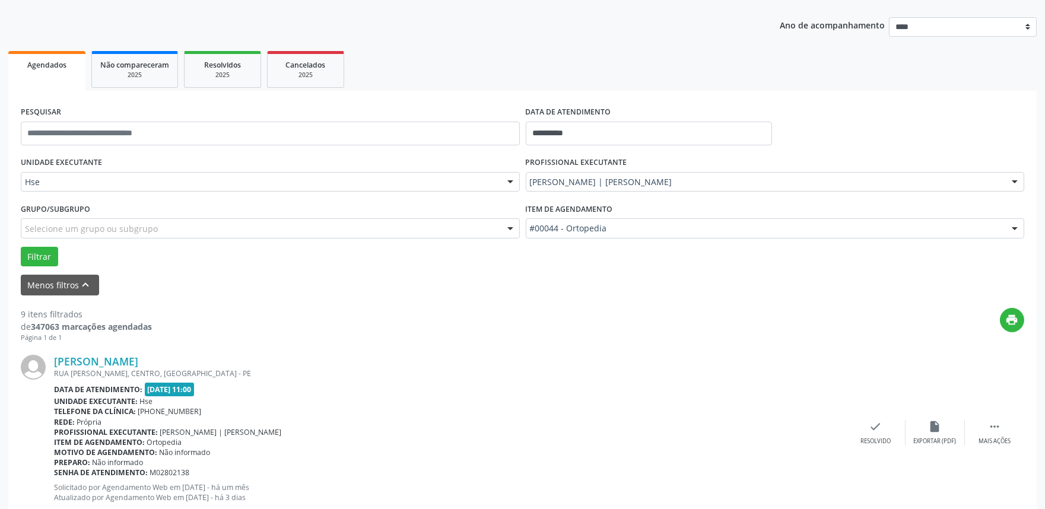
scroll to position [329, 0]
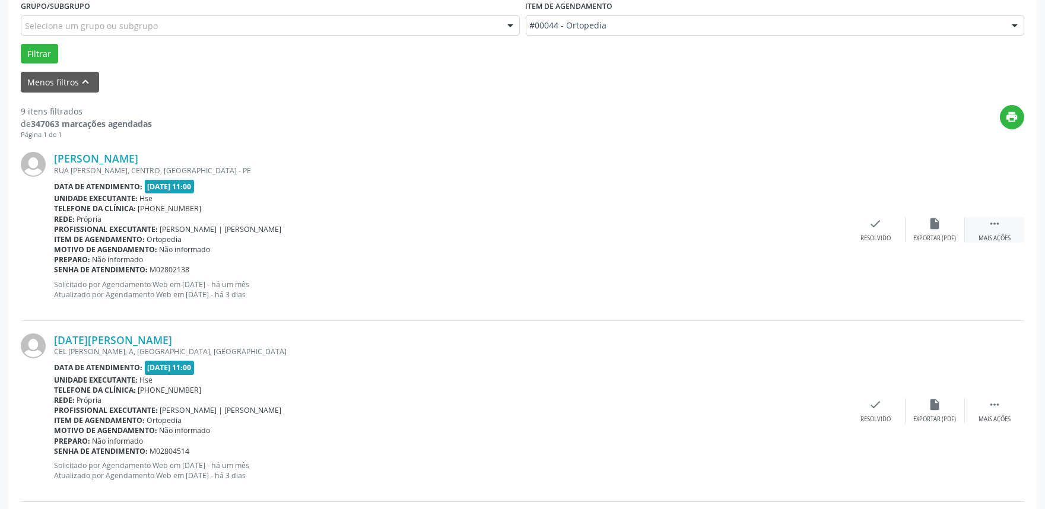
click at [1007, 227] on div " Mais ações" at bounding box center [993, 230] width 59 height 26
click at [992, 421] on div "Mais ações" at bounding box center [994, 419] width 32 height 8
click at [958, 224] on div "alarm_off Não compareceu" at bounding box center [934, 230] width 59 height 26
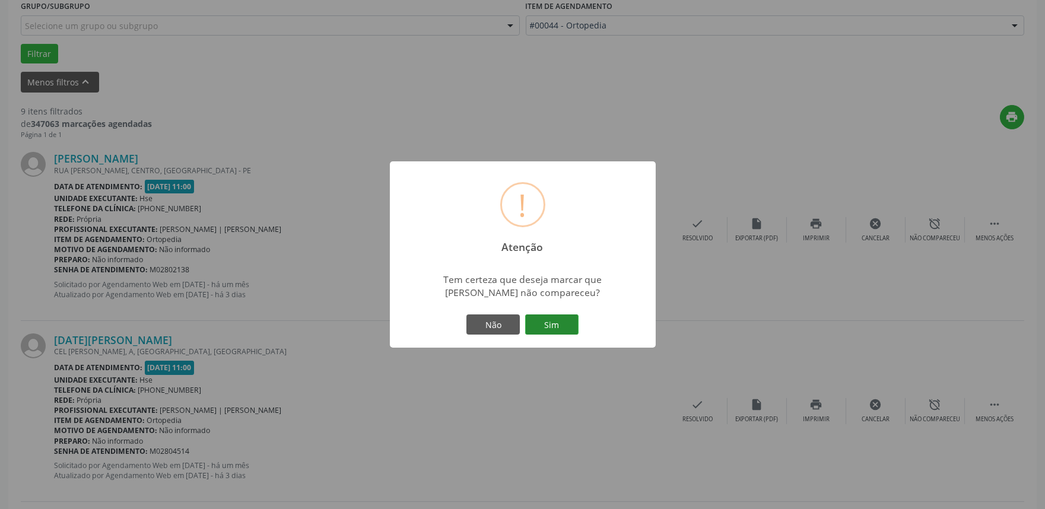
click at [574, 323] on button "Sim" at bounding box center [551, 324] width 53 height 20
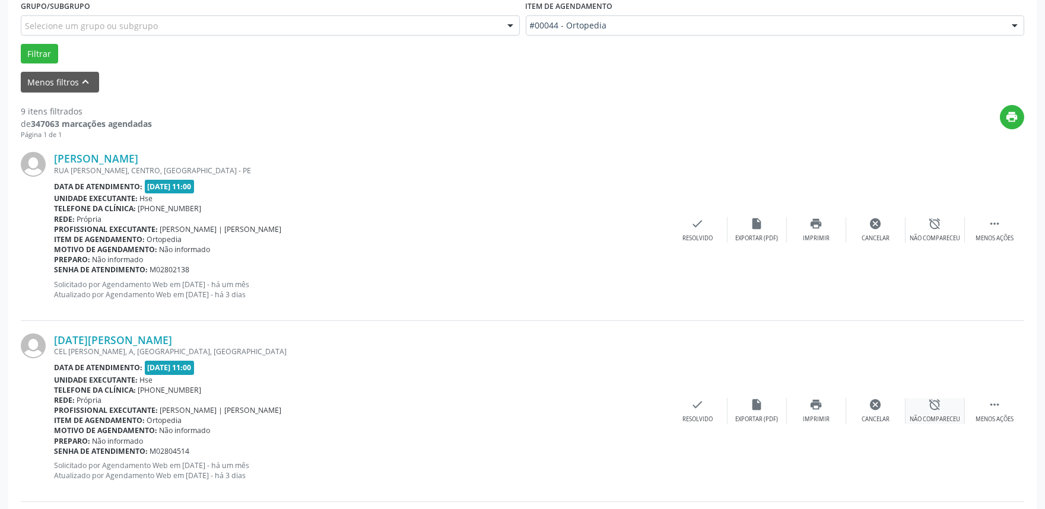
click at [938, 409] on icon "alarm_off" at bounding box center [934, 404] width 13 height 13
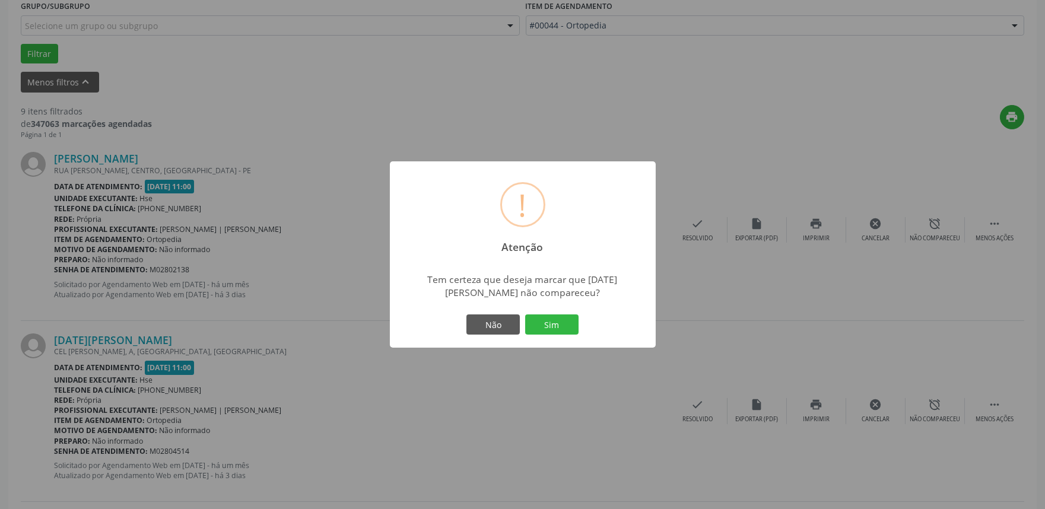
click at [534, 301] on div "Tem certeza que deseja marcar que [DATE][PERSON_NAME] não compareceu?" at bounding box center [523, 282] width 266 height 38
click at [538, 313] on div "Não Sim" at bounding box center [522, 324] width 117 height 25
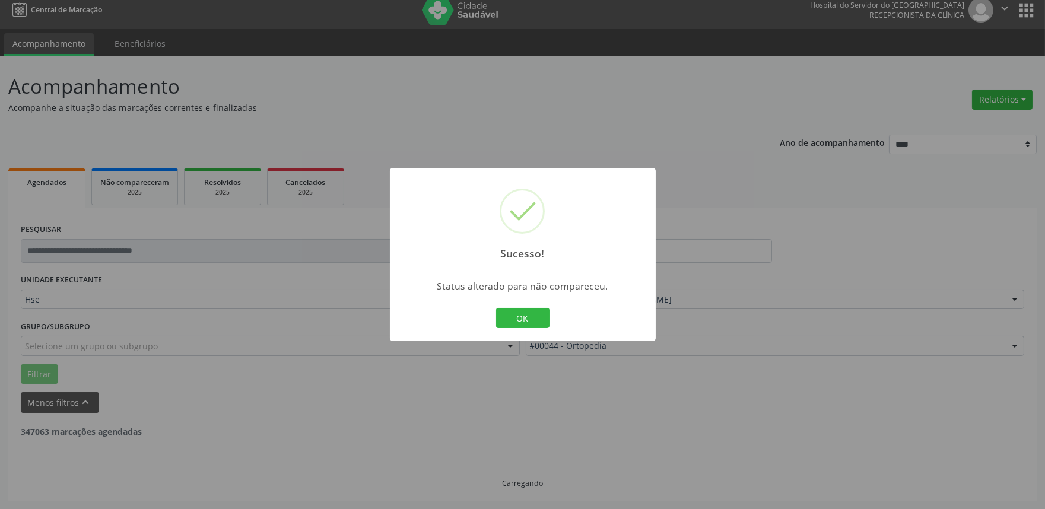
scroll to position [8, 0]
click at [524, 317] on button "OK" at bounding box center [522, 318] width 53 height 20
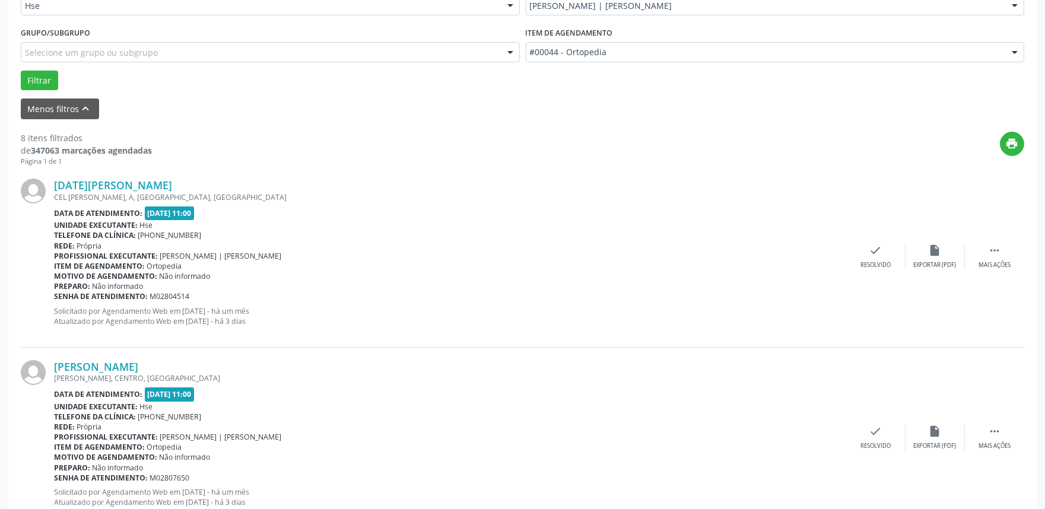
scroll to position [337, 0]
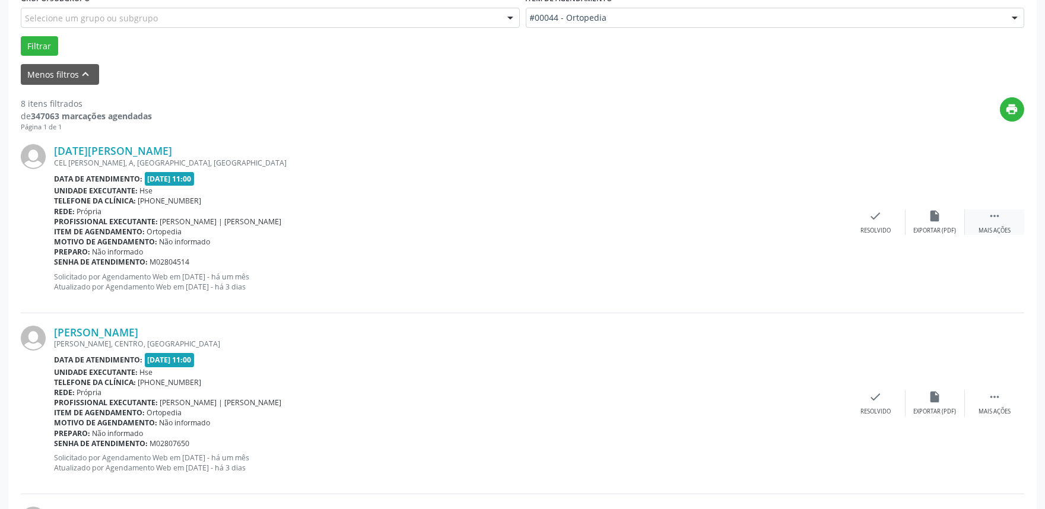
click at [979, 223] on div " Mais ações" at bounding box center [993, 222] width 59 height 26
click at [944, 227] on div "alarm_off Não compareceu" at bounding box center [934, 222] width 59 height 26
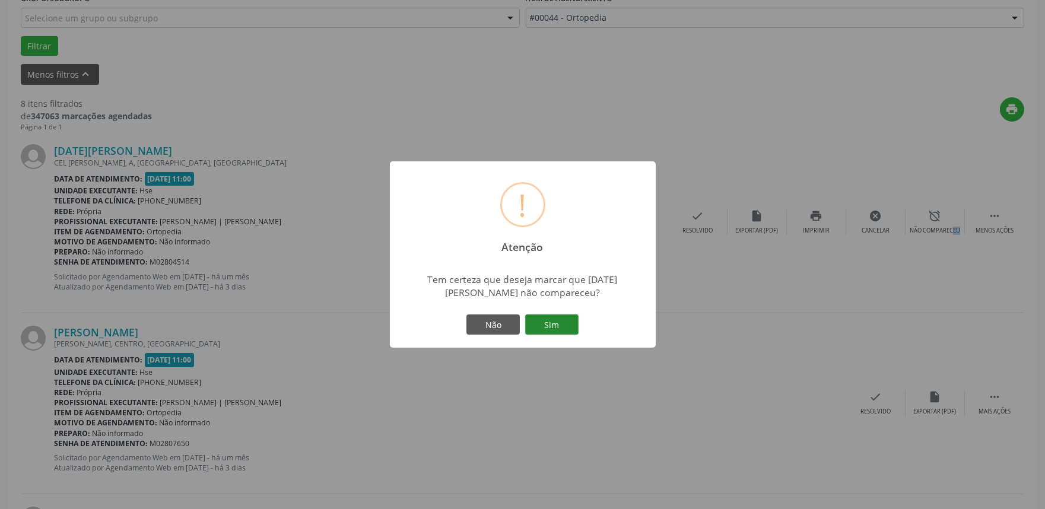
click at [550, 317] on button "Sim" at bounding box center [551, 324] width 53 height 20
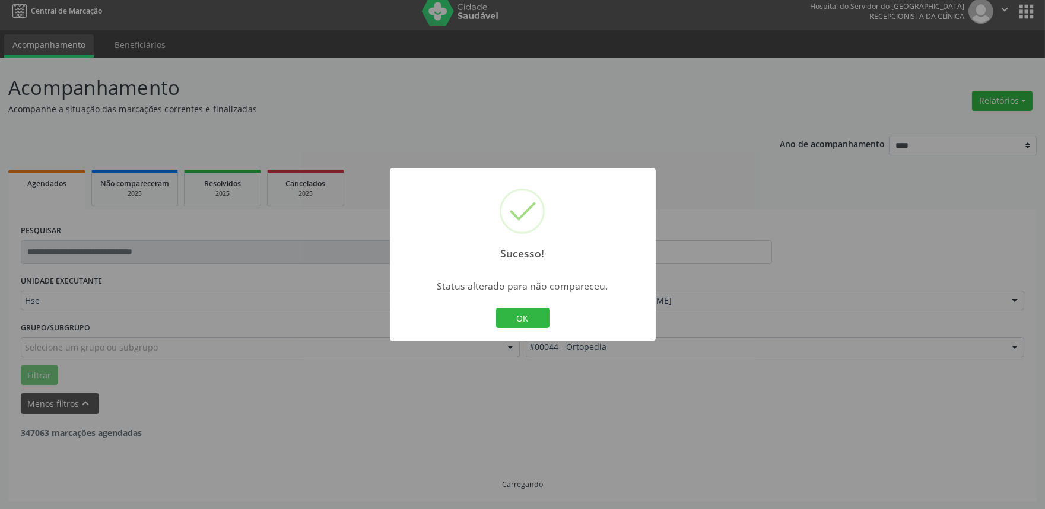
click at [989, 399] on div "Sucesso! × Status alterado para não compareceu. OK Cancel" at bounding box center [522, 254] width 1045 height 509
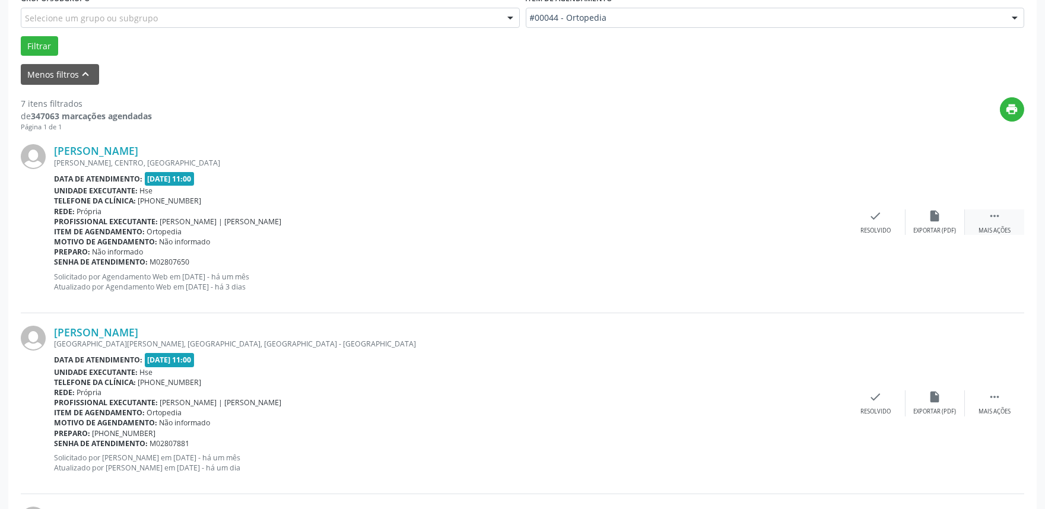
click at [997, 222] on div " Mais ações" at bounding box center [993, 222] width 59 height 26
click at [999, 400] on icon "" at bounding box center [994, 396] width 13 height 13
click at [933, 227] on div "Não compareceu" at bounding box center [934, 231] width 50 height 8
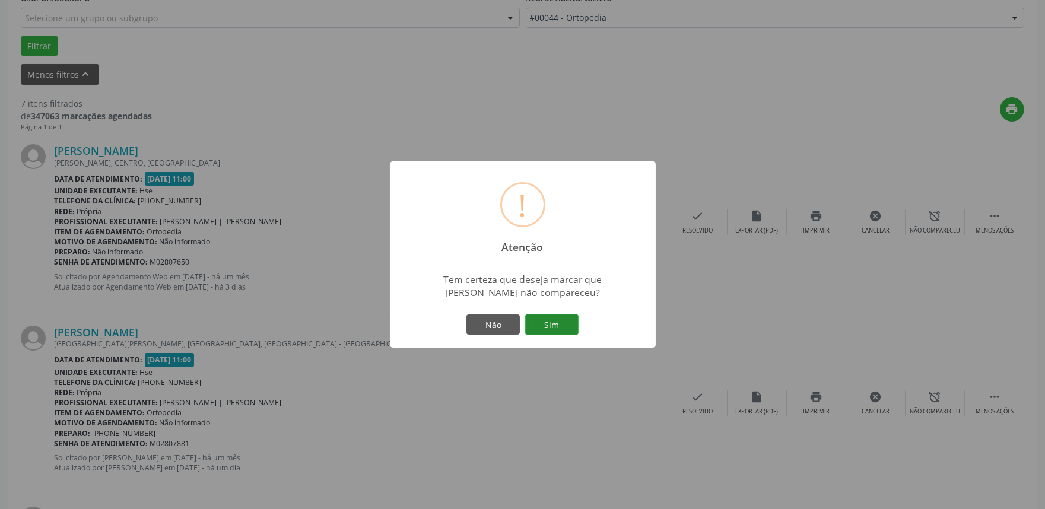
click at [534, 317] on button "Sim" at bounding box center [551, 324] width 53 height 20
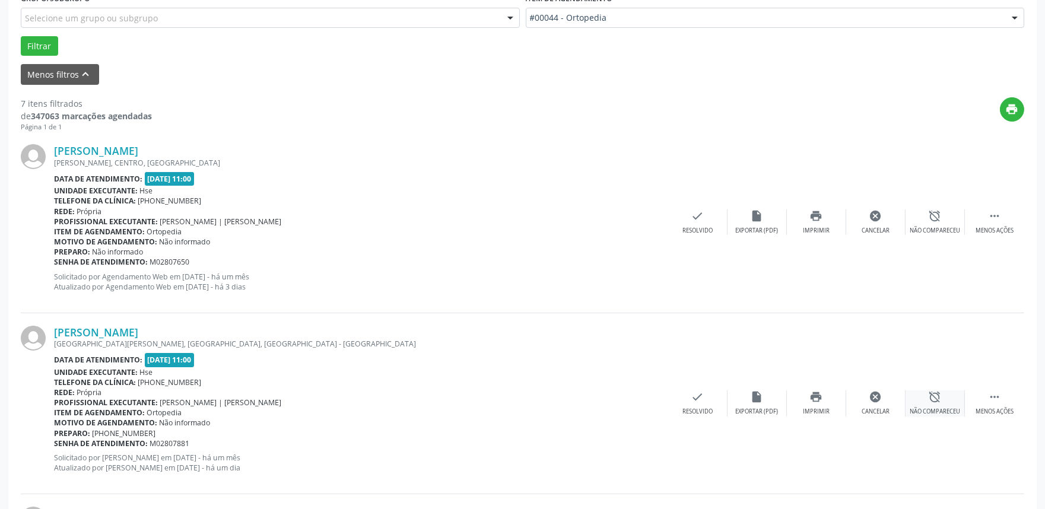
click at [932, 408] on div "Não compareceu" at bounding box center [934, 412] width 50 height 8
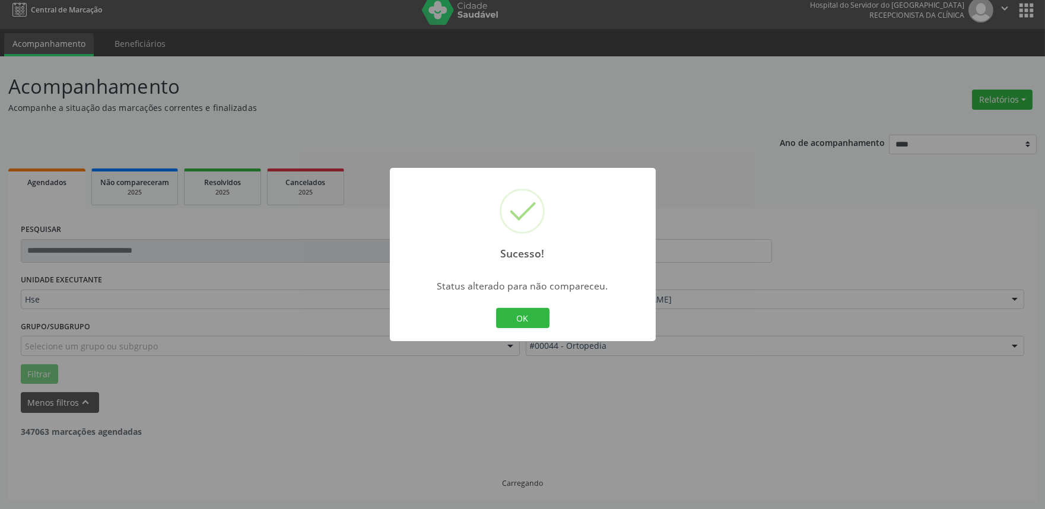
scroll to position [8, 0]
click at [522, 319] on button "OK" at bounding box center [522, 318] width 53 height 20
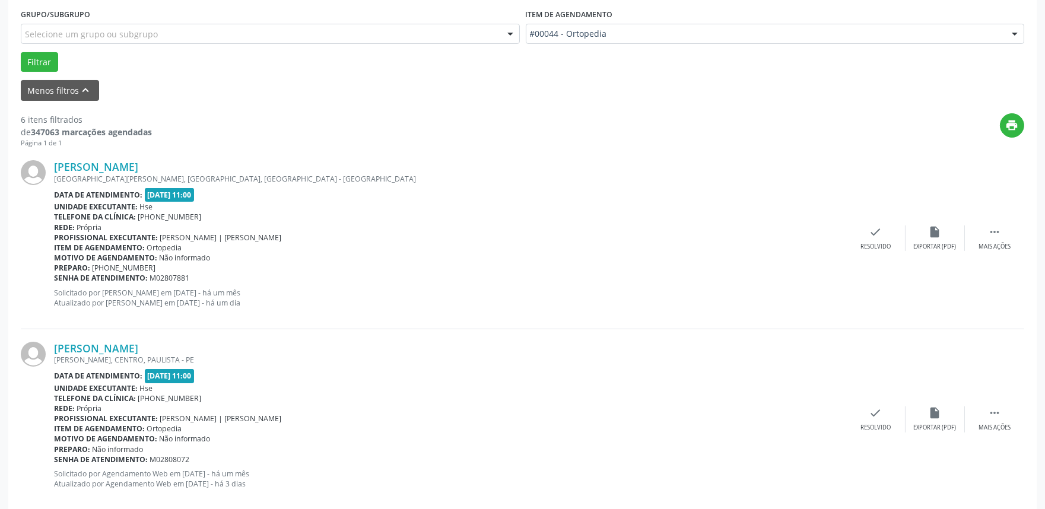
scroll to position [337, 0]
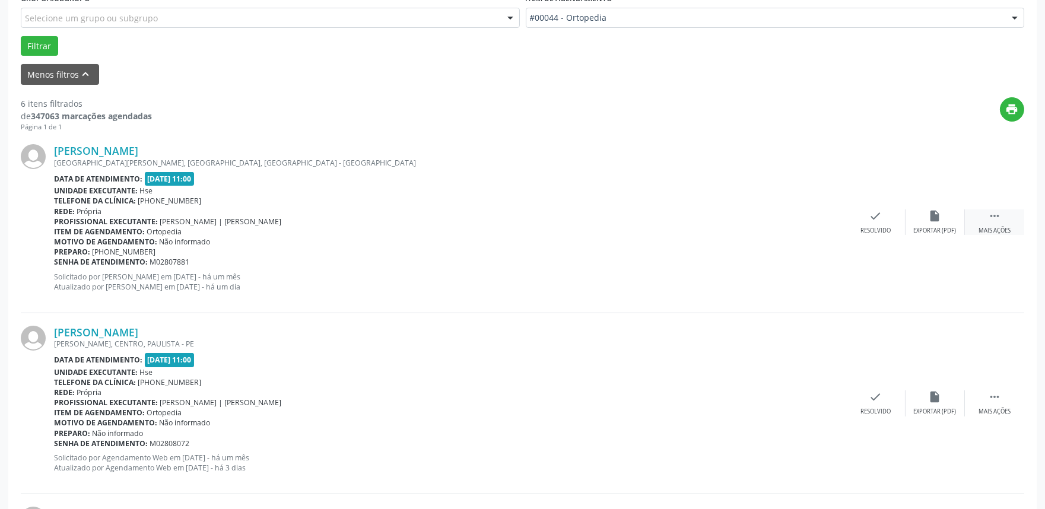
click at [995, 222] on div " Mais ações" at bounding box center [993, 222] width 59 height 26
click at [915, 222] on div "alarm_off Não compareceu" at bounding box center [934, 222] width 59 height 26
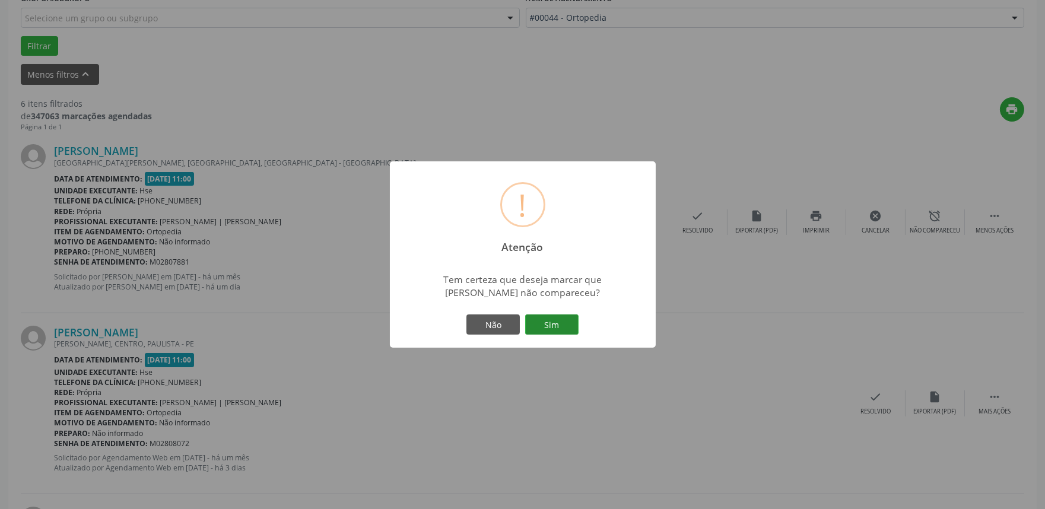
click at [553, 324] on button "Sim" at bounding box center [551, 324] width 53 height 20
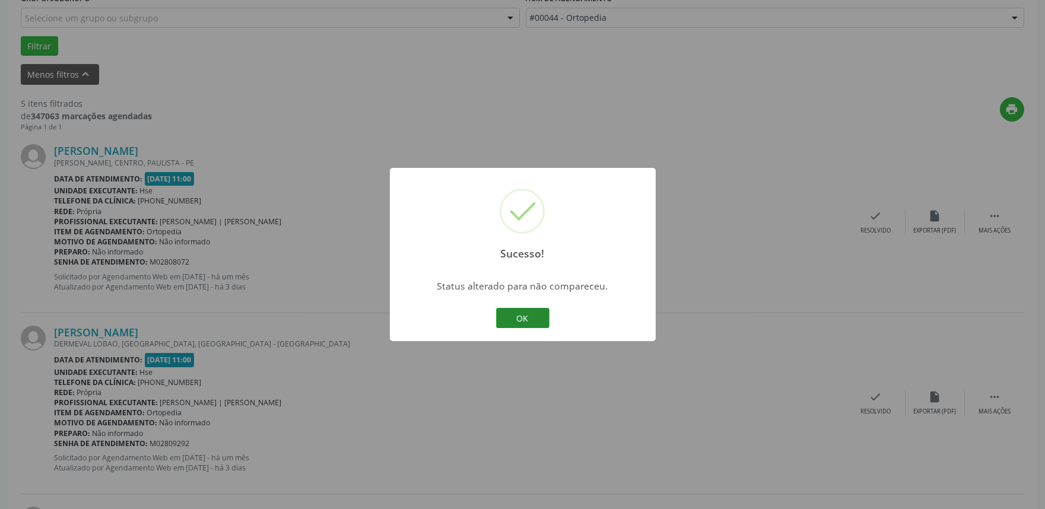
click at [511, 316] on button "OK" at bounding box center [522, 318] width 53 height 20
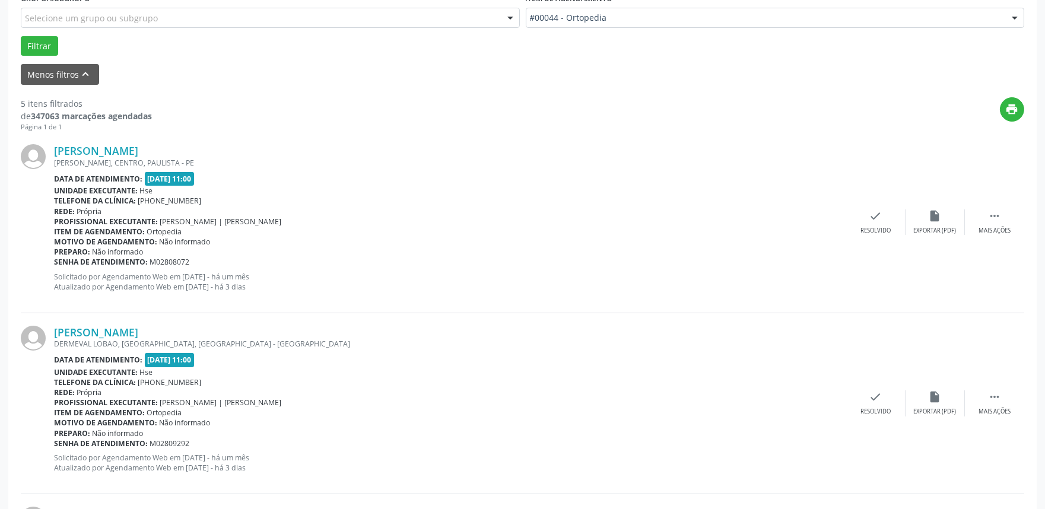
click at [1000, 236] on div "[PERSON_NAME] [PERSON_NAME], CENTRO, PAULISTA - PE Data de atendimento: [DATE] …" at bounding box center [522, 222] width 1003 height 181
click at [991, 224] on div " Mais ações" at bounding box center [993, 222] width 59 height 26
click at [1003, 403] on div " Mais ações" at bounding box center [993, 403] width 59 height 26
click at [938, 223] on div "alarm_off Não compareceu" at bounding box center [934, 222] width 59 height 26
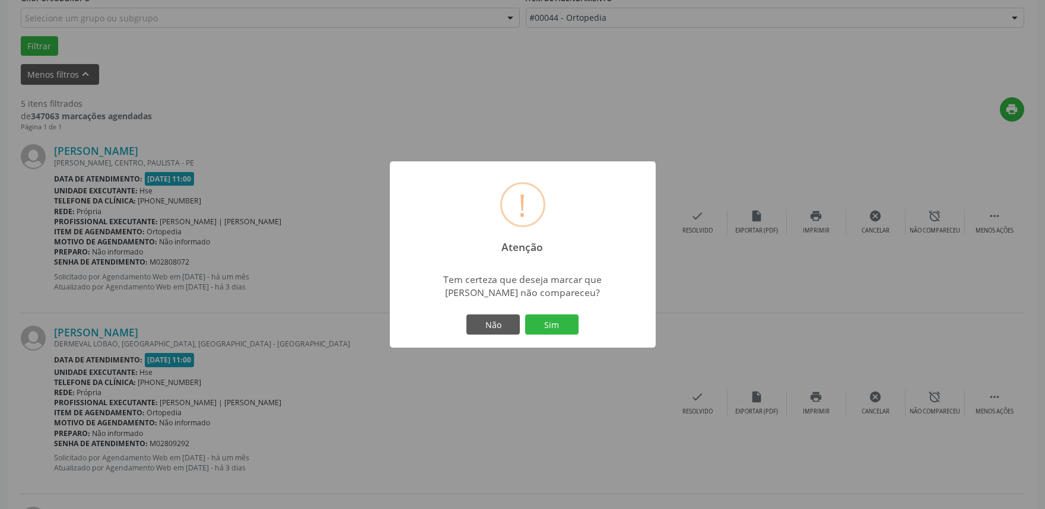
click at [569, 312] on div "Não Sim" at bounding box center [522, 324] width 117 height 25
click at [565, 321] on button "Sim" at bounding box center [551, 324] width 53 height 20
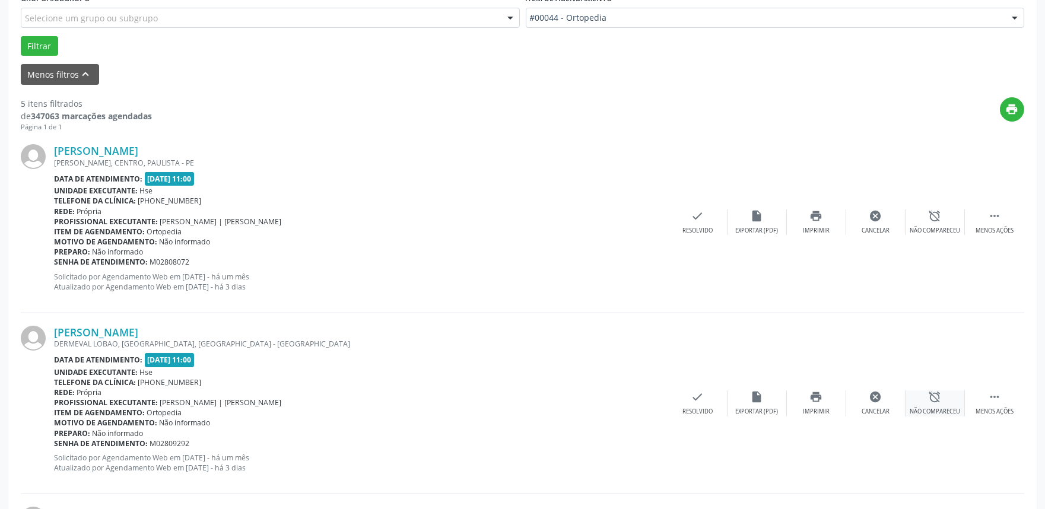
click at [924, 412] on div "Não compareceu" at bounding box center [934, 412] width 50 height 8
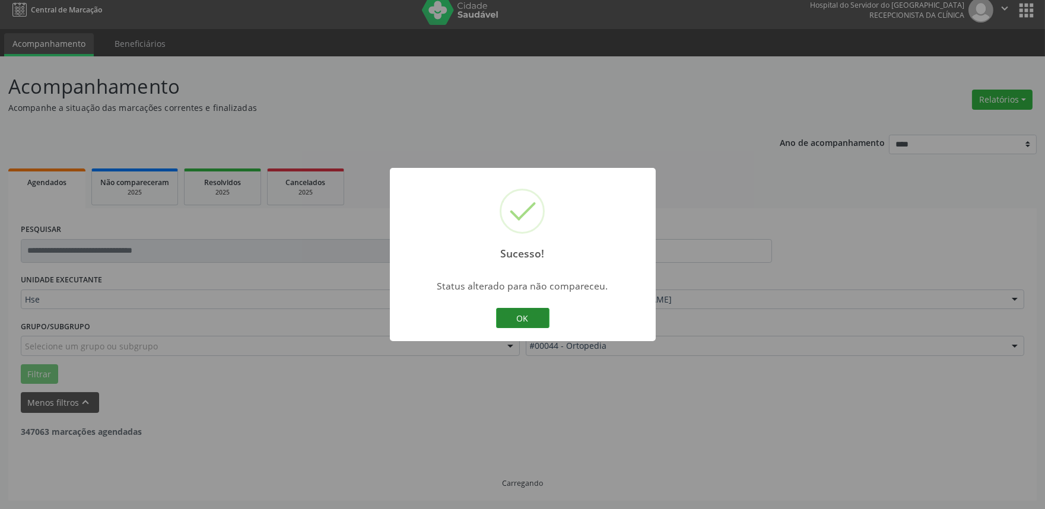
click at [531, 323] on button "OK" at bounding box center [522, 318] width 53 height 20
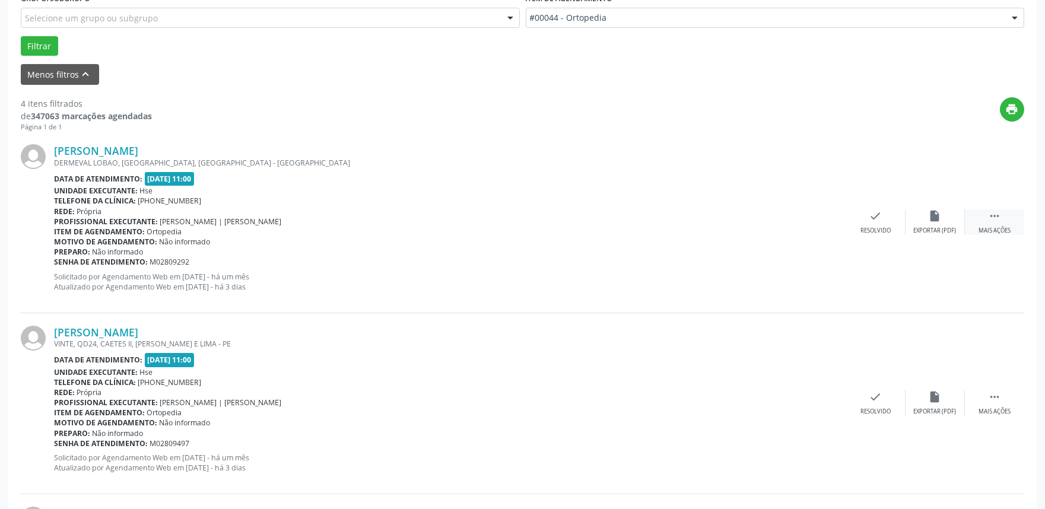
click at [993, 220] on icon "" at bounding box center [994, 215] width 13 height 13
click at [945, 223] on div "alarm_off Não compareceu" at bounding box center [934, 222] width 59 height 26
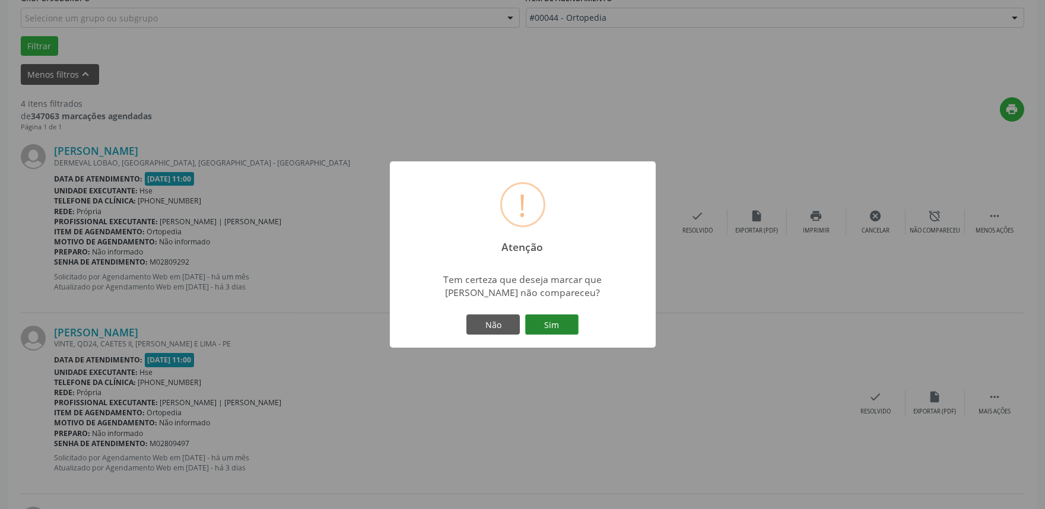
click at [566, 321] on button "Sim" at bounding box center [551, 324] width 53 height 20
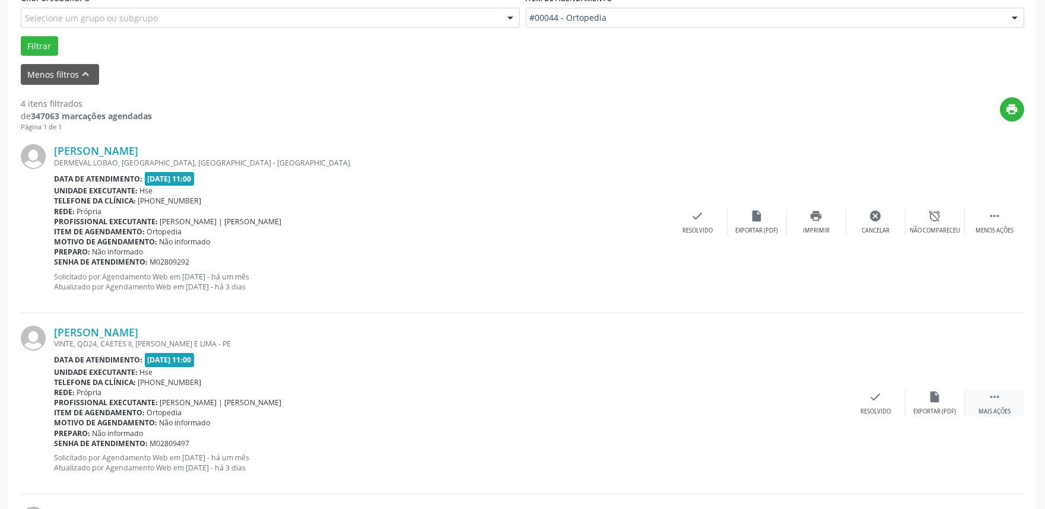
click at [989, 400] on icon "" at bounding box center [994, 396] width 13 height 13
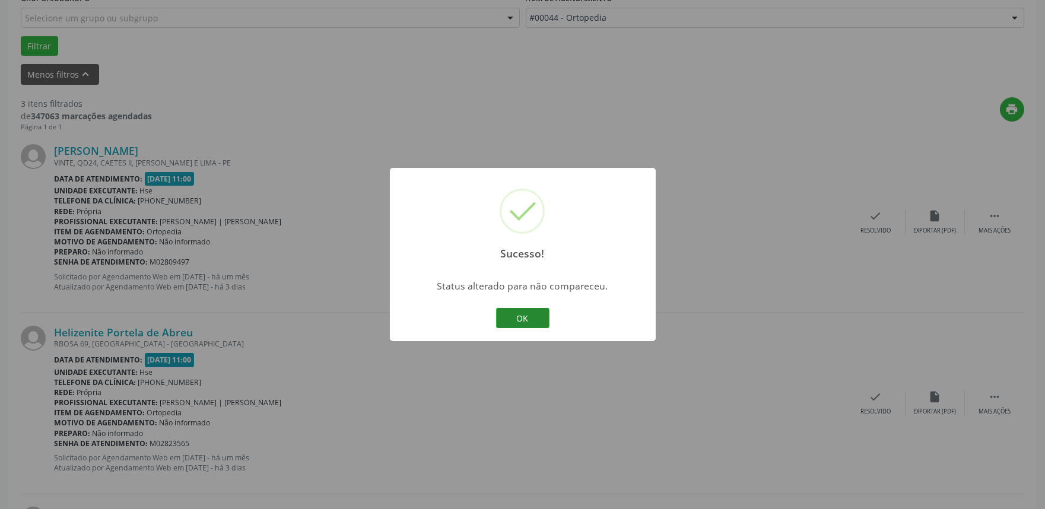
click at [534, 316] on button "OK" at bounding box center [522, 318] width 53 height 20
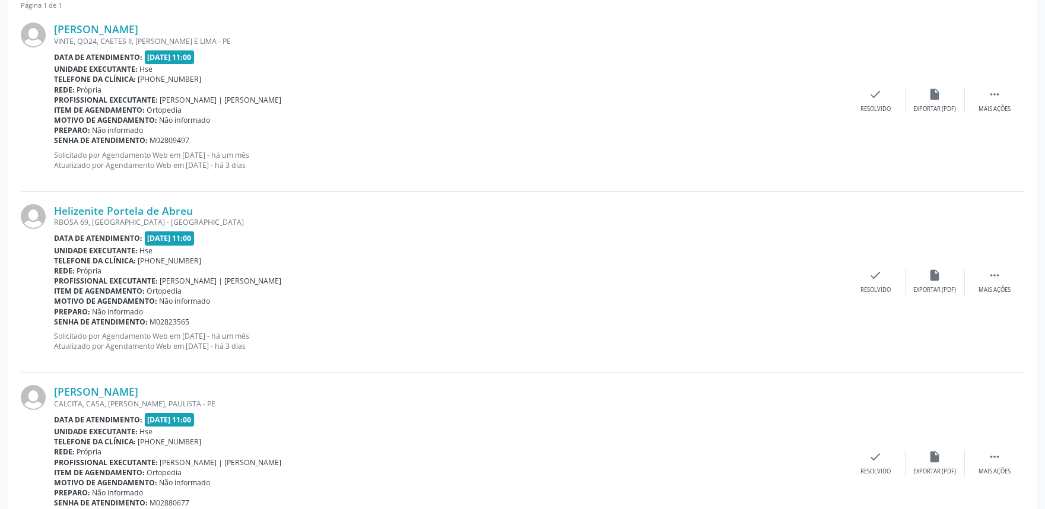
scroll to position [469, 0]
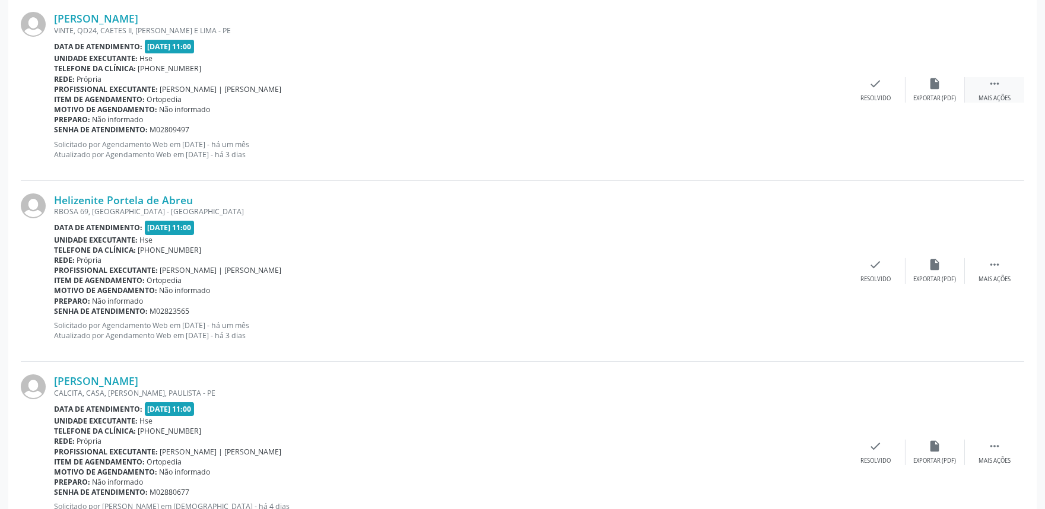
click at [1011, 81] on div " Mais ações" at bounding box center [993, 90] width 59 height 26
click at [994, 277] on div "Mais ações" at bounding box center [994, 279] width 32 height 8
click at [943, 99] on div "Não compareceu" at bounding box center [934, 98] width 50 height 8
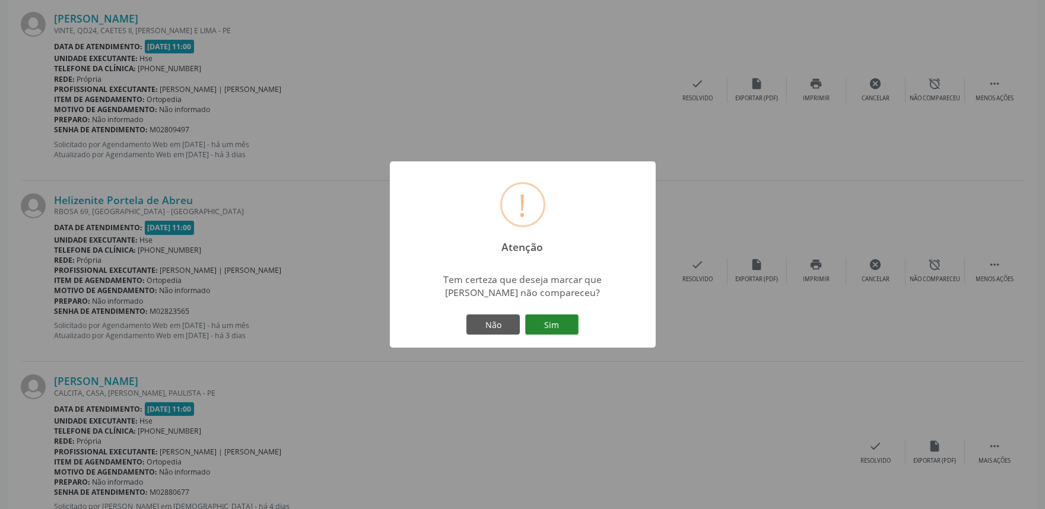
click at [567, 322] on button "Sim" at bounding box center [551, 324] width 53 height 20
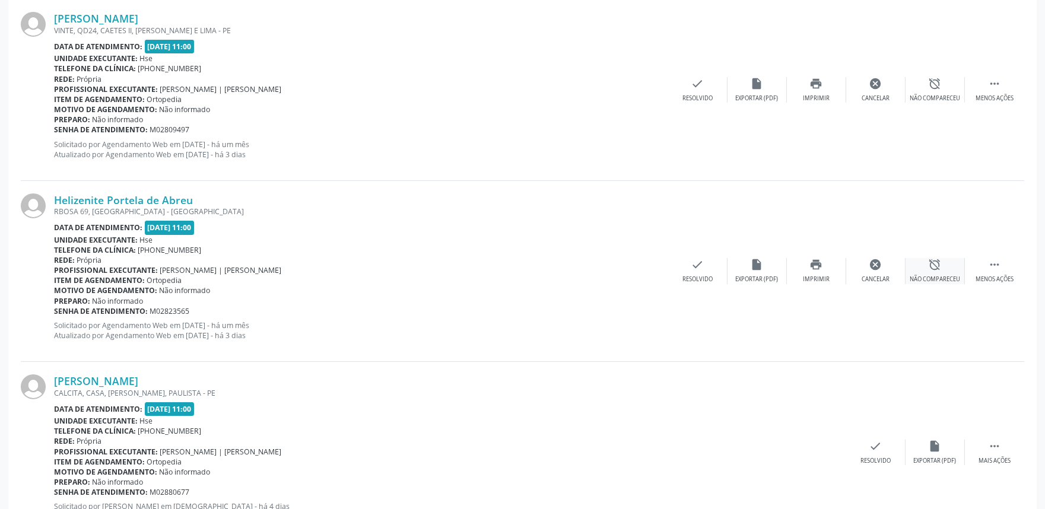
click at [929, 266] on icon "alarm_off" at bounding box center [934, 264] width 13 height 13
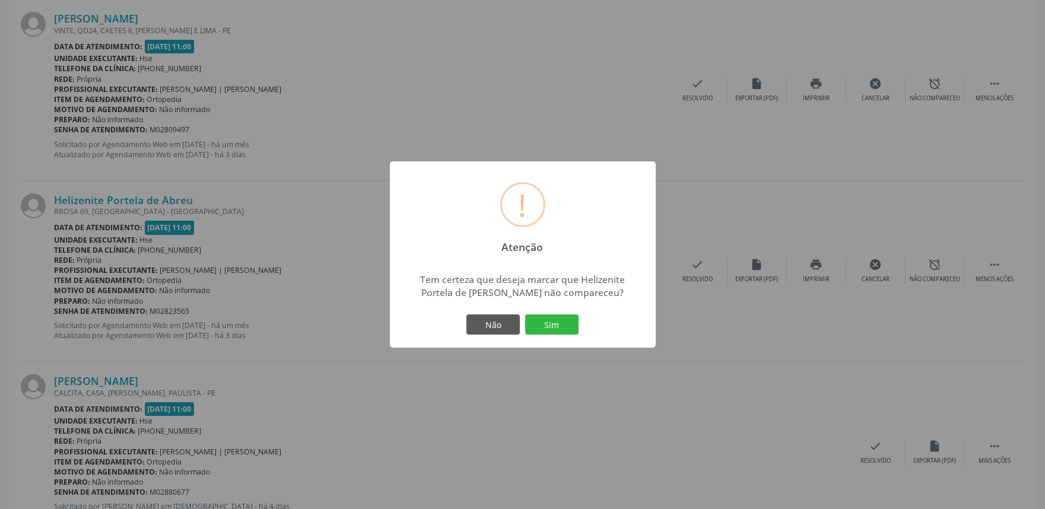
scroll to position [8, 0]
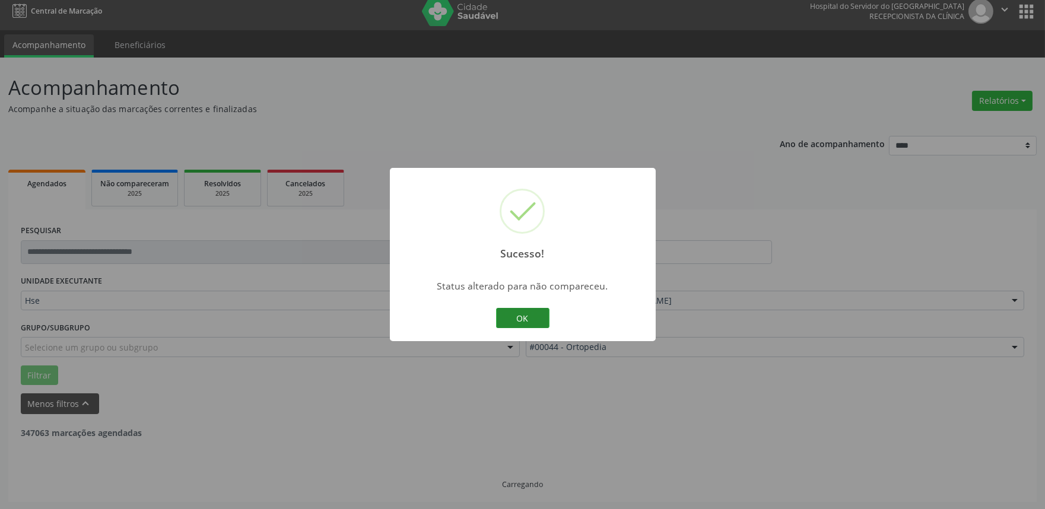
click at [536, 322] on button "OK" at bounding box center [522, 318] width 53 height 20
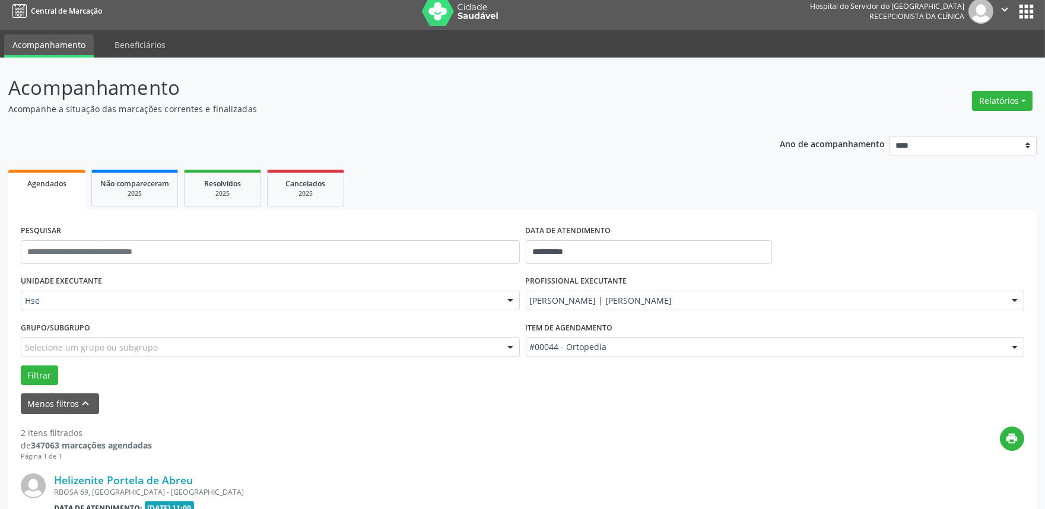
scroll to position [337, 0]
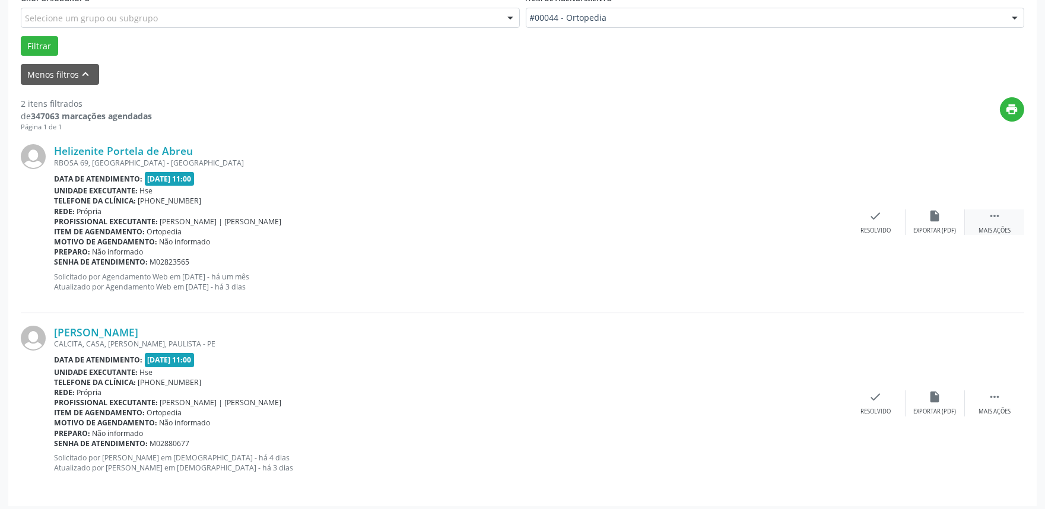
click at [1002, 222] on div " Mais ações" at bounding box center [993, 222] width 59 height 26
click at [893, 222] on div "cancel Cancelar" at bounding box center [875, 222] width 59 height 26
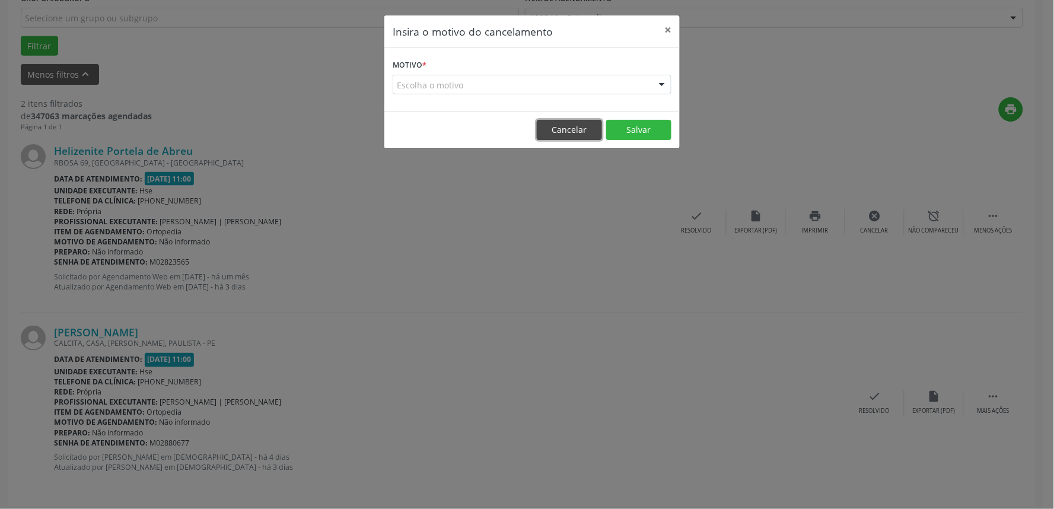
click at [561, 133] on button "Cancelar" at bounding box center [569, 130] width 65 height 20
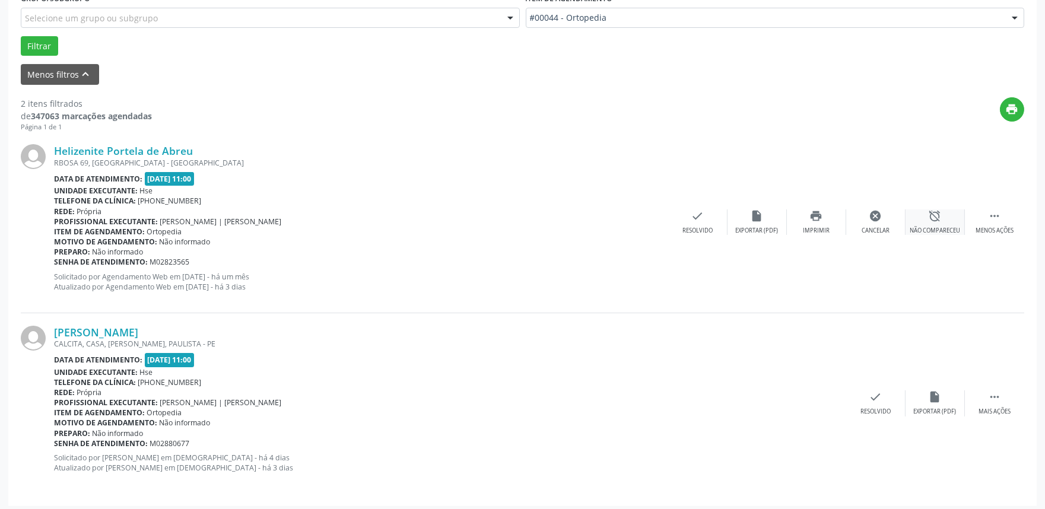
click at [920, 223] on div "alarm_off Não compareceu" at bounding box center [934, 222] width 59 height 26
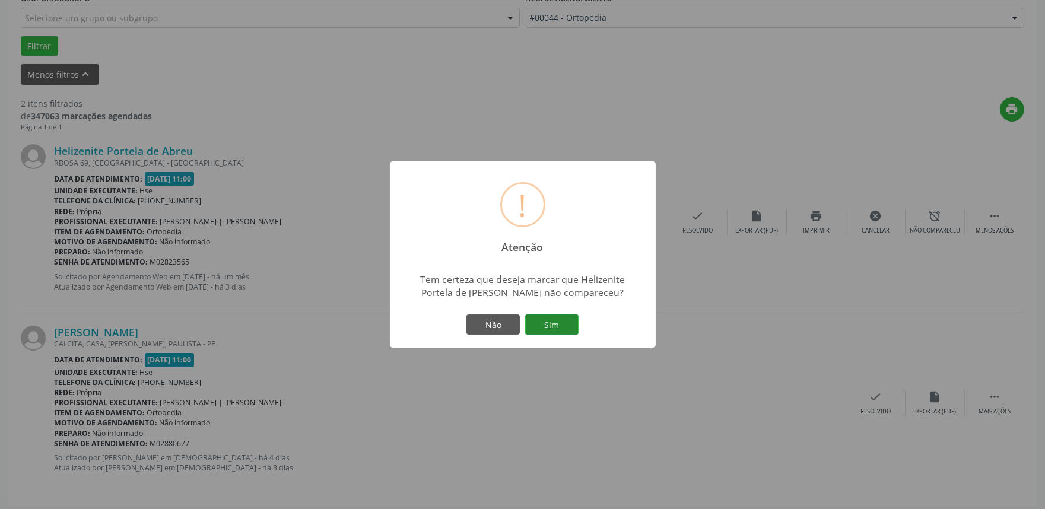
click at [544, 319] on button "Sim" at bounding box center [551, 324] width 53 height 20
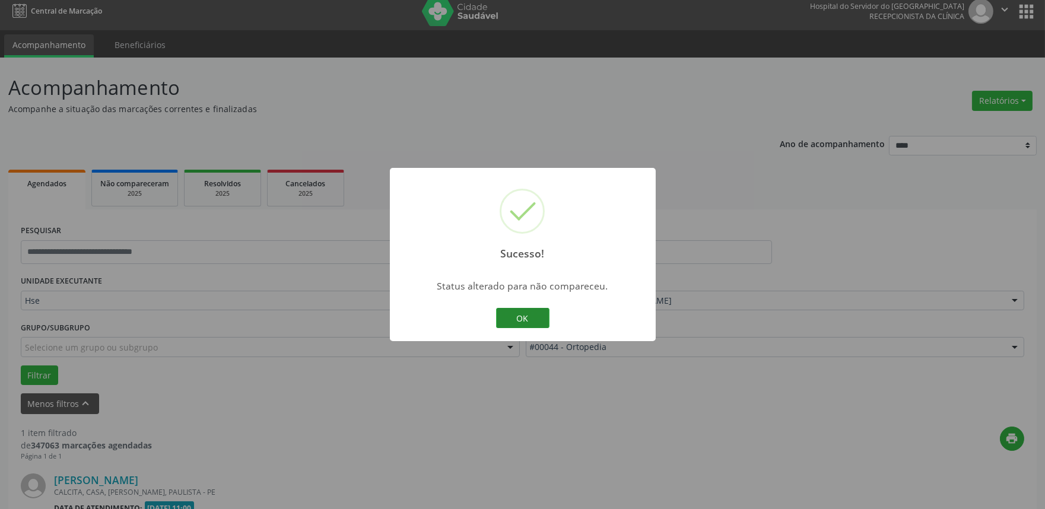
scroll to position [160, 0]
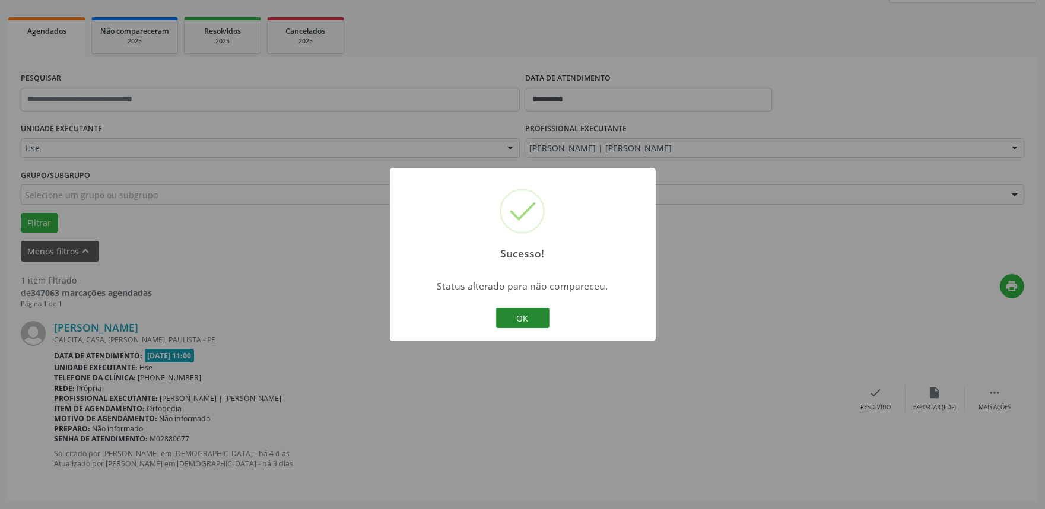
click at [536, 319] on button "OK" at bounding box center [522, 318] width 53 height 20
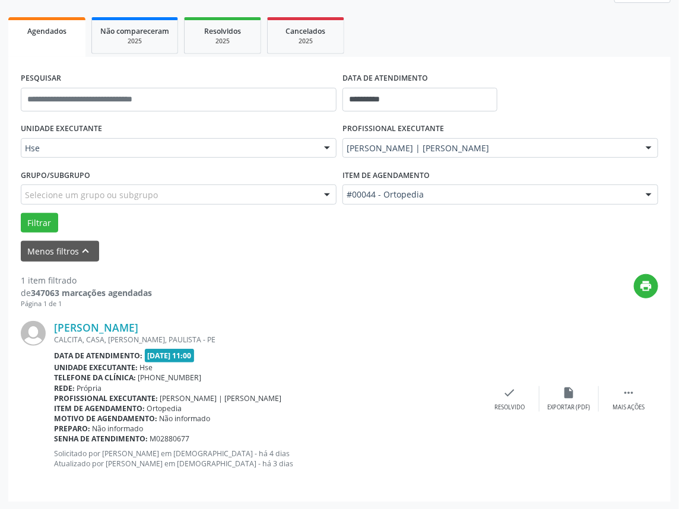
click at [444, 275] on div "print" at bounding box center [405, 291] width 506 height 35
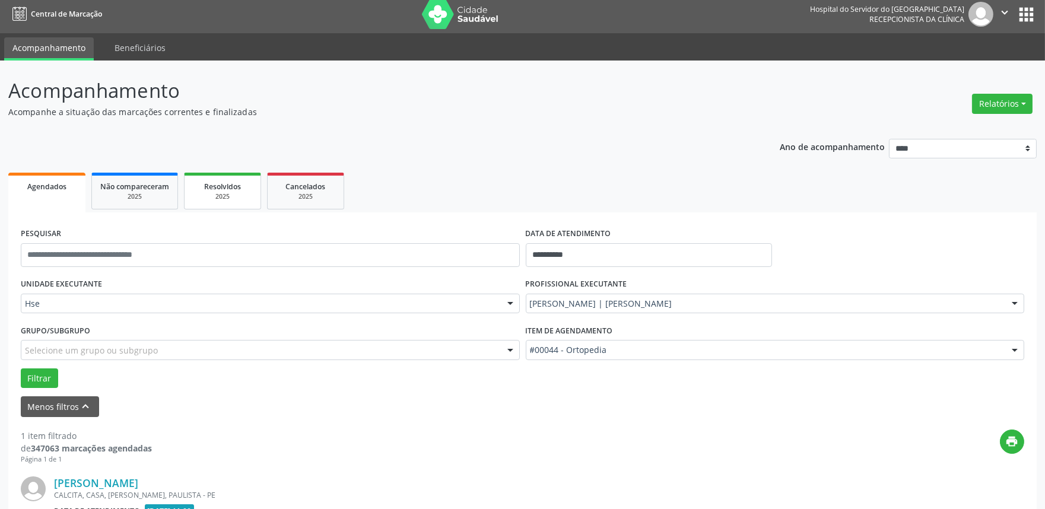
scroll to position [0, 0]
